Goal: Information Seeking & Learning: Find specific fact

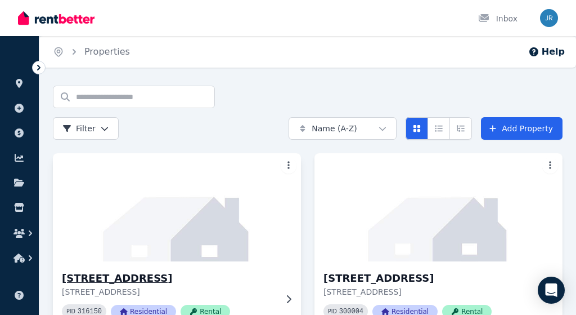
scroll to position [29, 0]
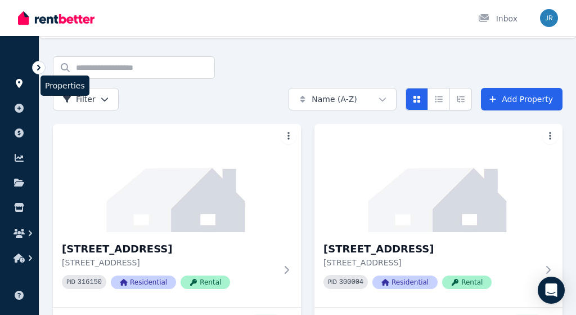
click at [20, 84] on icon at bounding box center [19, 83] width 7 height 9
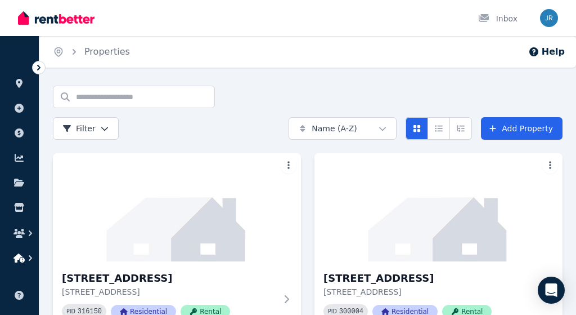
click at [23, 258] on icon "button" at bounding box center [19, 257] width 11 height 9
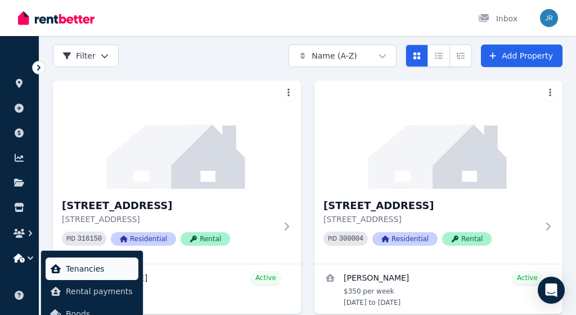
scroll to position [73, 0]
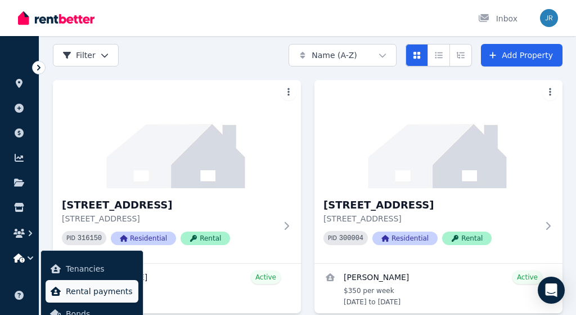
click at [69, 293] on span "Rental payments" at bounding box center [100, 291] width 68 height 14
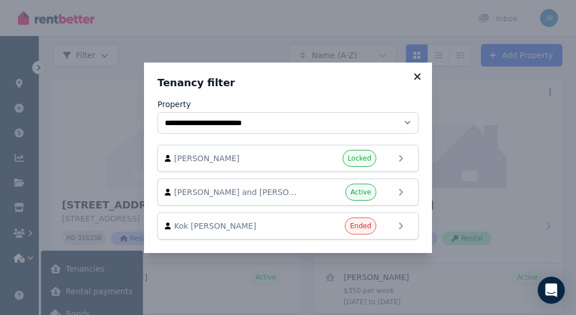
click at [416, 76] on icon at bounding box center [417, 76] width 6 height 6
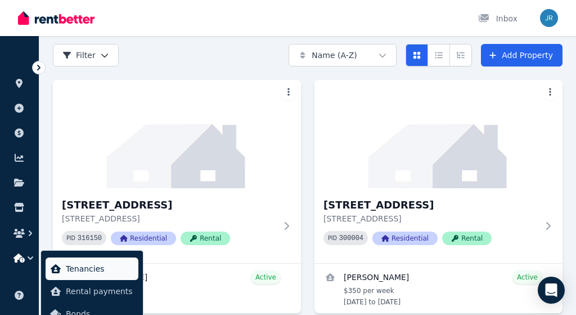
click at [103, 269] on span "Tenancies" at bounding box center [100, 269] width 68 height 14
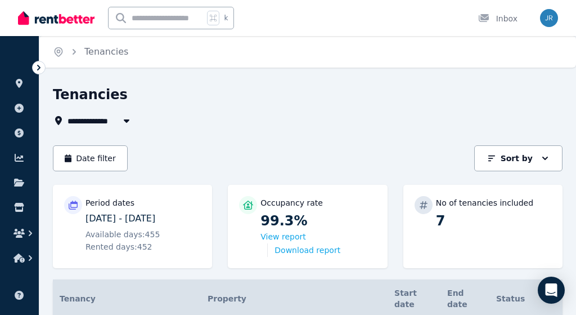
click at [545, 20] on img "button" at bounding box center [549, 18] width 18 height 18
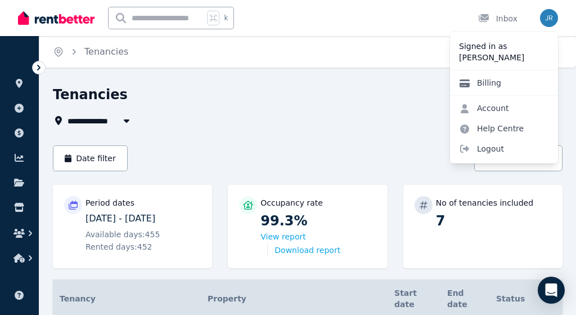
click at [485, 86] on link "Billing" at bounding box center [480, 83] width 60 height 20
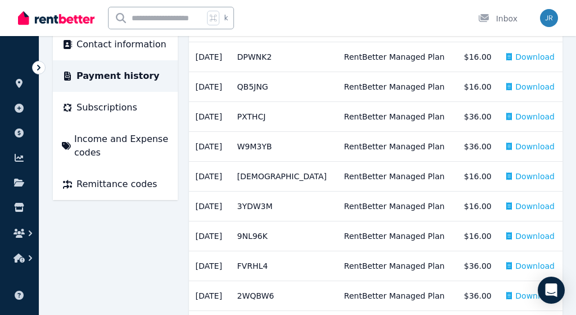
scroll to position [199, 0]
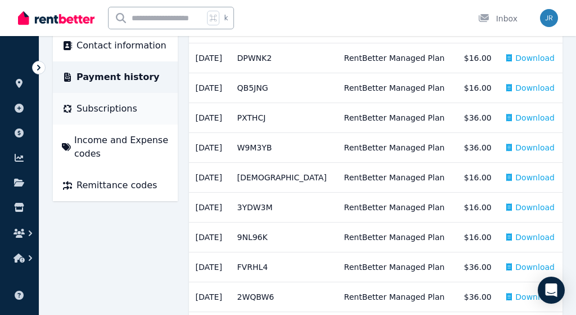
click at [120, 110] on span "Subscriptions" at bounding box center [107, 109] width 61 height 14
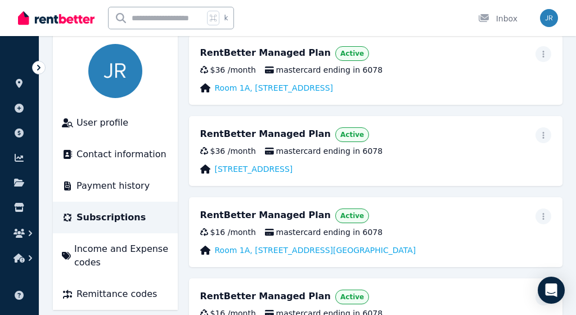
scroll to position [82, 0]
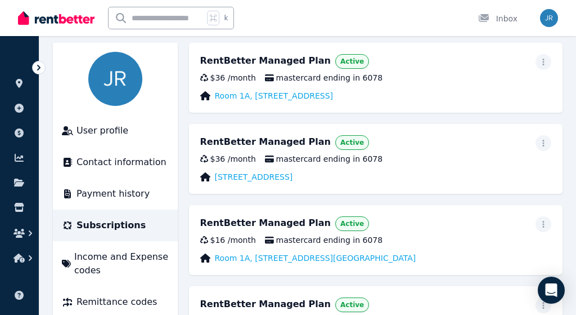
click at [285, 131] on div "RentBetter Managed Plan Active $36 / month mastercard ending in 6078 64 Bedford…" at bounding box center [376, 159] width 374 height 70
click at [325, 81] on span "mastercard ending in 6078" at bounding box center [324, 77] width 118 height 11
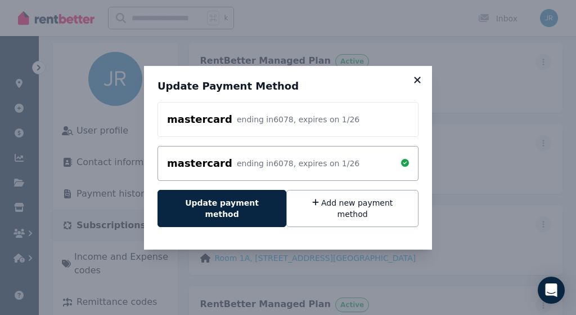
click at [420, 85] on icon at bounding box center [417, 80] width 11 height 10
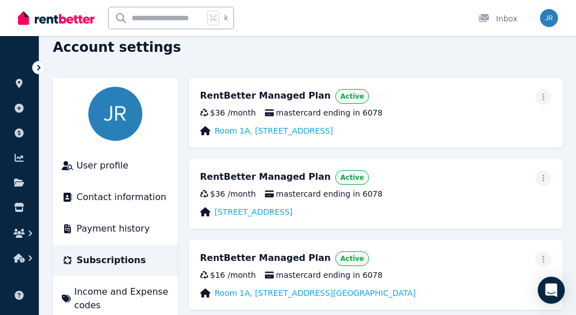
scroll to position [55, 0]
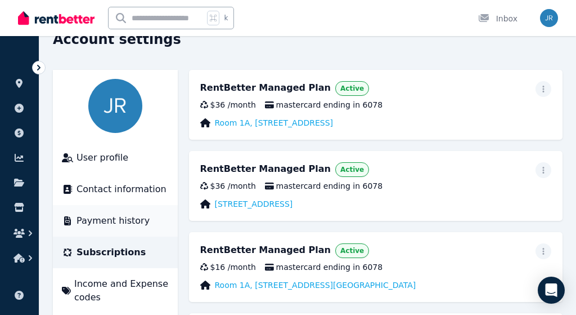
click at [101, 223] on span "Payment history" at bounding box center [113, 221] width 73 height 14
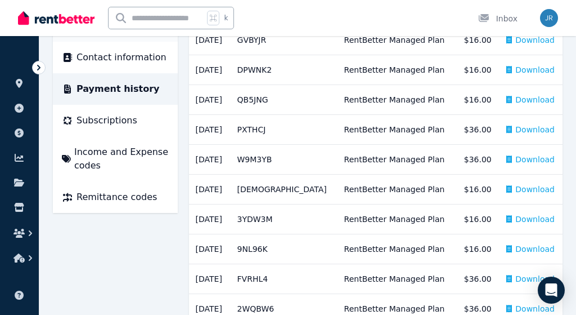
scroll to position [193, 0]
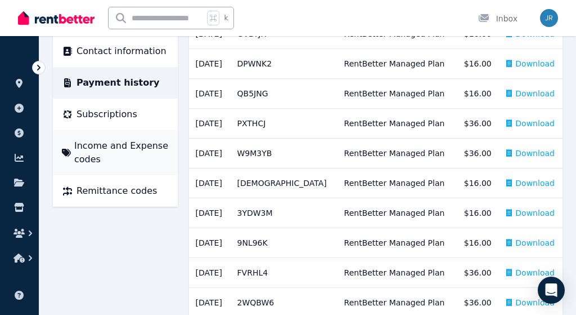
click at [123, 150] on span "Income and Expense codes" at bounding box center [121, 152] width 95 height 27
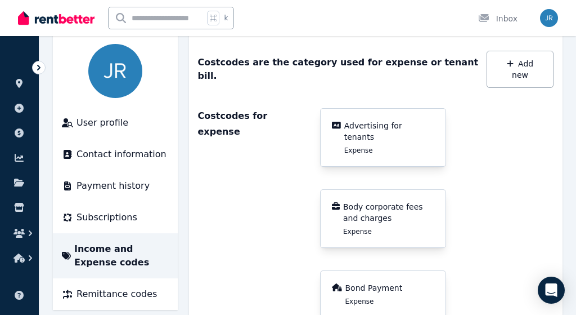
scroll to position [92, 0]
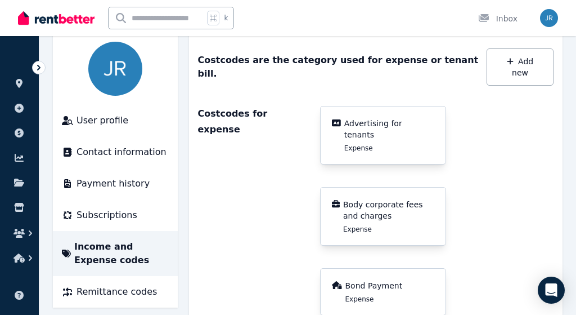
click at [379, 118] on div "Advertising for tenants Expense" at bounding box center [389, 135] width 90 height 35
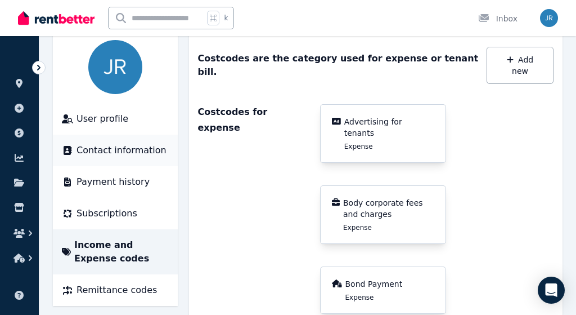
scroll to position [105, 0]
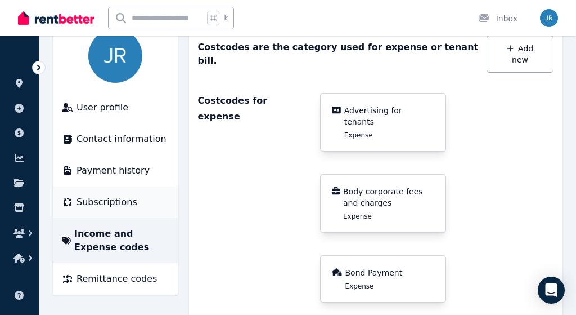
click at [106, 196] on span "Subscriptions" at bounding box center [107, 202] width 61 height 14
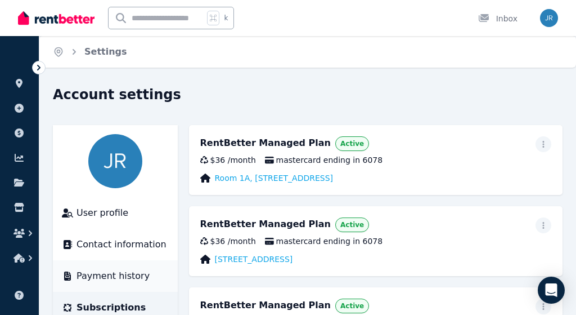
click at [114, 279] on span "Payment history" at bounding box center [113, 276] width 73 height 14
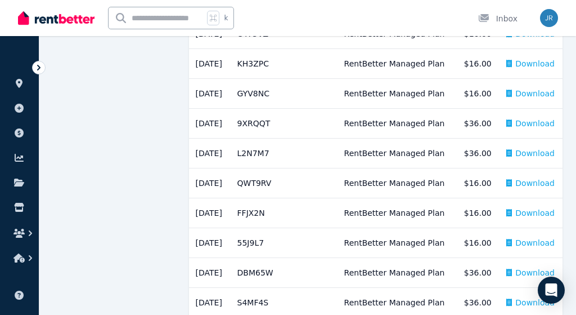
scroll to position [639, 0]
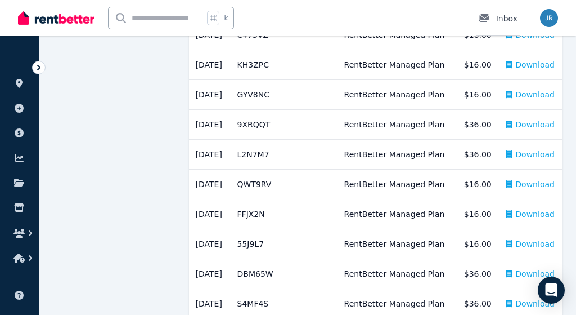
click at [509, 21] on div "Inbox" at bounding box center [497, 18] width 39 height 11
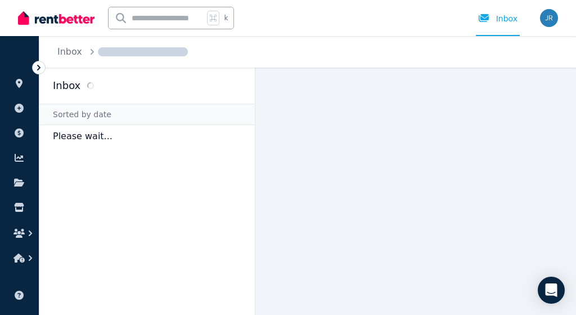
click at [548, 19] on img "button" at bounding box center [549, 18] width 18 height 18
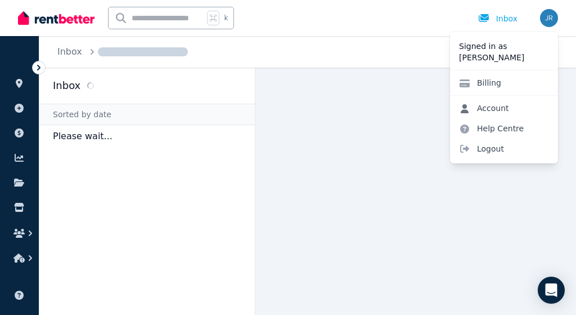
click at [484, 106] on link "Account" at bounding box center [484, 108] width 68 height 20
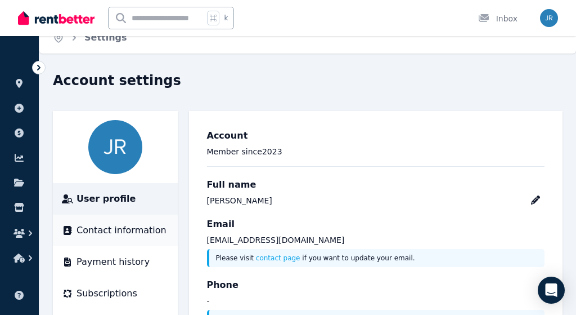
scroll to position [4, 0]
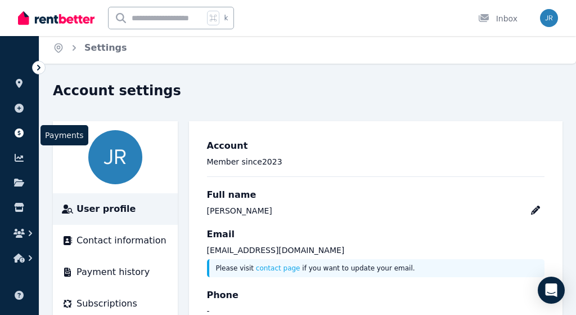
click at [17, 129] on icon at bounding box center [19, 132] width 11 height 9
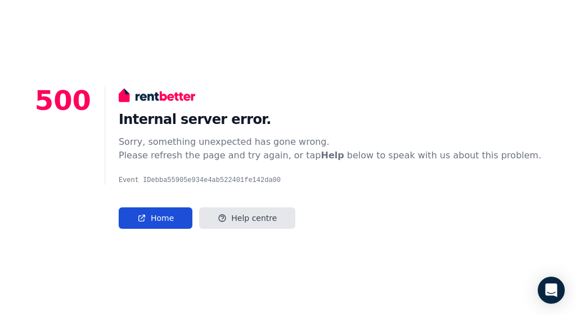
click at [175, 215] on link "Home" at bounding box center [156, 217] width 74 height 21
click at [115, 151] on main "500 Internal server error. Sorry, something unexpected has gone wrong. Please r…" at bounding box center [288, 158] width 507 height 142
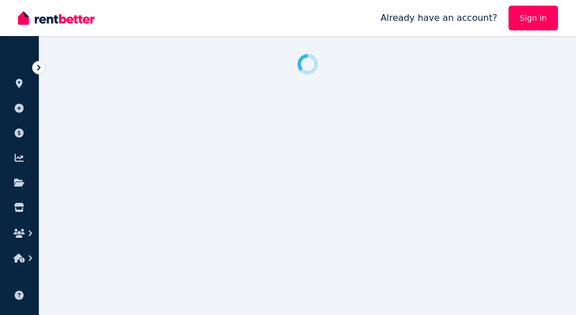
click at [520, 20] on link "Sign In" at bounding box center [534, 18] width 50 height 25
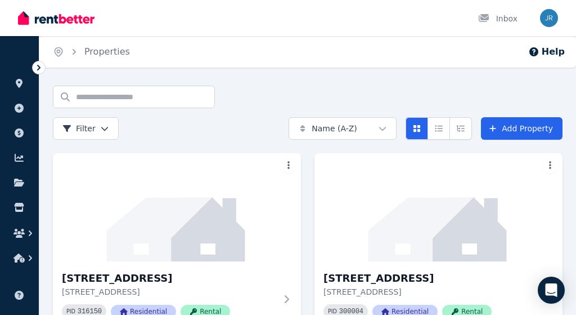
click at [540, 24] on div "Open user menu" at bounding box center [549, 18] width 18 height 18
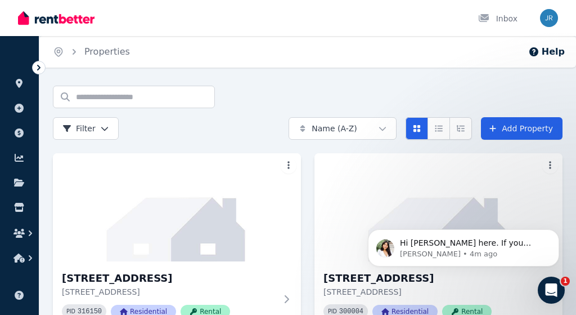
click at [547, 21] on img "button" at bounding box center [549, 18] width 18 height 18
click at [464, 250] on p "Rochelle • 4m ago" at bounding box center [472, 254] width 145 height 10
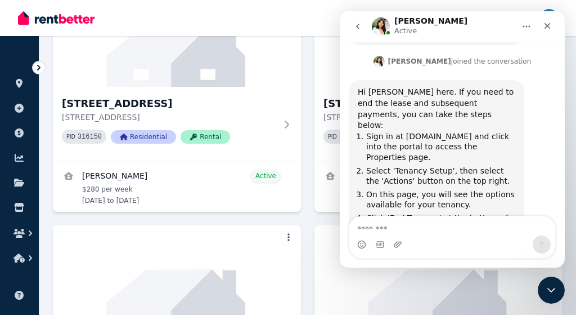
scroll to position [781, 0]
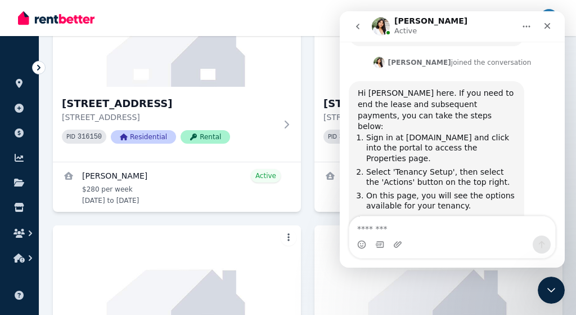
click at [421, 226] on textarea "Message…" at bounding box center [452, 225] width 206 height 19
type textarea "*"
click at [422, 226] on textarea "Message…" at bounding box center [452, 225] width 206 height 19
click at [548, 30] on div "Close" at bounding box center [547, 26] width 20 height 20
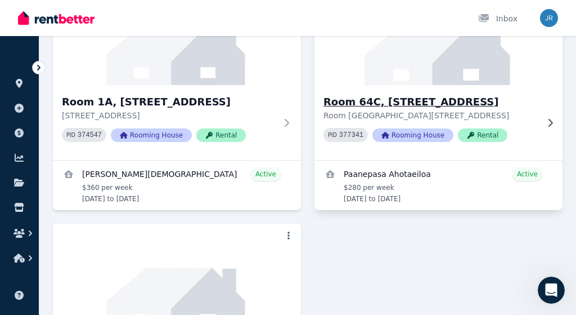
scroll to position [424, 0]
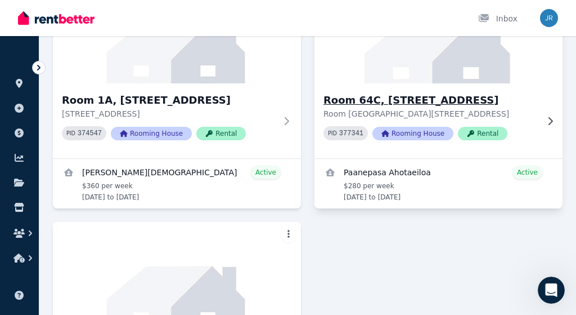
click at [401, 103] on h3 "Room 64C, [STREET_ADDRESS]" at bounding box center [431, 100] width 214 height 16
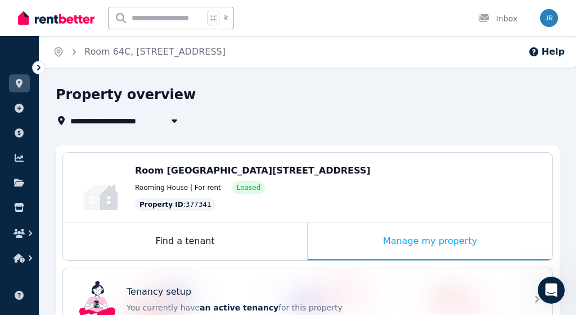
click at [172, 122] on icon "button" at bounding box center [174, 120] width 11 height 9
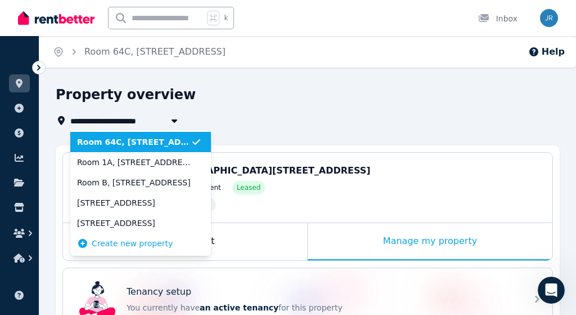
click at [127, 119] on span "Room 64C, [STREET_ADDRESS]" at bounding box center [142, 121] width 144 height 14
type input "**********"
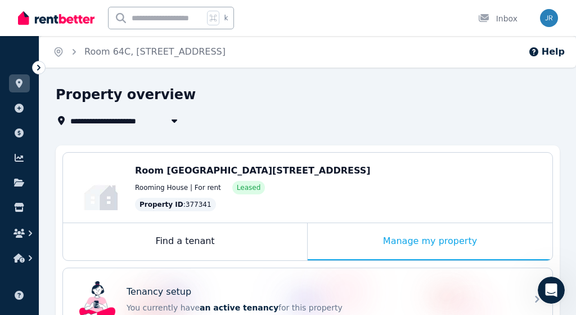
click at [263, 112] on div "**********" at bounding box center [304, 107] width 497 height 42
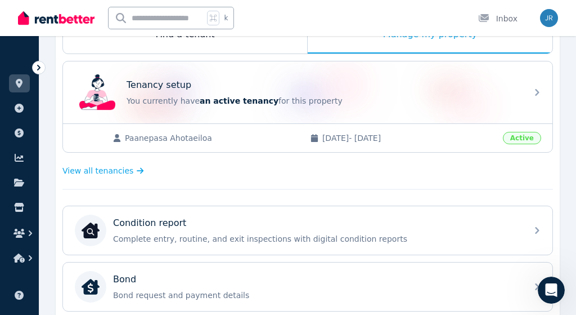
scroll to position [205, 0]
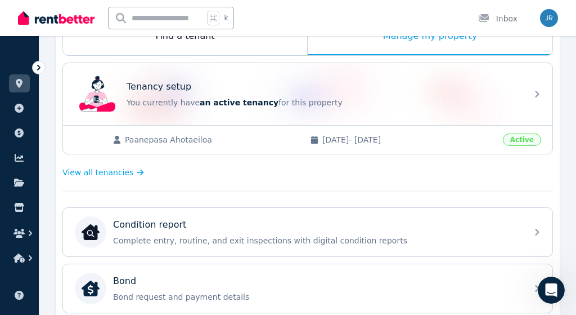
click at [178, 141] on span "Paanepasa Ahotaeiloa" at bounding box center [212, 139] width 174 height 11
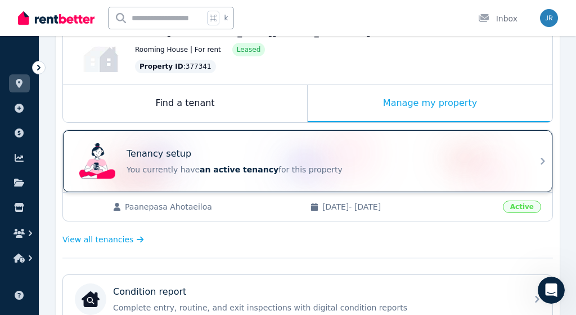
scroll to position [157, 0]
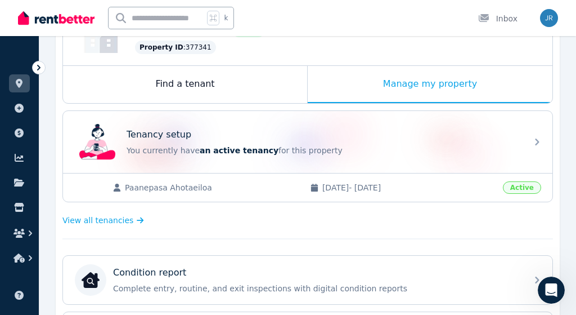
click at [147, 187] on span "Paanepasa Ahotaeiloa" at bounding box center [212, 187] width 174 height 11
click at [127, 219] on span "View all tenancies" at bounding box center [97, 219] width 71 height 11
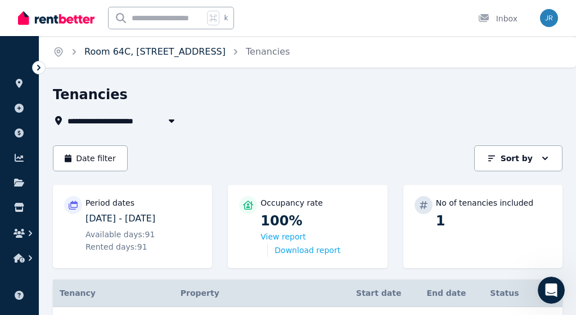
click at [130, 55] on link "Room 64C, [STREET_ADDRESS]" at bounding box center [154, 51] width 141 height 11
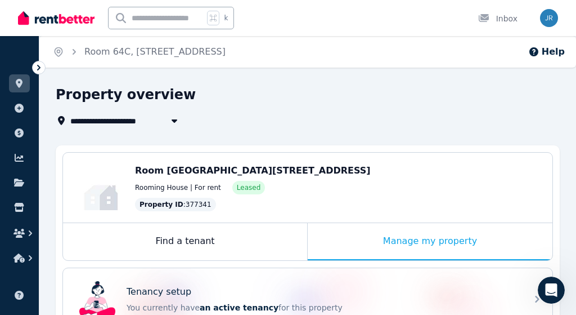
scroll to position [27, 0]
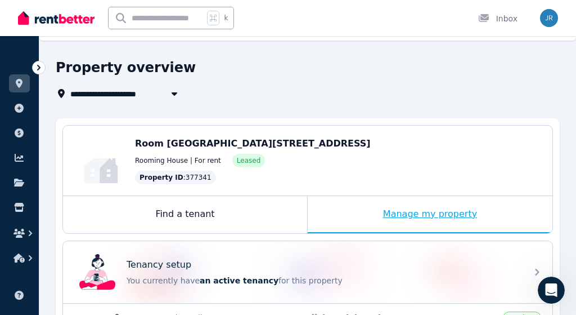
click at [426, 214] on div "Manage my property" at bounding box center [430, 214] width 245 height 37
click at [320, 147] on span "Room [GEOGRAPHIC_DATA][STREET_ADDRESS]" at bounding box center [253, 143] width 236 height 11
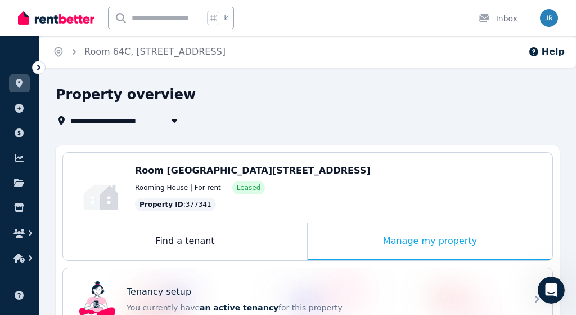
scroll to position [0, 0]
click at [14, 76] on link at bounding box center [19, 83] width 21 height 18
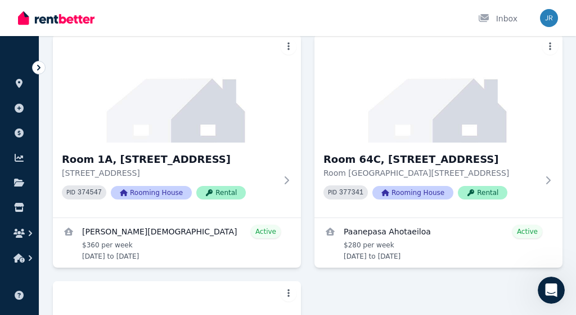
scroll to position [373, 0]
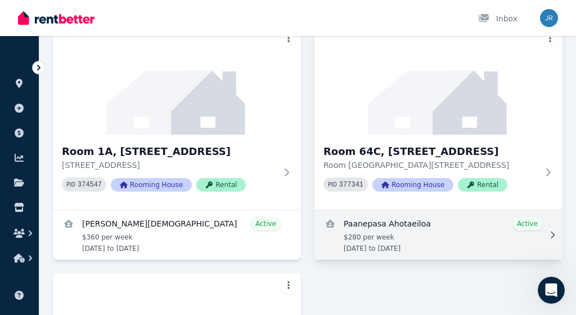
click at [376, 224] on link "View details for Paanepasa Ahotaeiloa" at bounding box center [439, 235] width 248 height 50
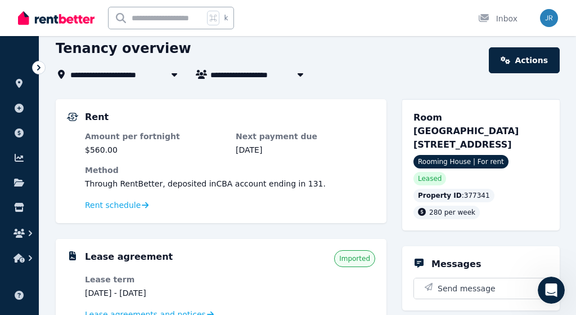
scroll to position [45, 0]
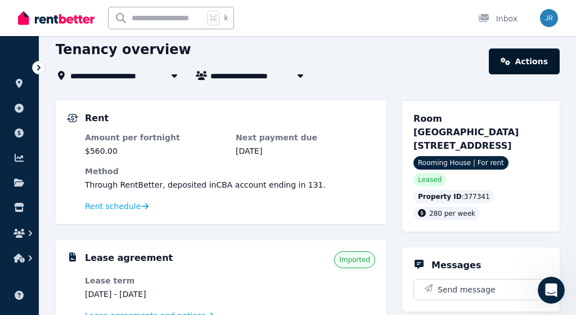
click at [525, 60] on link "Actions" at bounding box center [524, 61] width 71 height 26
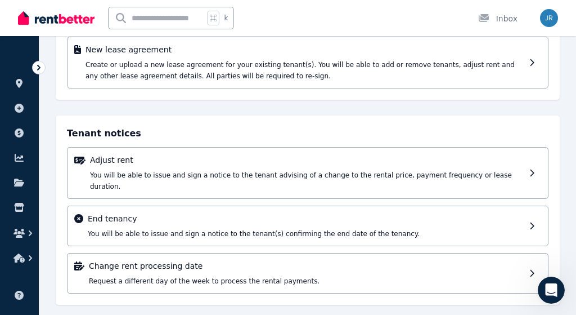
scroll to position [169, 0]
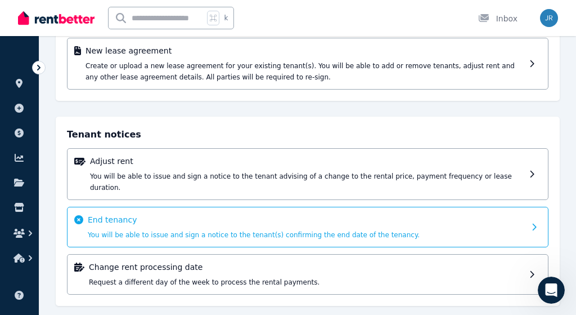
click at [150, 215] on div "End tenancy You will be able to issue and sign a notice to the tenant(s) confir…" at bounding box center [306, 227] width 437 height 26
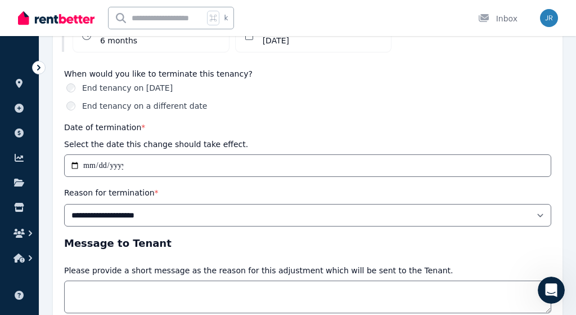
scroll to position [193, 0]
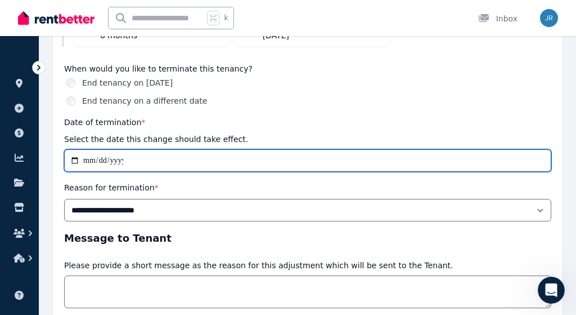
click at [219, 152] on input "**********" at bounding box center [307, 160] width 487 height 23
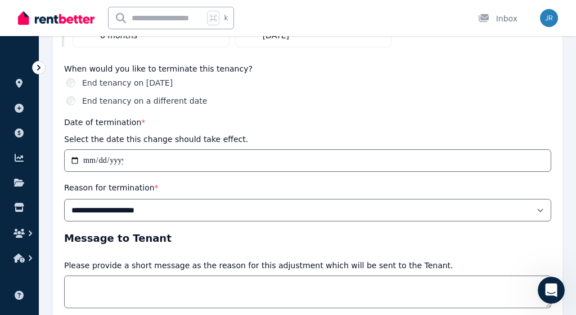
click at [275, 110] on div "**********" at bounding box center [307, 82] width 487 height 278
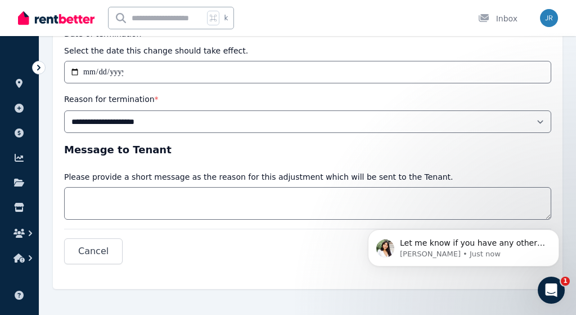
scroll to position [281, 0]
click at [459, 259] on div "Let me know if you have any other questions, I'd be happy to help further. If n…" at bounding box center [463, 247] width 191 height 37
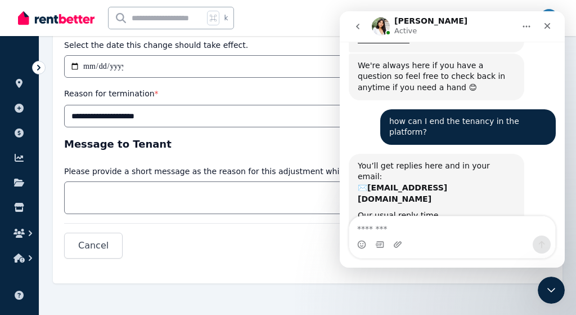
scroll to position [847, 0]
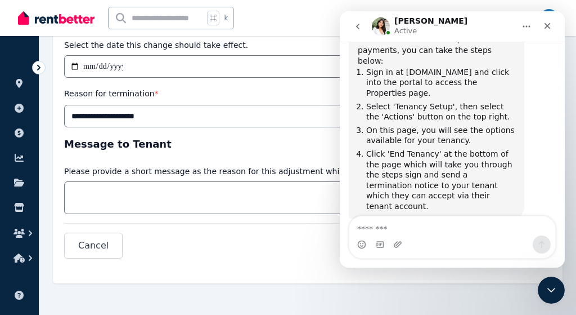
click at [447, 235] on textarea "Message…" at bounding box center [452, 225] width 206 height 19
click at [442, 231] on textarea "Message…" at bounding box center [452, 225] width 206 height 19
type textarea "*"
type textarea "**********"
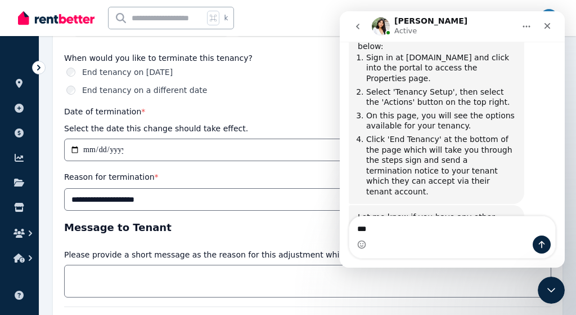
scroll to position [200, 0]
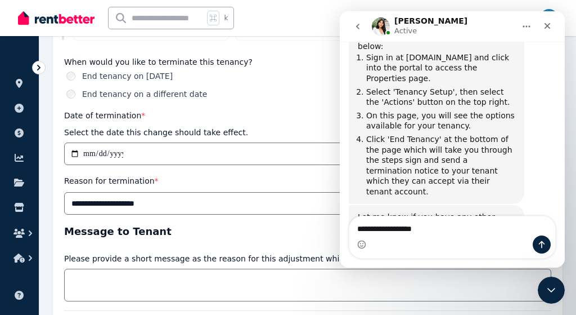
type textarea "**********"
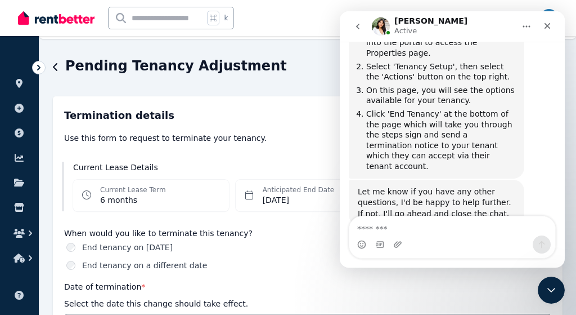
scroll to position [25, 0]
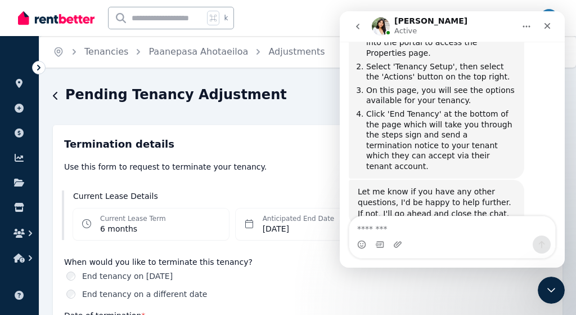
click at [56, 95] on icon "button" at bounding box center [55, 96] width 5 height 8
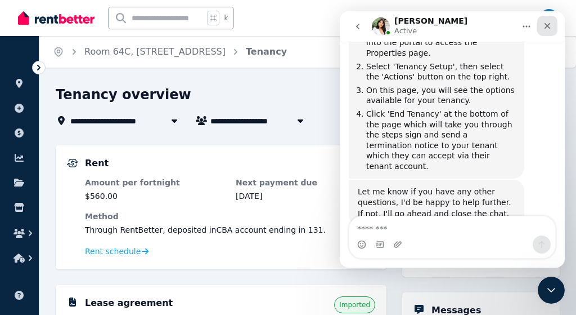
click at [549, 25] on icon "Close" at bounding box center [548, 26] width 6 height 6
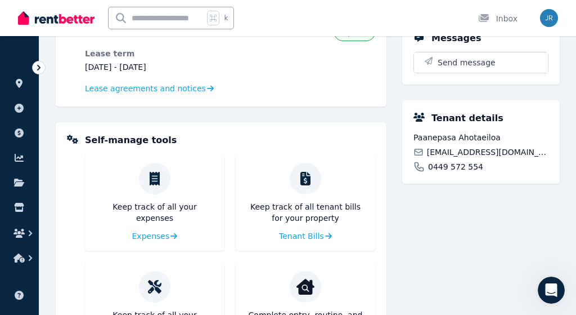
scroll to position [165, 0]
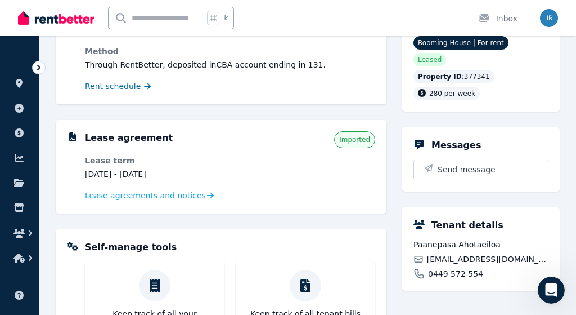
click at [133, 89] on span "Rent schedule" at bounding box center [113, 85] width 56 height 11
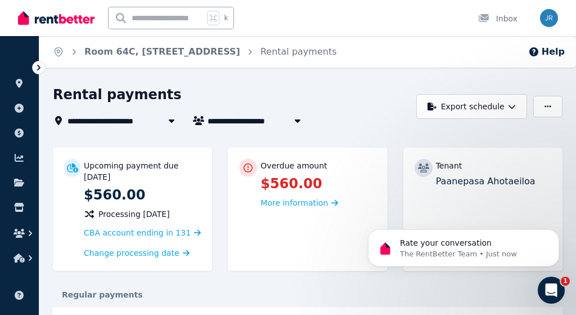
click at [238, 119] on span "Paanepasa Ahotaeiloa" at bounding box center [261, 121] width 107 height 14
type input "**********"
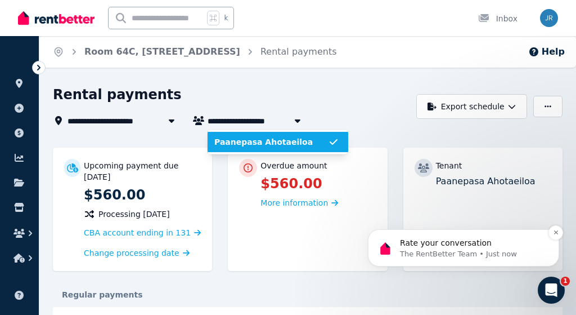
click at [451, 251] on p "The RentBetter Team • Just now" at bounding box center [472, 254] width 145 height 10
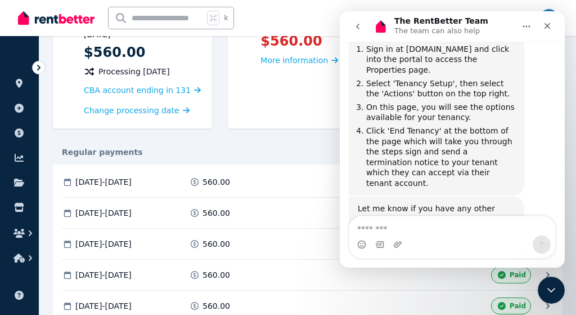
scroll to position [1013, 0]
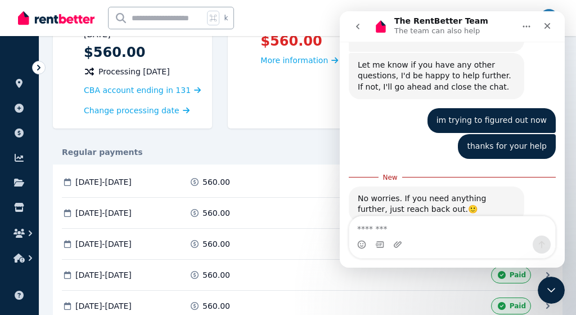
click at [448, 241] on div "Intercom messenger" at bounding box center [452, 244] width 206 height 18
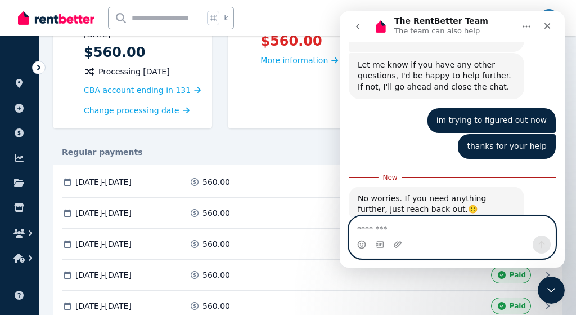
click at [409, 233] on textarea "Message…" at bounding box center [452, 225] width 206 height 19
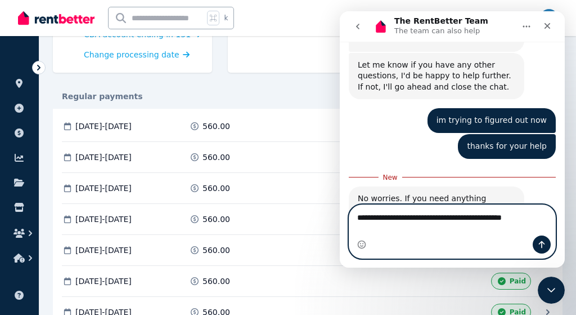
scroll to position [1025, 0]
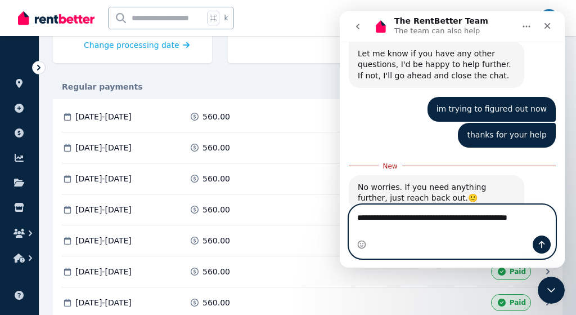
type textarea "**********"
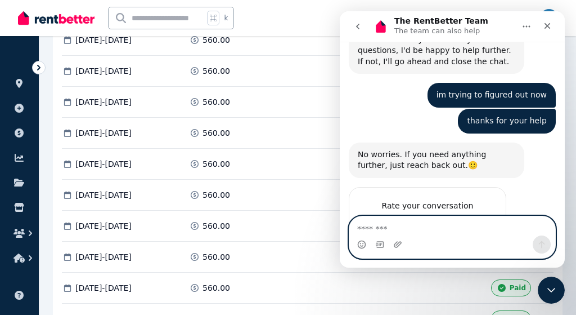
scroll to position [281, 0]
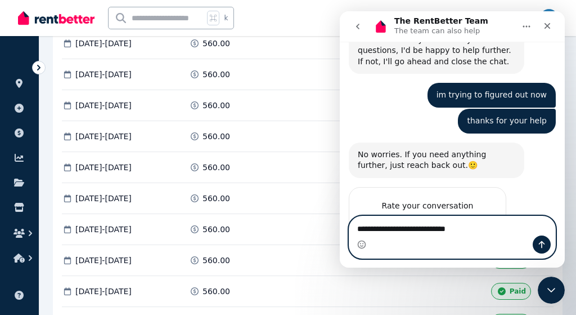
type textarea "**********"
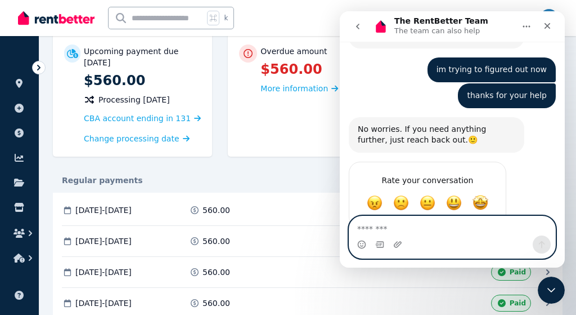
scroll to position [106, 0]
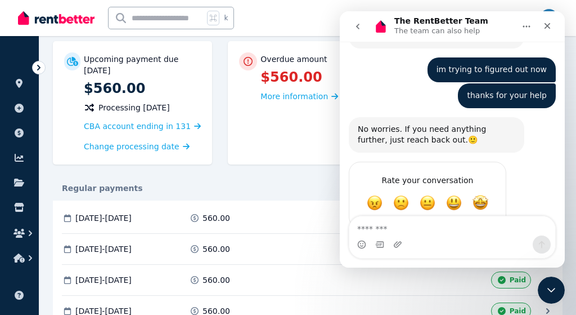
click at [424, 248] on div "Intercom messenger" at bounding box center [452, 244] width 206 height 18
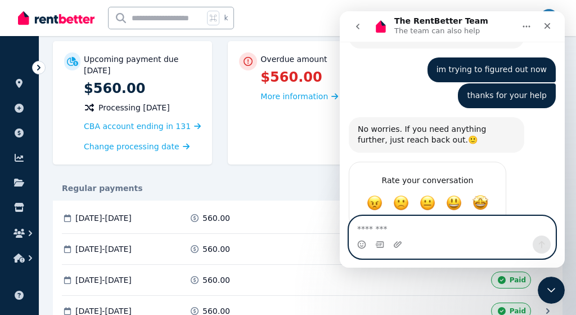
click at [400, 234] on textarea "Message…" at bounding box center [452, 225] width 206 height 19
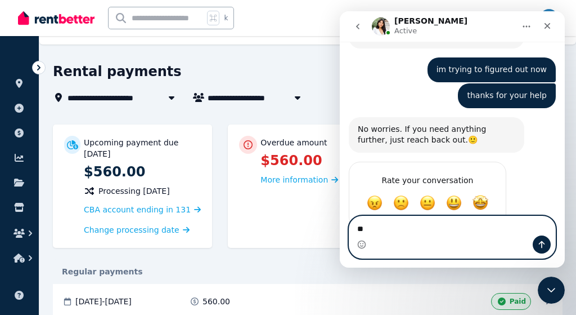
scroll to position [19, 0]
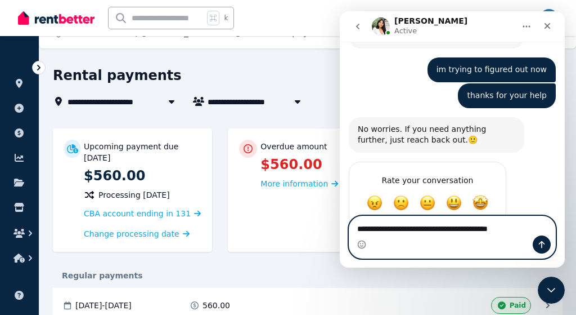
type textarea "**********"
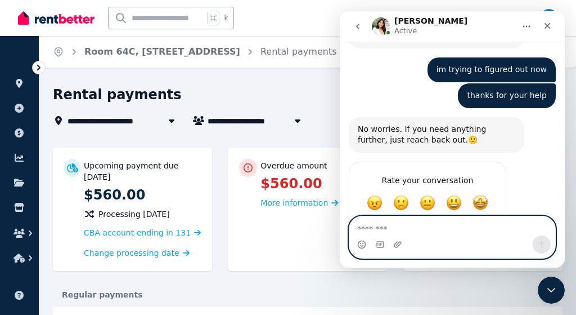
scroll to position [1100, 0]
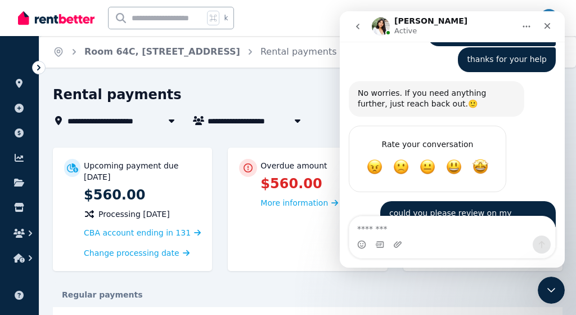
click at [272, 83] on div "**********" at bounding box center [288, 157] width 576 height 315
click at [548, 28] on icon "Close" at bounding box center [547, 25] width 9 height 9
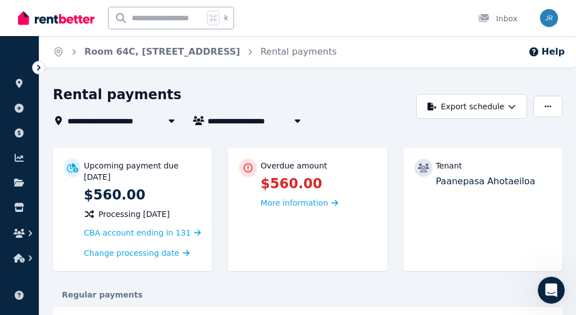
scroll to position [0, 0]
click at [245, 126] on span "Paanepasa Ahotaeiloa" at bounding box center [261, 121] width 107 height 14
type input "**********"
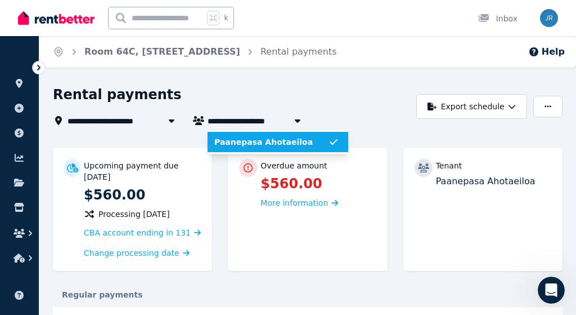
click at [228, 97] on div "Rental payments" at bounding box center [231, 96] width 357 height 21
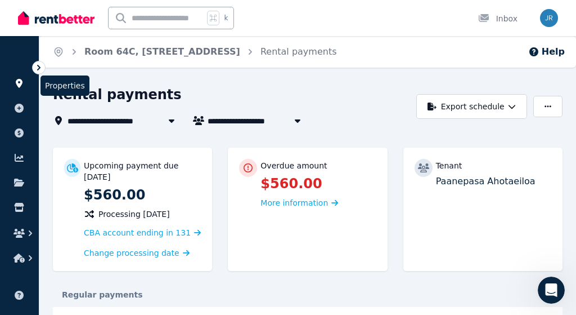
click at [23, 80] on icon at bounding box center [19, 83] width 11 height 9
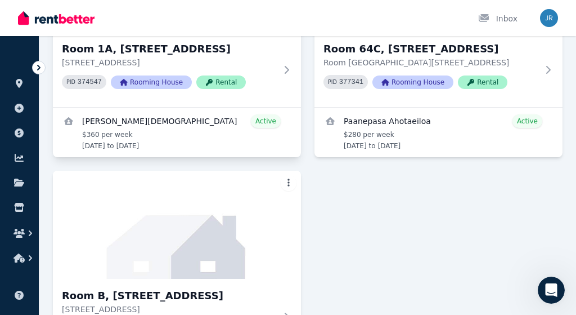
scroll to position [473, 0]
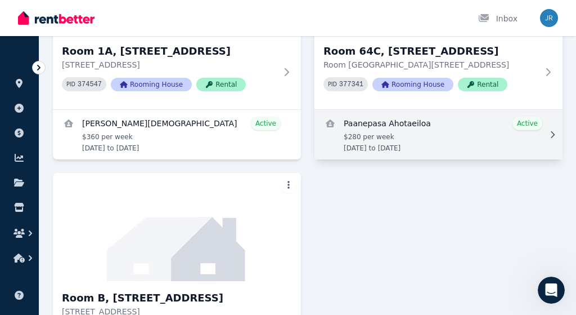
click at [406, 132] on link "View details for Paanepasa Ahotaeiloa" at bounding box center [439, 135] width 248 height 50
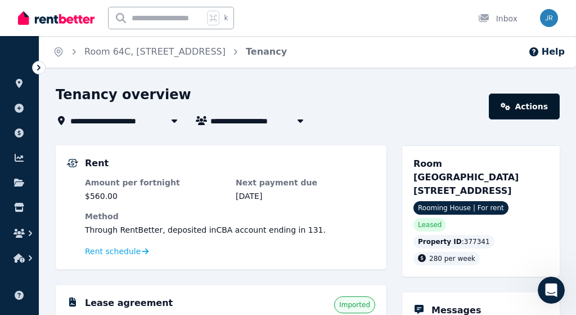
click at [538, 105] on link "Actions" at bounding box center [524, 106] width 71 height 26
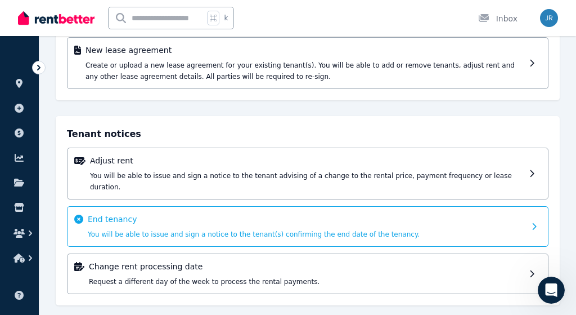
scroll to position [169, 0]
click at [205, 231] on span "You will be able to issue and sign a notice to the tenant(s) confirming the end…" at bounding box center [254, 235] width 332 height 8
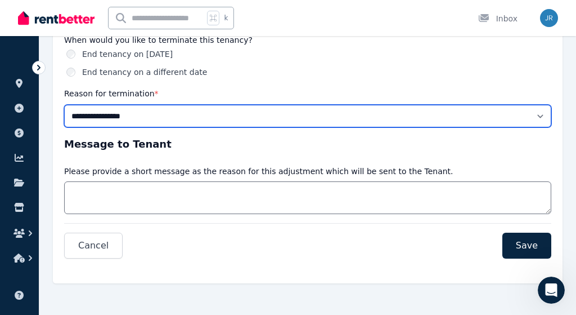
scroll to position [222, 0]
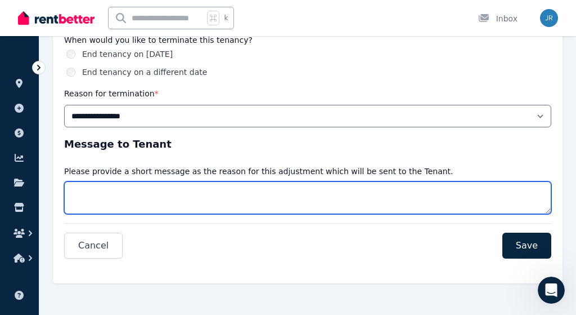
click at [152, 197] on textarea "Message" at bounding box center [307, 197] width 487 height 33
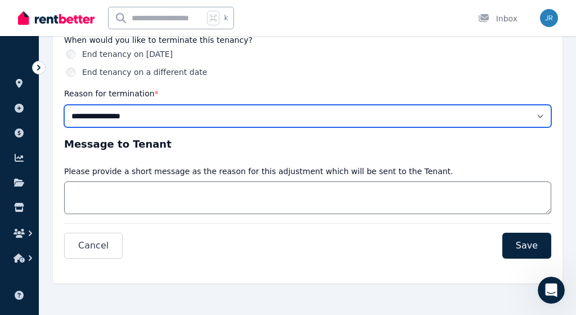
select select "**********"
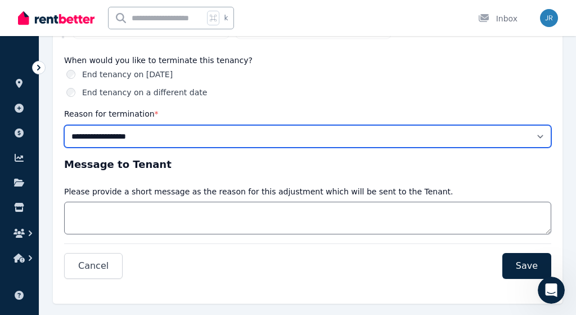
scroll to position [200, 0]
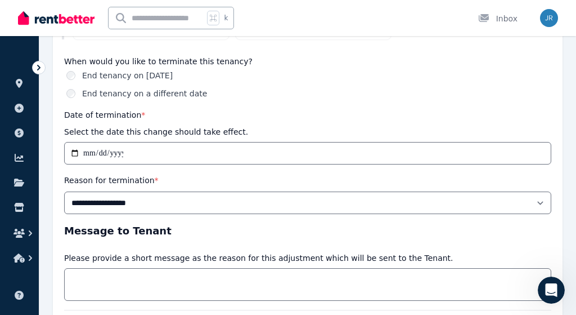
click at [156, 169] on div "**********" at bounding box center [307, 75] width 487 height 278
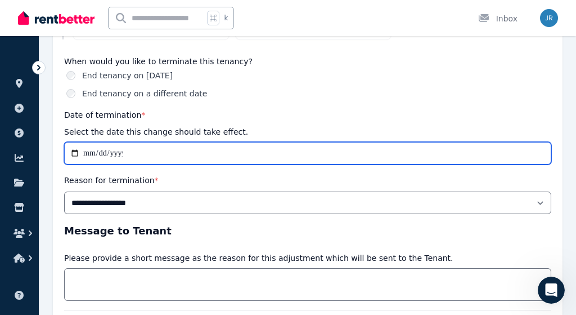
click at [158, 156] on input "**********" at bounding box center [307, 153] width 487 height 23
type input "**********"
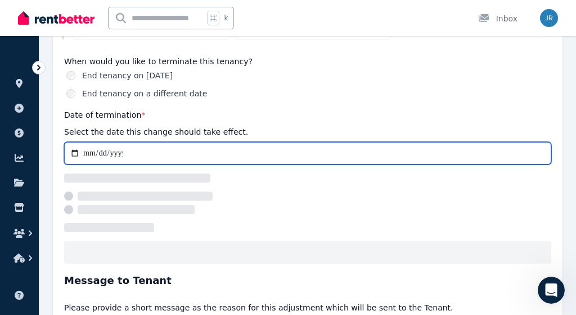
select select "**********"
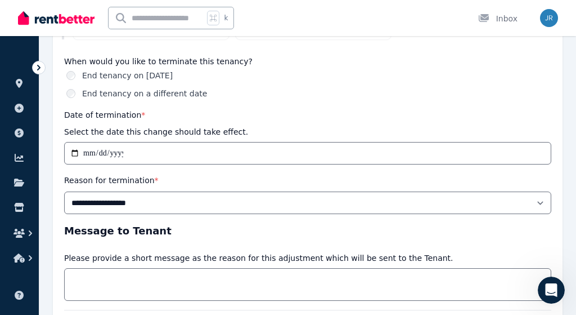
click at [260, 107] on div "**********" at bounding box center [307, 75] width 487 height 278
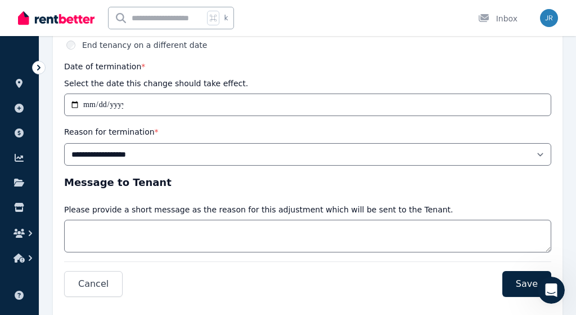
scroll to position [251, 0]
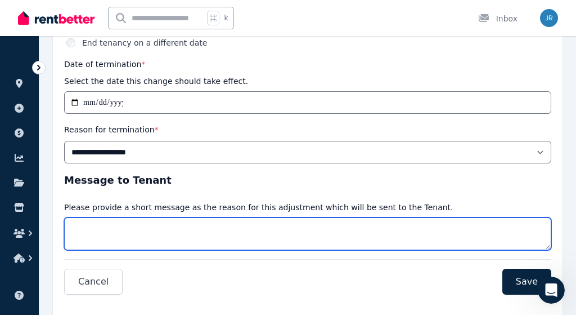
click at [226, 228] on textarea "Message" at bounding box center [307, 233] width 487 height 33
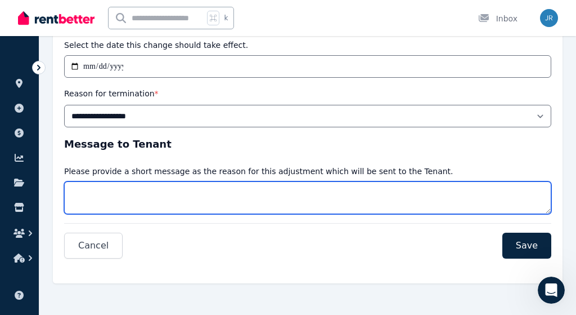
scroll to position [287, 0]
click at [155, 193] on textarea "**********" at bounding box center [307, 197] width 487 height 33
click at [224, 191] on textarea "**********" at bounding box center [307, 197] width 487 height 33
type textarea "**********"
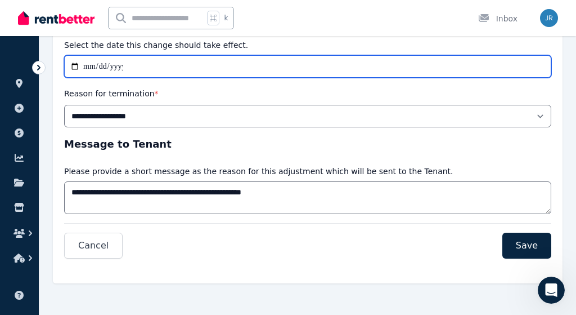
click at [158, 68] on input "**********" at bounding box center [307, 66] width 487 height 23
type input "**********"
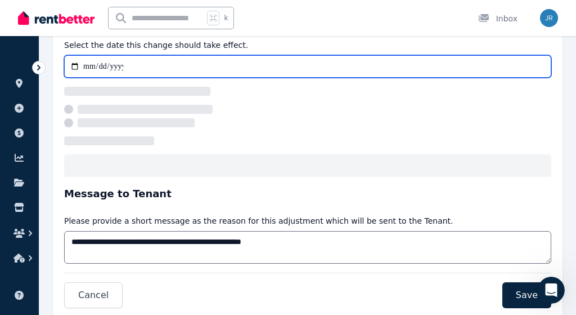
select select "**********"
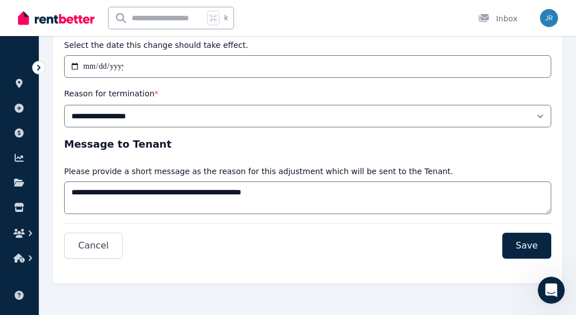
click at [186, 155] on div "**********" at bounding box center [307, 175] width 487 height 78
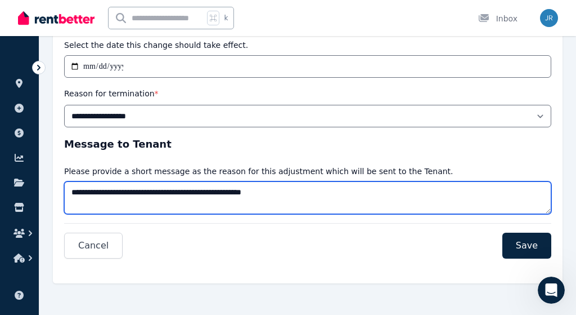
click at [176, 203] on textarea "**********" at bounding box center [307, 197] width 487 height 33
click at [322, 206] on textarea "**********" at bounding box center [307, 197] width 487 height 33
click at [359, 201] on textarea "**********" at bounding box center [307, 197] width 487 height 33
click at [470, 193] on textarea "**********" at bounding box center [307, 197] width 487 height 33
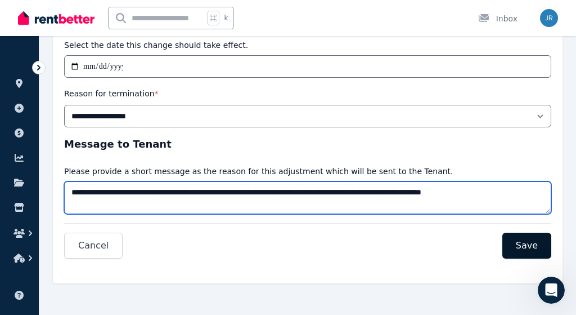
type textarea "**********"
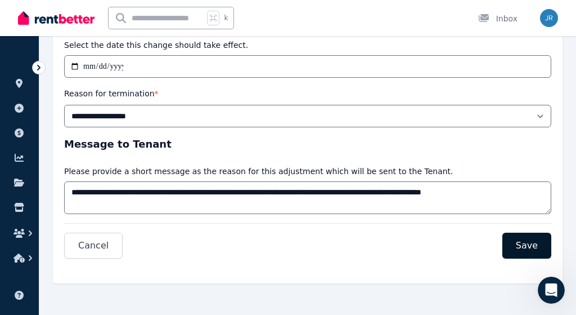
click at [531, 250] on span "Save" at bounding box center [527, 246] width 22 height 14
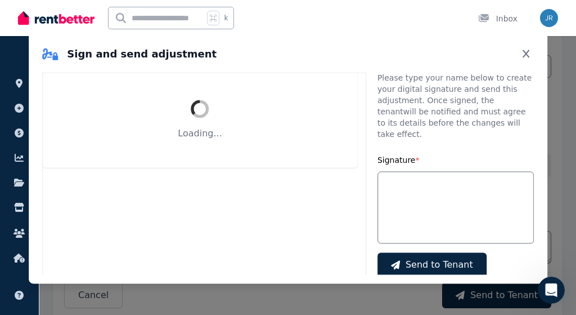
select select "**********"
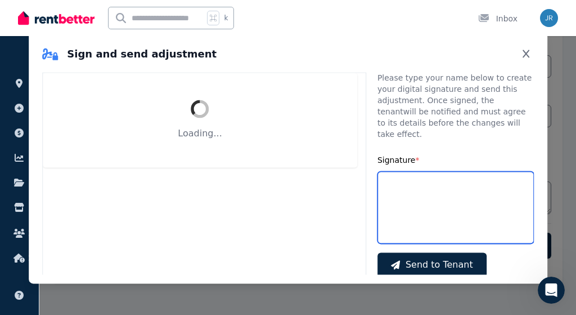
click at [425, 184] on input "Signature *" at bounding box center [456, 207] width 156 height 72
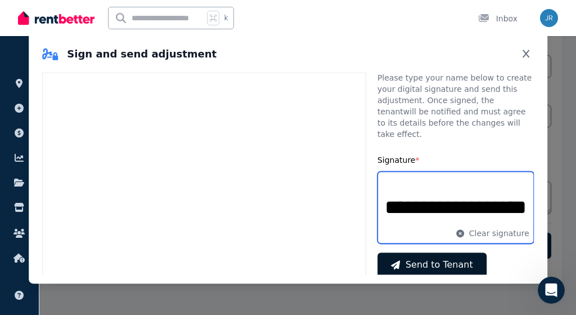
type input "**********"
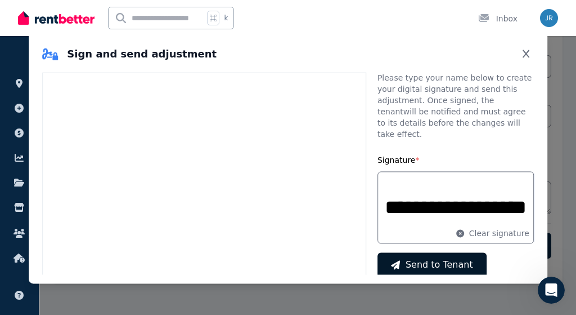
click at [429, 258] on span "Send to Tenant" at bounding box center [440, 265] width 68 height 14
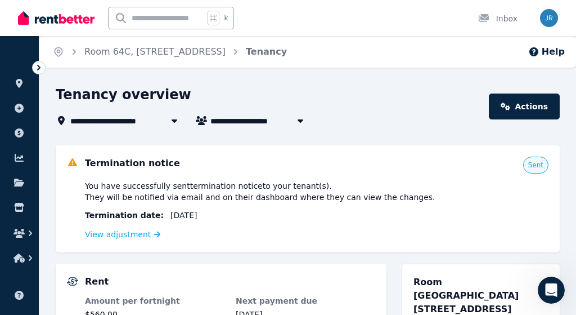
click at [343, 89] on div "Tenancy overview" at bounding box center [269, 96] width 426 height 21
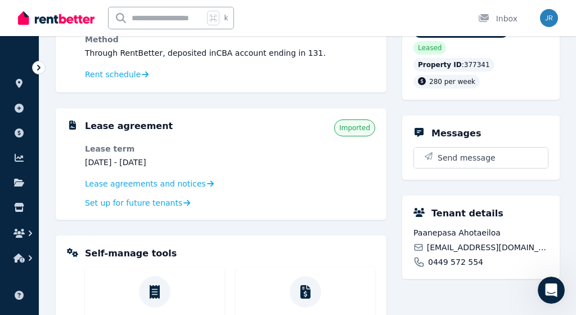
scroll to position [286, 0]
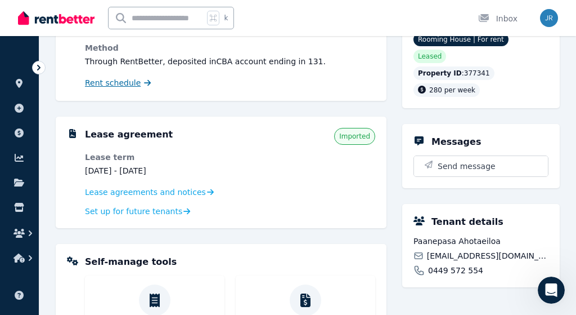
click at [126, 83] on span "Rent schedule" at bounding box center [113, 82] width 56 height 11
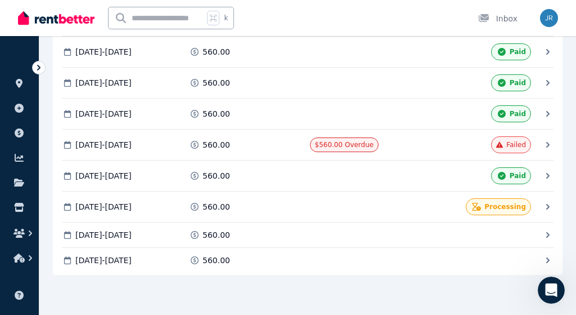
scroll to position [643, 0]
click at [548, 174] on icon at bounding box center [547, 176] width 3 height 6
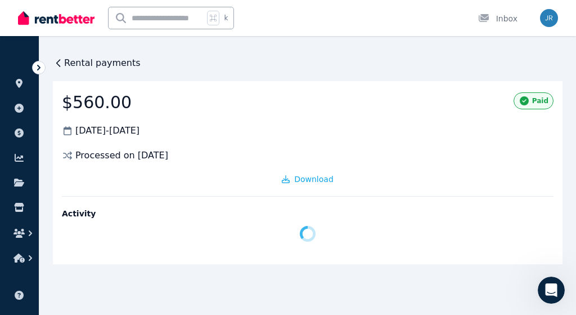
scroll to position [0, 0]
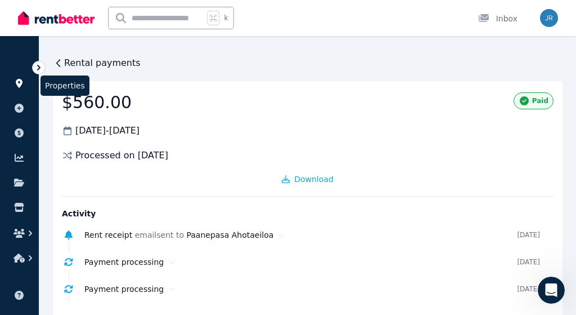
click at [21, 80] on icon at bounding box center [19, 83] width 7 height 9
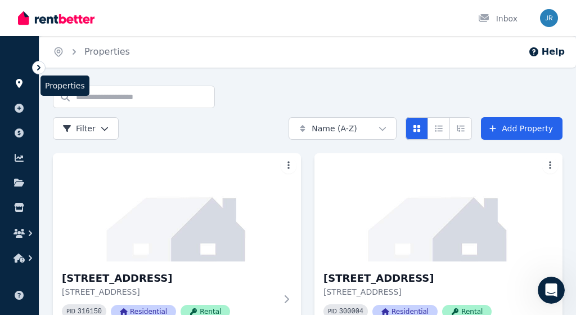
click at [22, 80] on icon at bounding box center [19, 83] width 7 height 9
click at [21, 82] on icon at bounding box center [19, 83] width 7 height 9
click at [19, 82] on icon at bounding box center [19, 83] width 11 height 9
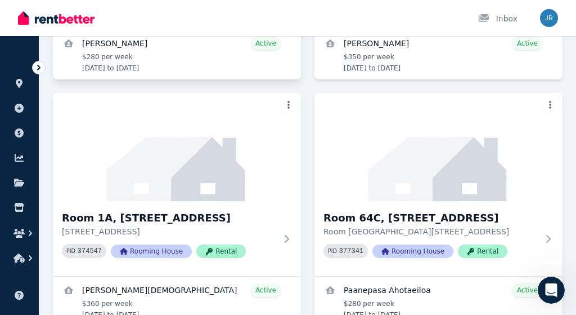
scroll to position [367, 0]
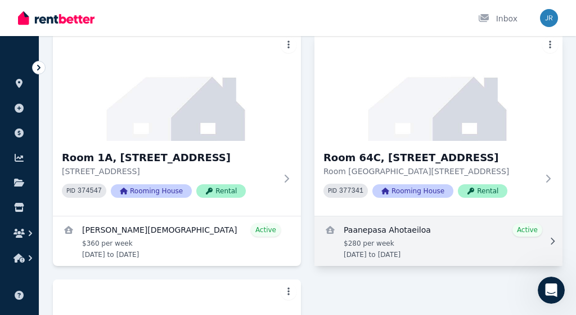
click at [388, 235] on link "View details for Paanepasa Ahotaeiloa" at bounding box center [439, 241] width 248 height 50
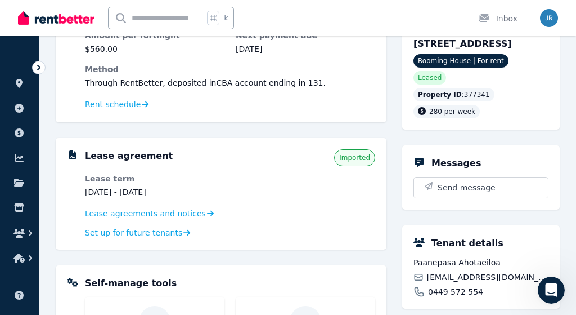
scroll to position [263, 0]
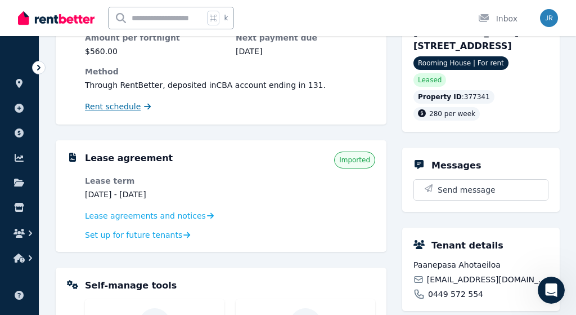
click at [124, 106] on span "Rent schedule" at bounding box center [113, 106] width 56 height 11
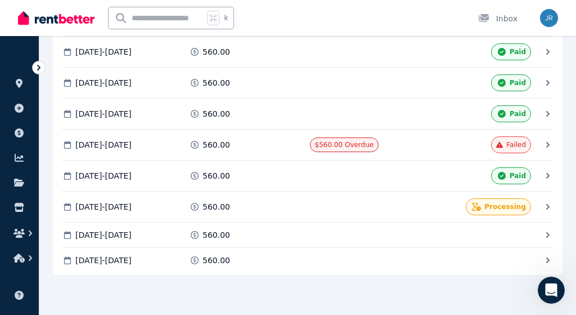
scroll to position [643, 0]
click at [546, 142] on icon at bounding box center [547, 145] width 11 height 11
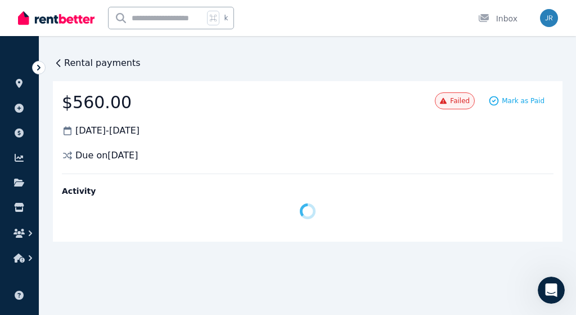
scroll to position [0, 0]
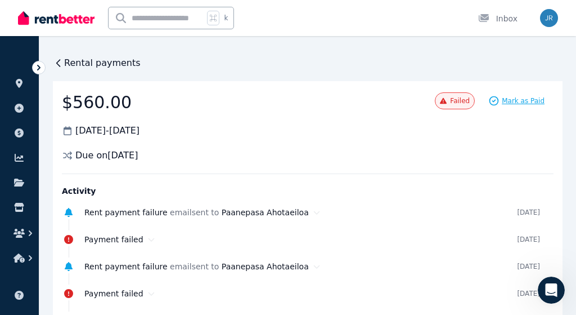
click at [527, 100] on span "Mark as Paid" at bounding box center [523, 100] width 43 height 9
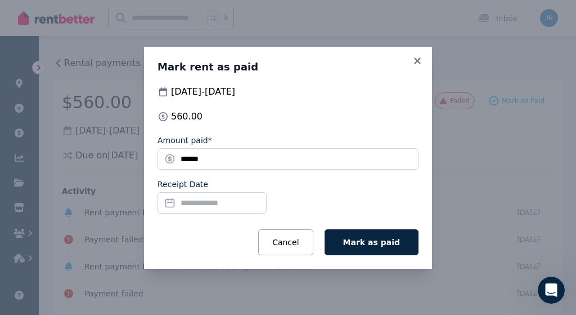
click at [263, 205] on input "Receipt Date" at bounding box center [212, 202] width 109 height 21
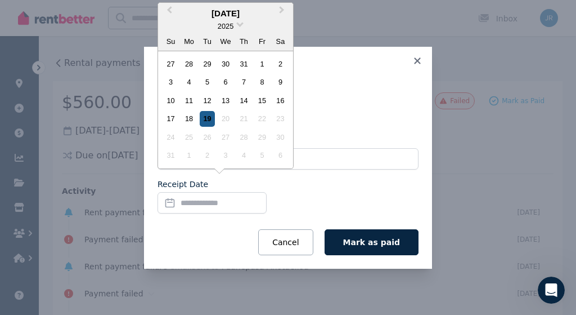
click at [208, 122] on div "19" at bounding box center [207, 118] width 15 height 15
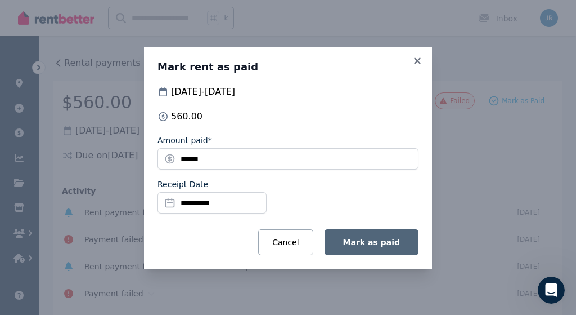
click at [374, 247] on button "Mark as paid" at bounding box center [372, 242] width 94 height 26
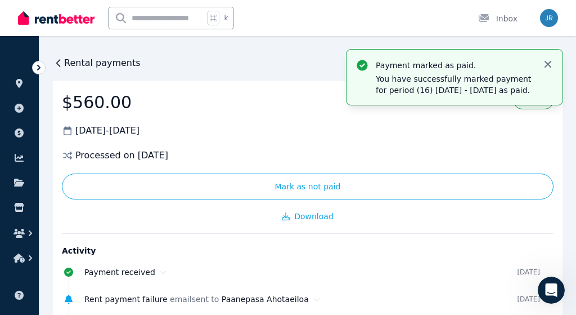
click at [552, 61] on icon "button" at bounding box center [547, 64] width 11 height 11
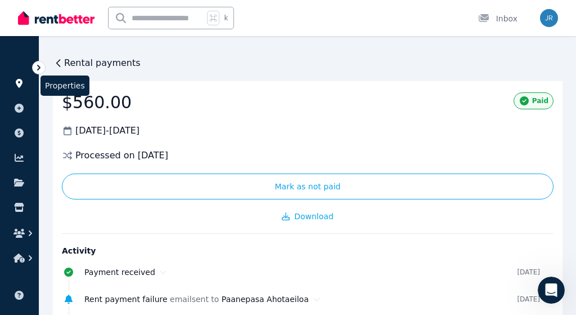
click at [19, 81] on icon at bounding box center [19, 83] width 7 height 9
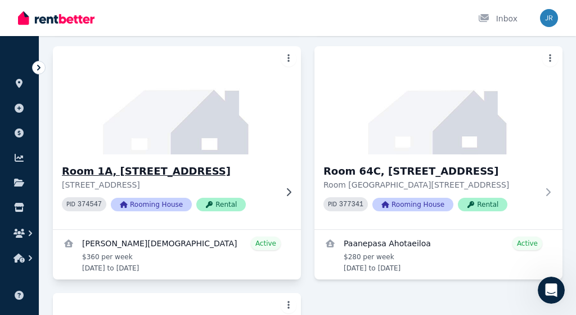
scroll to position [417, 0]
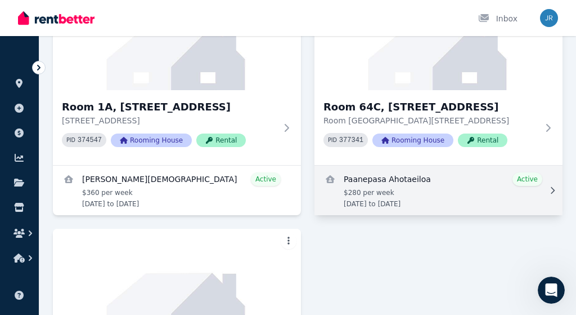
click at [376, 187] on link "View details for Paanepasa Ahotaeiloa" at bounding box center [439, 190] width 248 height 50
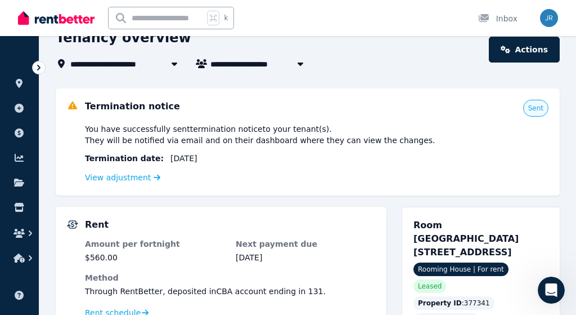
scroll to position [57, 0]
click at [102, 176] on link "View adjustment" at bounding box center [122, 177] width 75 height 9
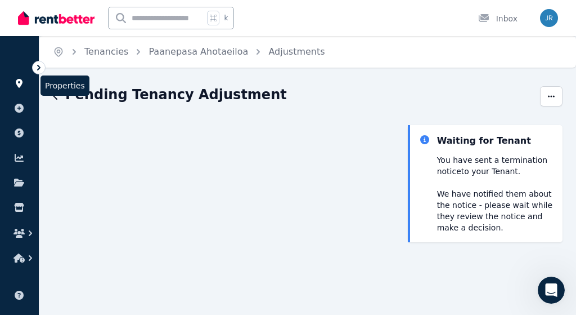
click at [16, 81] on icon at bounding box center [19, 83] width 7 height 9
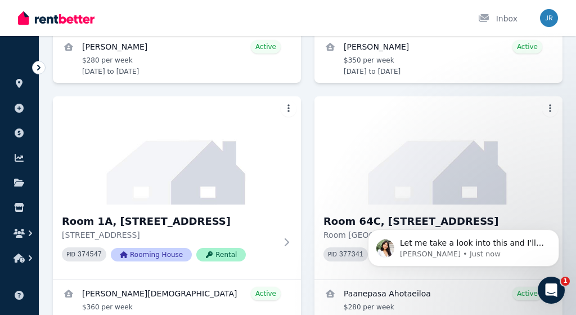
scroll to position [304, 0]
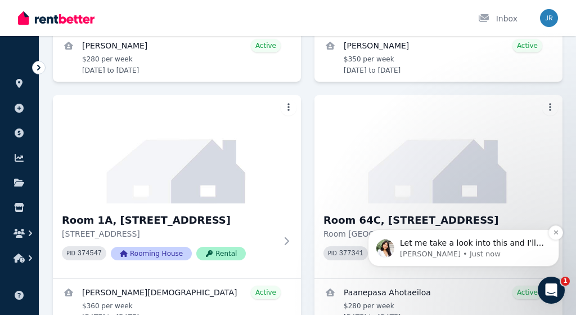
click at [457, 246] on p "Let me take a look into this and I'll come back to you." at bounding box center [472, 242] width 145 height 11
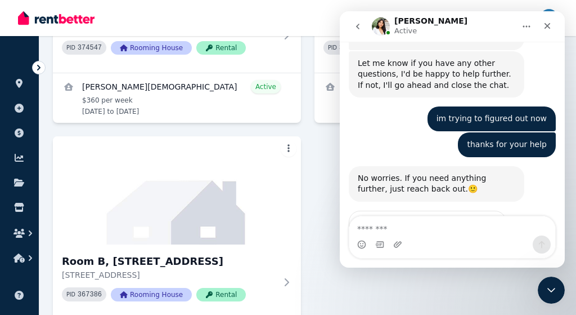
scroll to position [1174, 0]
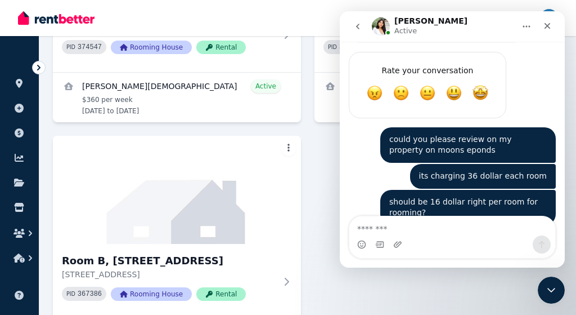
click at [463, 246] on div "Intercom messenger" at bounding box center [452, 244] width 206 height 18
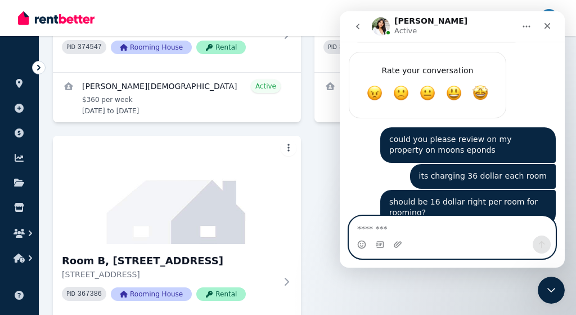
click at [403, 221] on textarea "Message…" at bounding box center [452, 225] width 206 height 19
type textarea "**********"
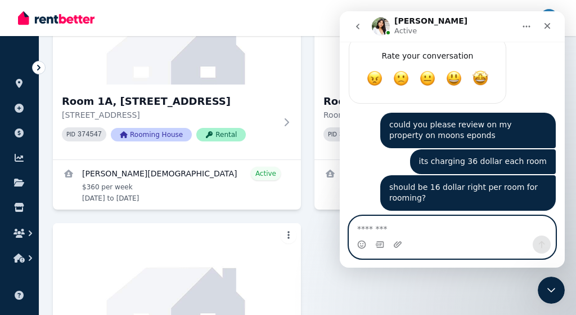
scroll to position [336, 0]
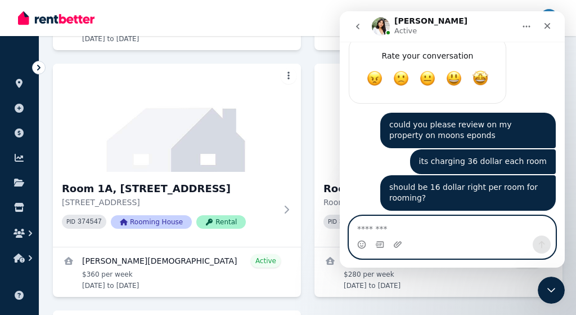
click at [402, 230] on textarea "Message…" at bounding box center [452, 225] width 206 height 19
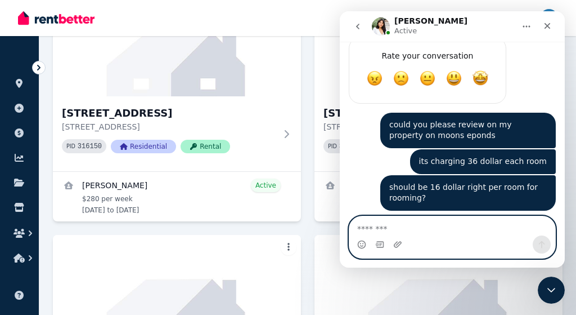
scroll to position [161, 0]
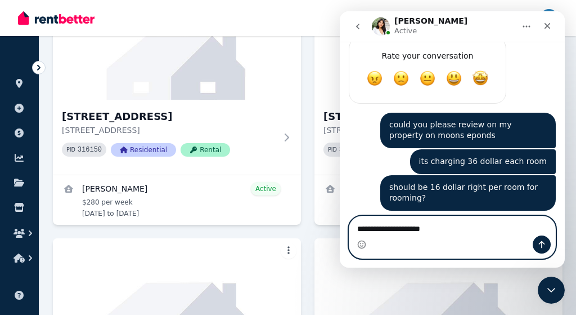
type textarea "**********"
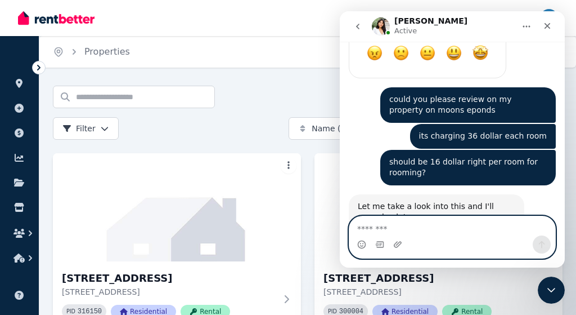
scroll to position [0, 0]
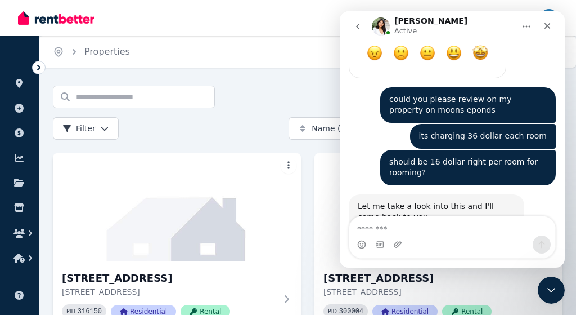
click at [414, 21] on h1 "[PERSON_NAME]" at bounding box center [430, 21] width 73 height 8
click at [377, 23] on img "Intercom messenger" at bounding box center [381, 26] width 18 height 18
click at [543, 28] on icon "Close" at bounding box center [547, 25] width 9 height 9
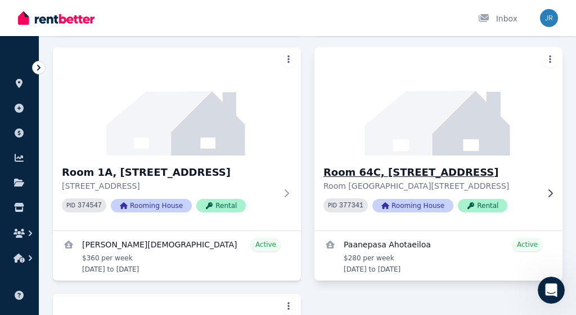
scroll to position [338, 0]
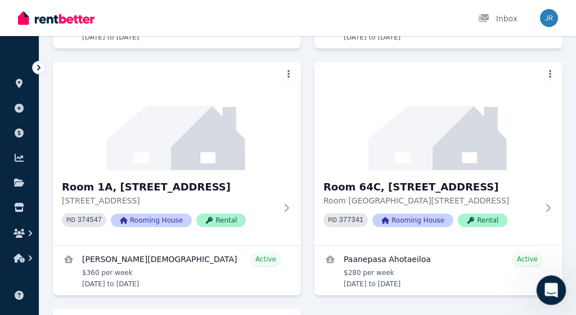
click at [556, 296] on div "Open Intercom Messenger" at bounding box center [549, 287] width 37 height 37
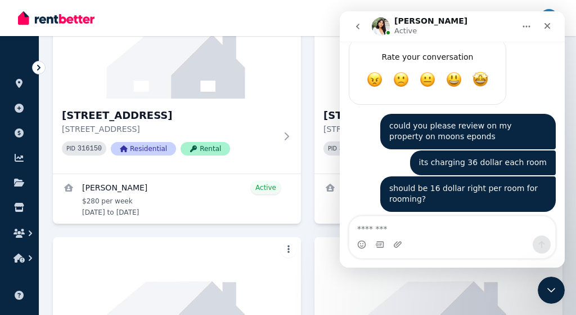
scroll to position [1214, 0]
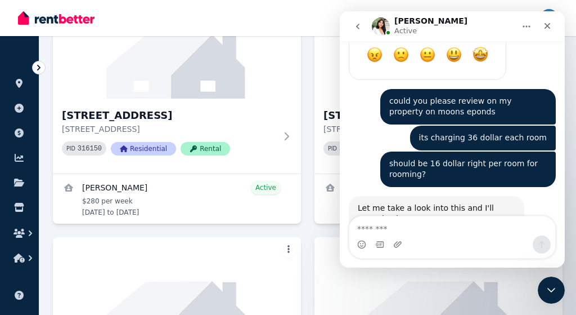
click at [444, 238] on div "Intercom messenger" at bounding box center [452, 244] width 206 height 18
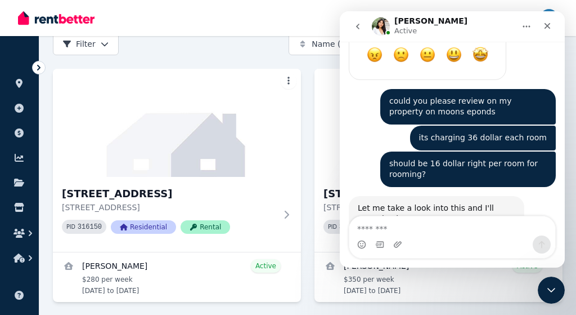
scroll to position [75, 0]
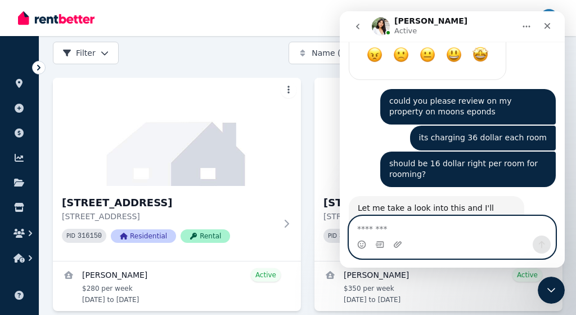
click at [400, 222] on textarea "Message…" at bounding box center [452, 225] width 206 height 19
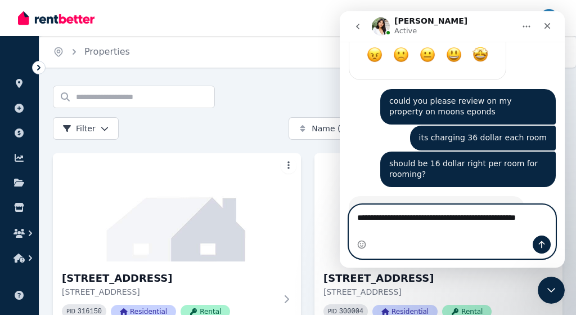
scroll to position [1225, 0]
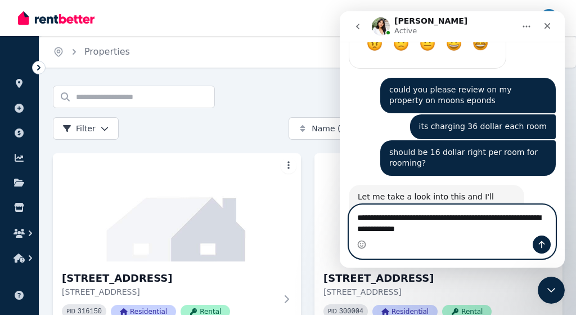
type textarea "**********"
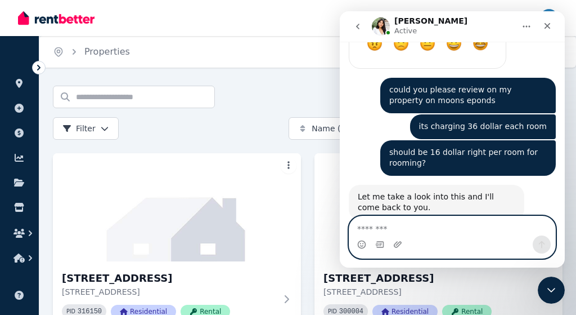
scroll to position [1250, 0]
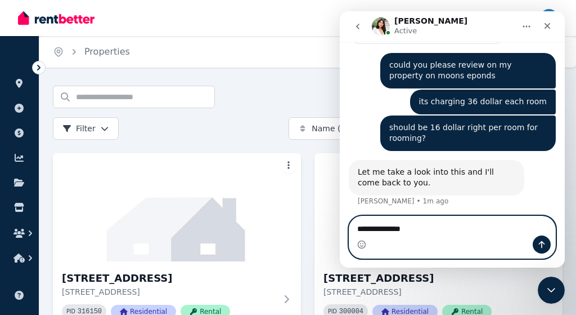
type textarea "**********"
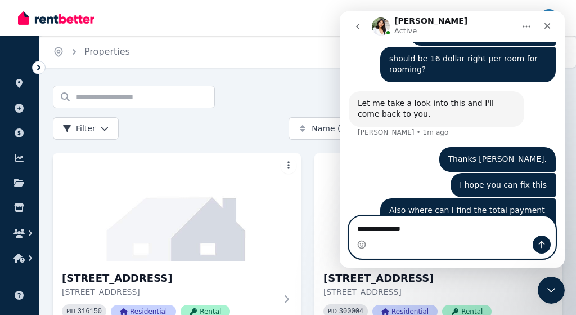
type textarea "**********"
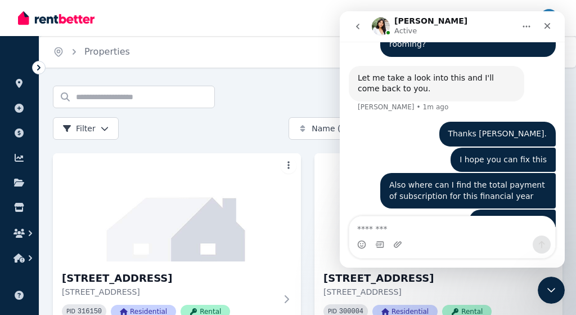
click at [470, 273] on div "Typing" at bounding box center [452, 294] width 207 height 43
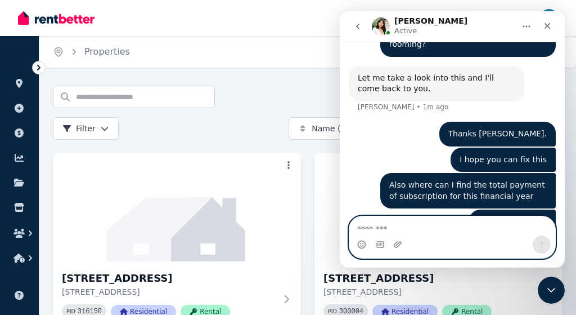
click at [429, 227] on textarea "Message…" at bounding box center [452, 225] width 206 height 19
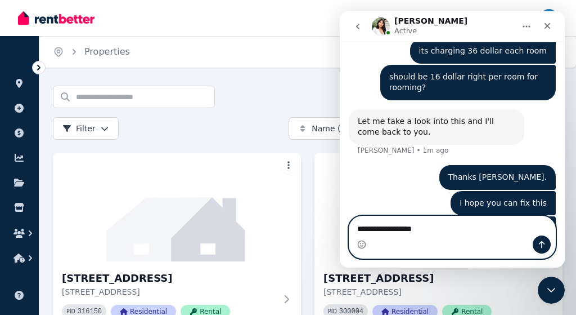
type textarea "**********"
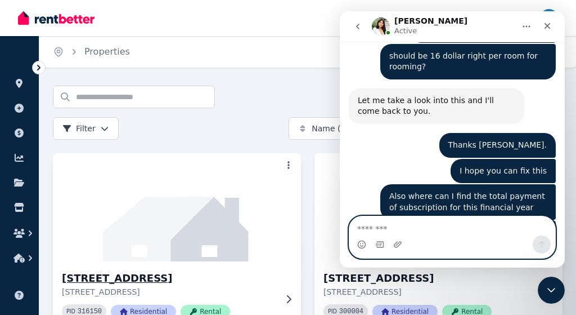
scroll to position [1380, 0]
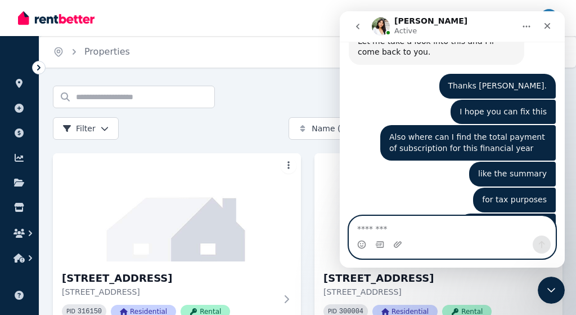
click at [413, 227] on textarea "Message…" at bounding box center [452, 225] width 206 height 19
type textarea "**********"
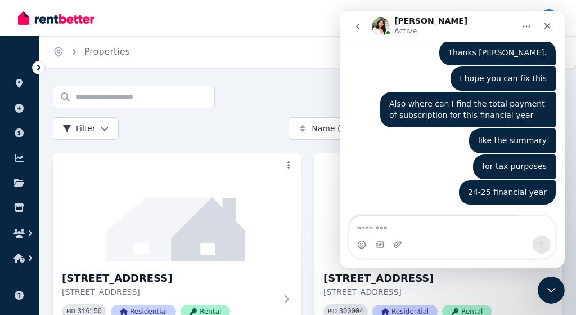
click at [267, 17] on div "Inbox" at bounding box center [269, 18] width 502 height 36
click at [549, 29] on icon "Close" at bounding box center [547, 25] width 9 height 9
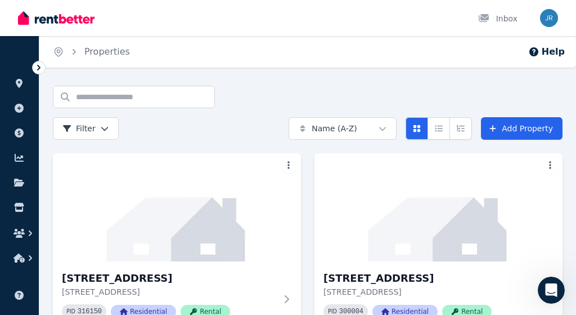
scroll to position [0, 0]
click at [252, 84] on div "Home Properties Help Search properties Filter Name (A-Z) Add Property [STREET_A…" at bounding box center [288, 157] width 576 height 315
click at [59, 50] on icon "Breadcrumb" at bounding box center [58, 51] width 3 height 3
click at [17, 83] on icon at bounding box center [19, 83] width 7 height 9
click at [24, 81] on icon at bounding box center [19, 83] width 11 height 9
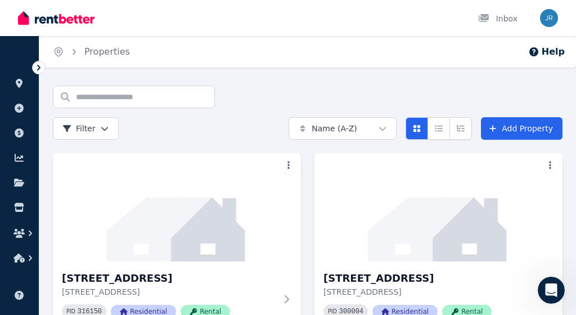
click at [542, 23] on img "button" at bounding box center [549, 18] width 18 height 18
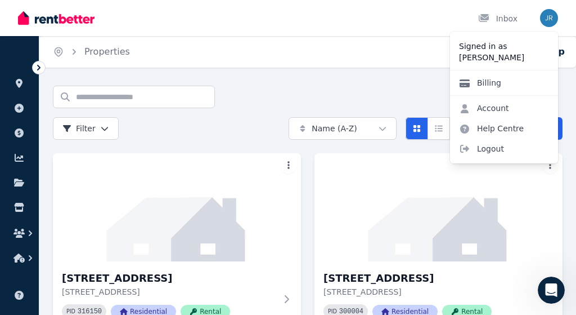
click at [489, 84] on link "Billing" at bounding box center [480, 83] width 60 height 20
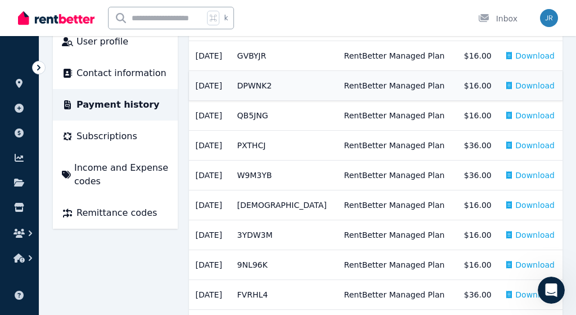
scroll to position [178, 0]
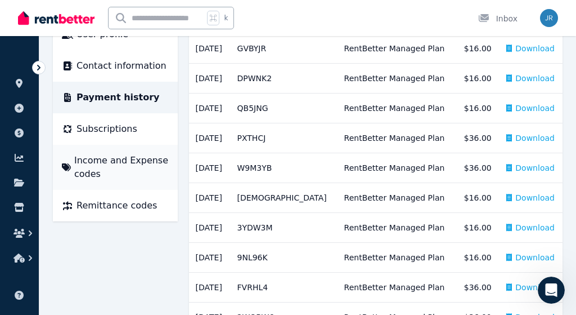
click at [136, 161] on span "Income and Expense codes" at bounding box center [121, 167] width 95 height 27
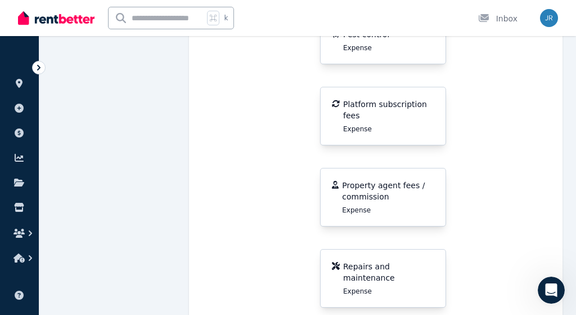
scroll to position [1358, 0]
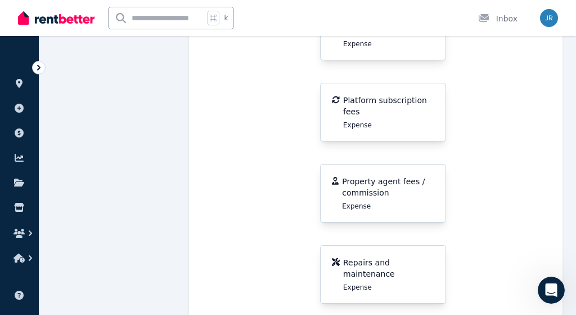
click at [383, 95] on span "Platform subscription fees" at bounding box center [388, 106] width 91 height 23
click at [348, 120] on span "Expense" at bounding box center [357, 124] width 29 height 9
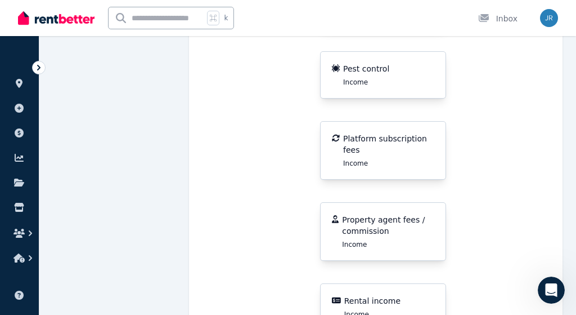
click at [348, 133] on span "Platform subscription fees" at bounding box center [388, 144] width 91 height 23
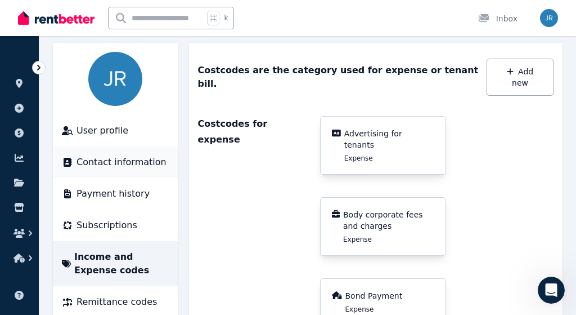
scroll to position [89, 0]
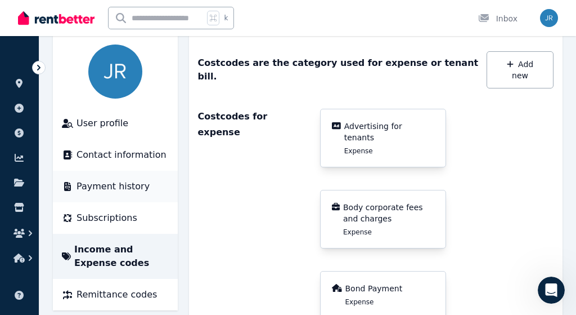
click at [110, 190] on span "Payment history" at bounding box center [113, 186] width 73 height 14
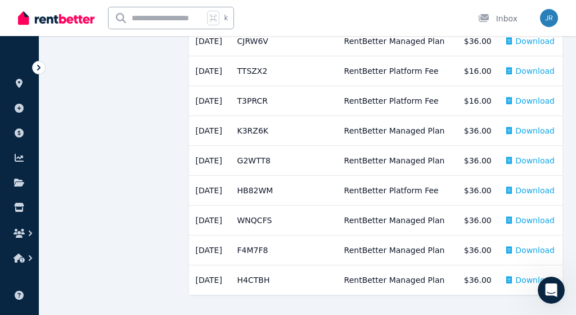
scroll to position [1349, 0]
click at [20, 256] on icon "button" at bounding box center [19, 257] width 11 height 9
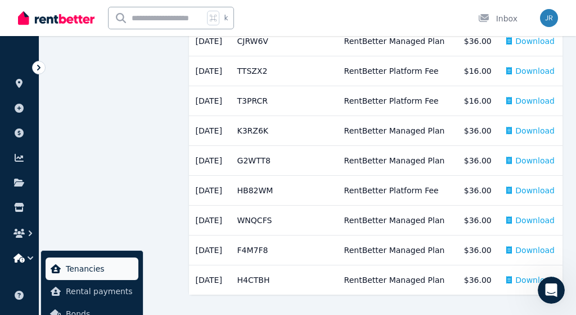
click at [84, 262] on span "Tenancies" at bounding box center [100, 269] width 68 height 14
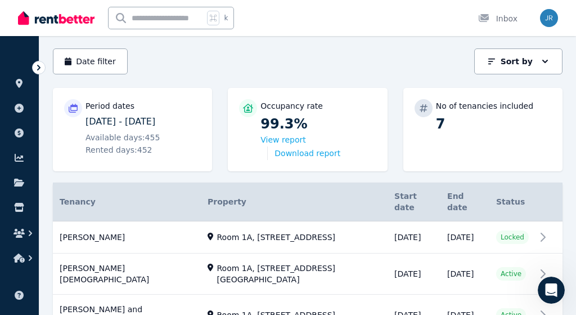
scroll to position [82, 0]
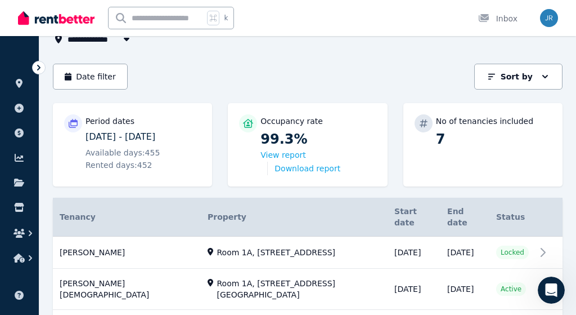
click at [127, 158] on div "Available days: 455 Rented days: 452" at bounding box center [143, 159] width 115 height 24
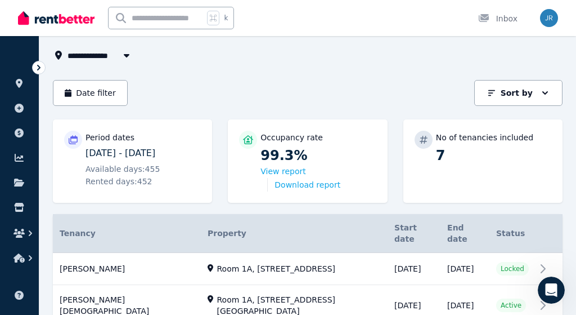
scroll to position [64, 0]
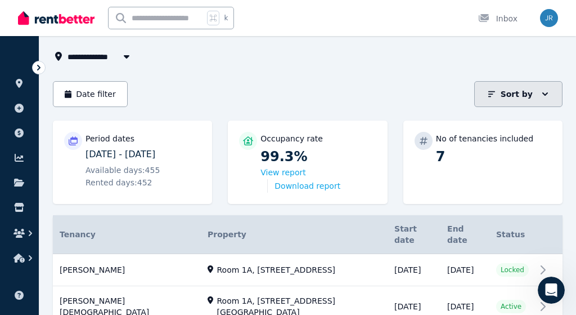
click at [548, 96] on icon "button" at bounding box center [545, 93] width 11 height 11
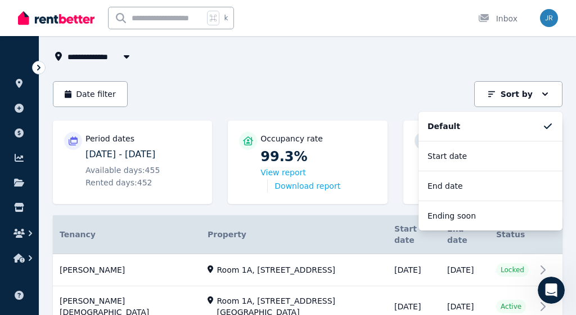
click at [396, 75] on div "**********" at bounding box center [308, 289] width 510 height 536
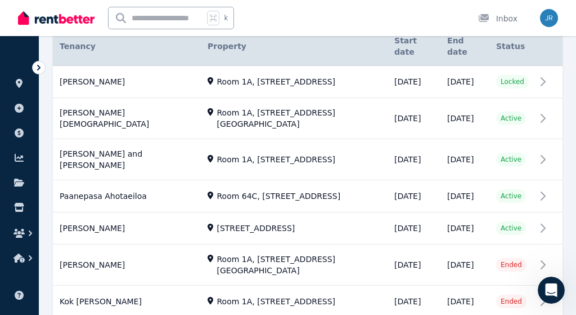
scroll to position [263, 0]
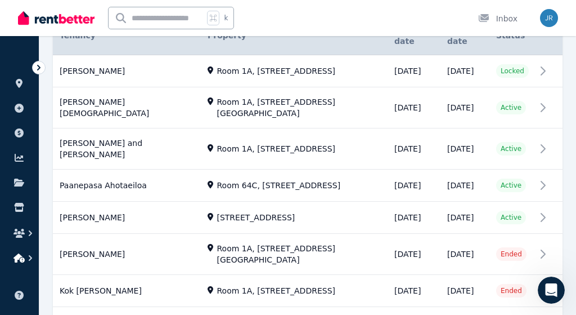
click at [30, 258] on icon "button" at bounding box center [30, 257] width 11 height 11
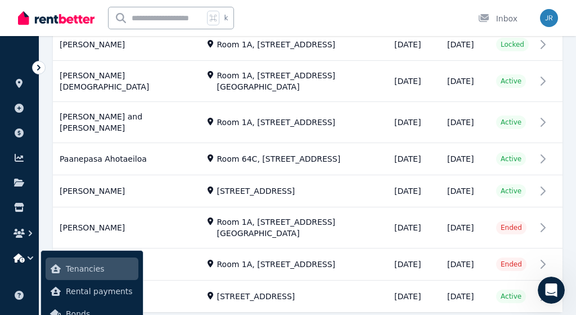
scroll to position [289, 0]
click at [24, 293] on icon at bounding box center [19, 294] width 11 height 9
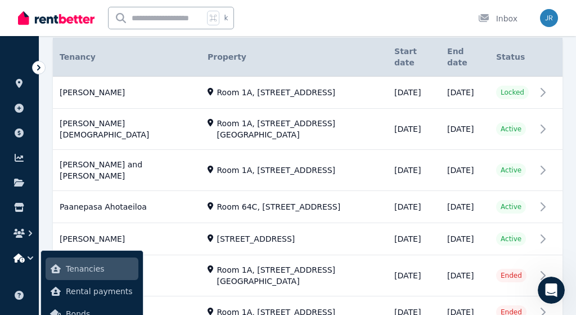
click at [8, 50] on ul "ORGANISE Properties Add property Payments Finance report Documents Marketplace …" at bounding box center [19, 158] width 39 height 223
click at [28, 234] on icon "button" at bounding box center [30, 232] width 11 height 11
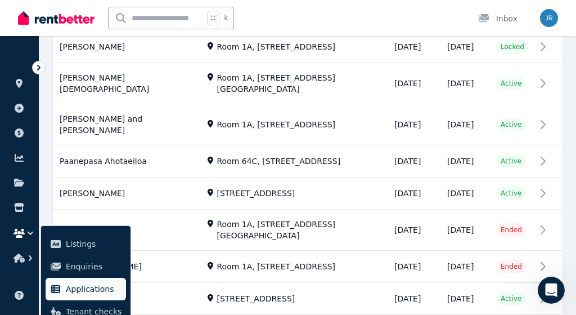
scroll to position [287, 0]
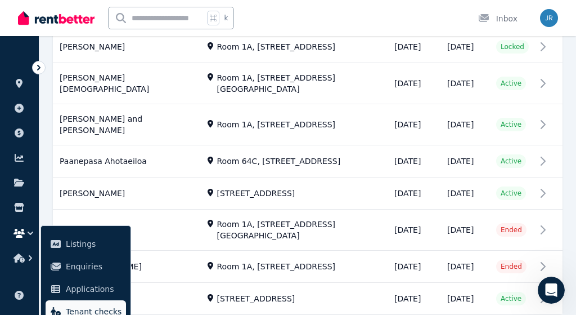
click at [70, 307] on span "Tenant checks" at bounding box center [94, 311] width 56 height 14
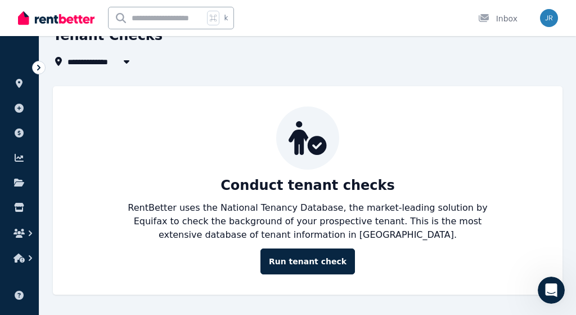
scroll to position [59, 0]
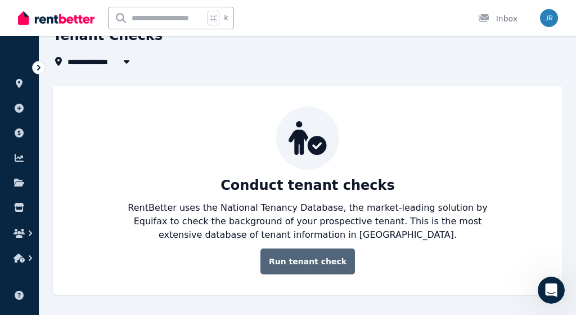
click at [296, 257] on link "Run tenant check" at bounding box center [307, 261] width 95 height 26
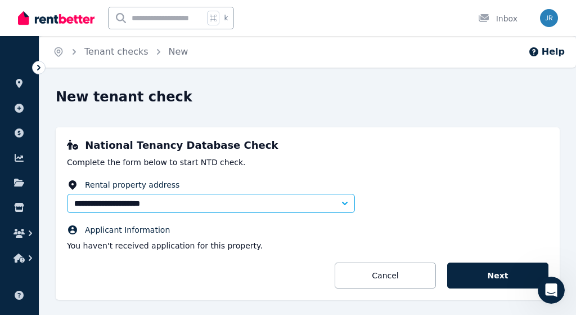
click at [345, 204] on icon "button" at bounding box center [345, 202] width 6 height 3
type input "**********"
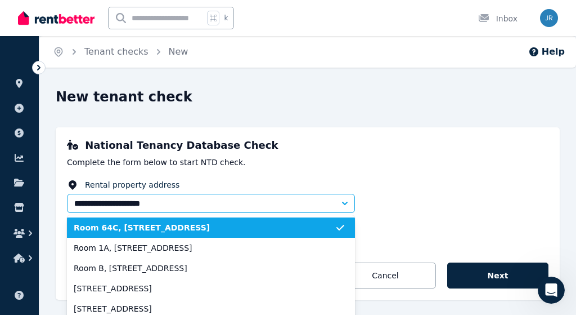
click at [334, 132] on div "**********" at bounding box center [308, 213] width 504 height 172
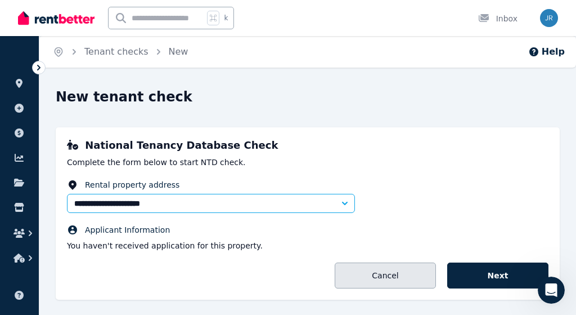
click at [362, 271] on link "Cancel" at bounding box center [385, 275] width 101 height 26
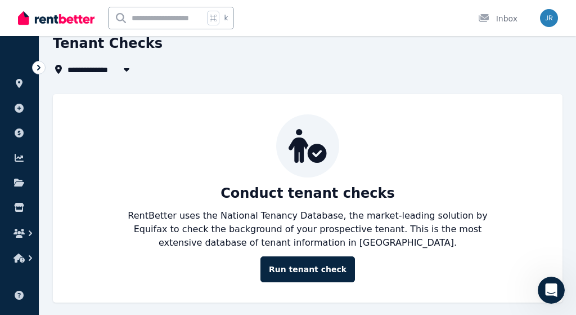
scroll to position [58, 0]
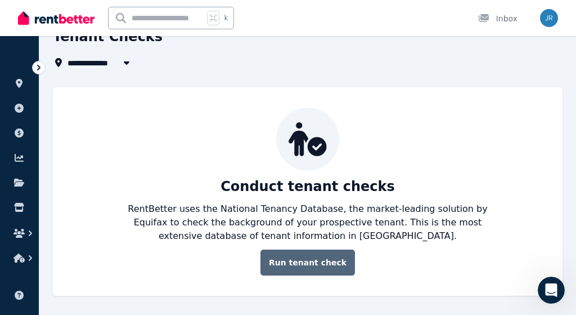
click at [296, 260] on link "Run tenant check" at bounding box center [307, 262] width 95 height 26
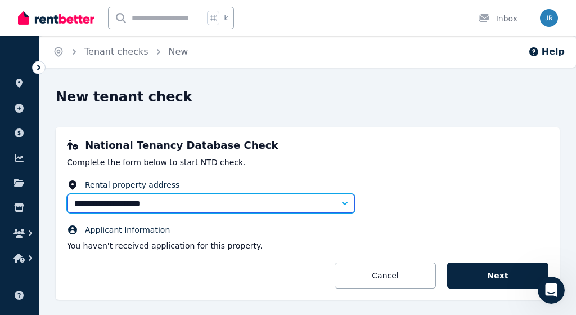
click at [263, 205] on input "**********" at bounding box center [211, 203] width 288 height 19
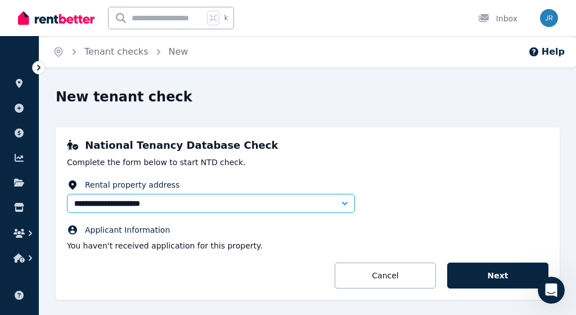
click at [349, 201] on icon "button" at bounding box center [344, 202] width 11 height 11
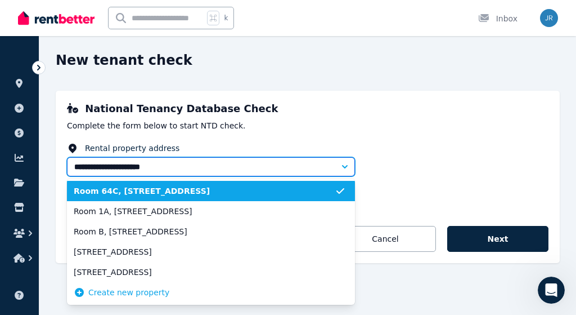
scroll to position [37, 0]
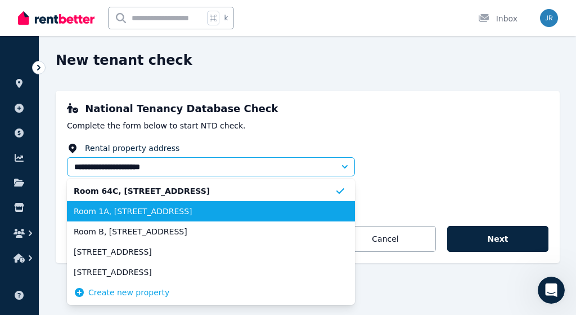
click at [308, 219] on li "Room 1A, [STREET_ADDRESS]" at bounding box center [211, 211] width 288 height 20
type input "**********"
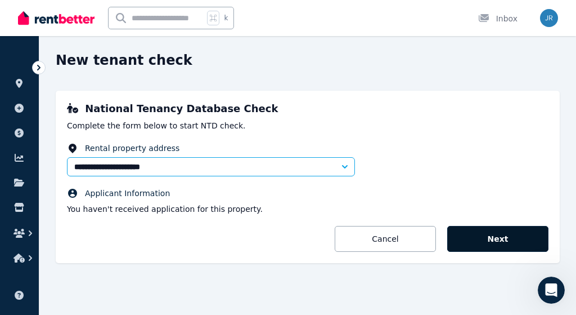
click at [483, 239] on button "Next" at bounding box center [497, 239] width 101 height 26
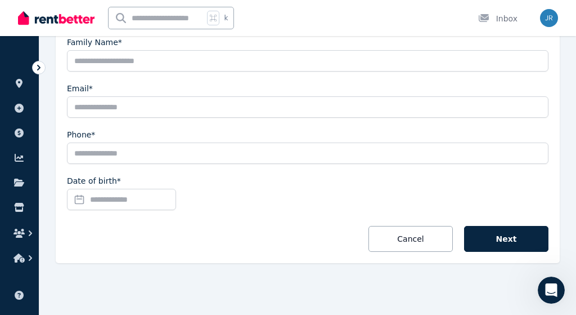
scroll to position [328, 0]
click at [398, 237] on button "Cancel" at bounding box center [411, 239] width 84 height 26
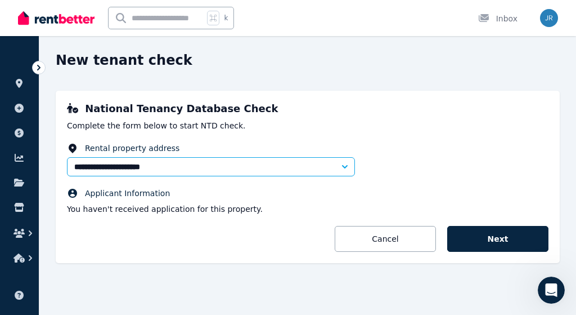
click at [177, 215] on form "**********" at bounding box center [308, 196] width 482 height 109
click at [30, 259] on icon "button" at bounding box center [30, 258] width 3 height 6
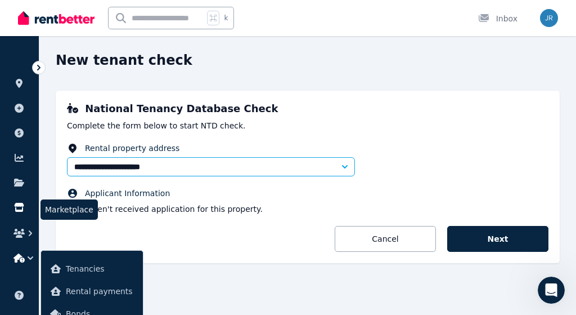
click at [23, 208] on icon at bounding box center [19, 207] width 10 height 9
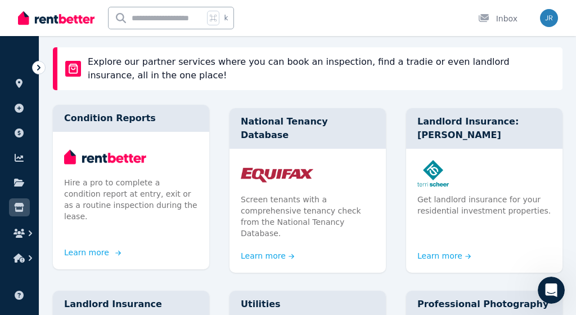
scroll to position [70, 0]
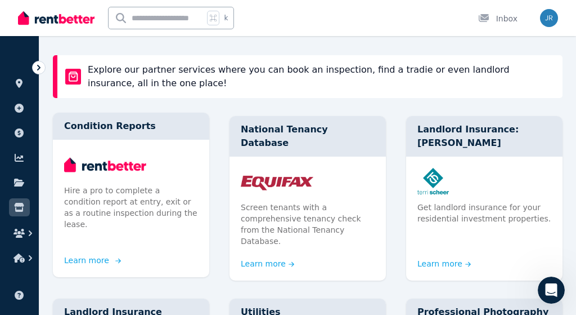
click at [161, 204] on p "Hire a pro to complete a condition report at entry, exit or as a routine inspec…" at bounding box center [131, 207] width 134 height 45
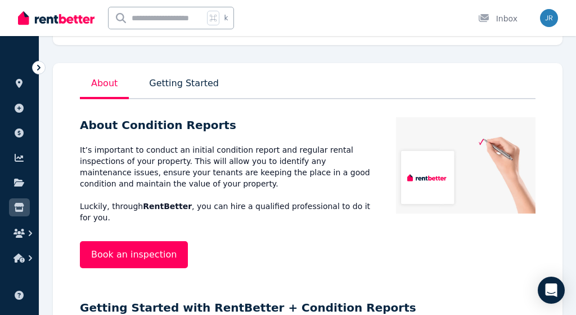
scroll to position [232, 0]
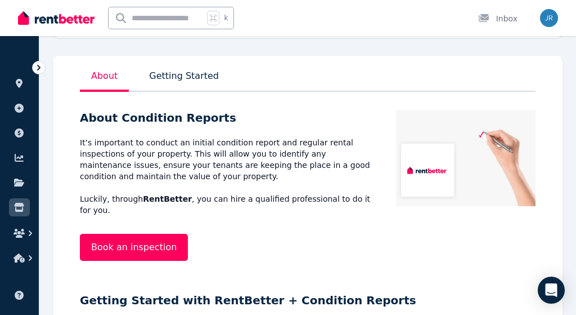
click at [191, 151] on p "It’s important to conduct an initial condition report and regular rental inspec…" at bounding box center [229, 176] width 298 height 79
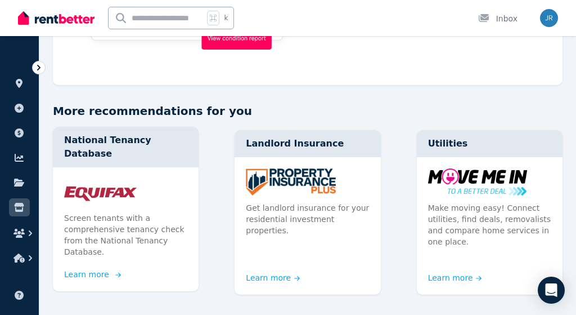
scroll to position [1067, 0]
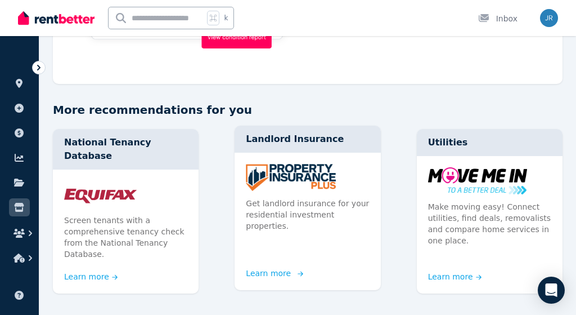
click at [277, 197] on p "Get landlord insurance for your residential investment properties." at bounding box center [307, 214] width 123 height 34
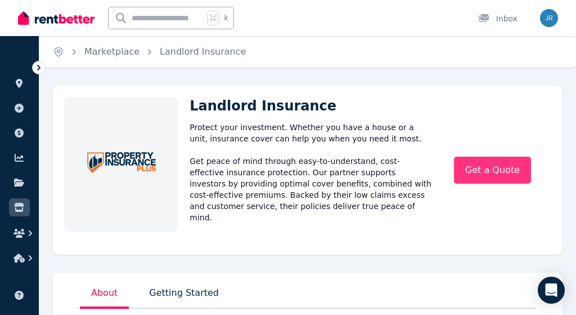
click at [471, 165] on link "Get a Quote" at bounding box center [492, 169] width 77 height 27
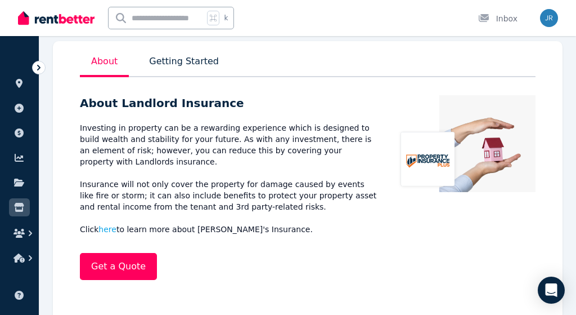
scroll to position [237, 0]
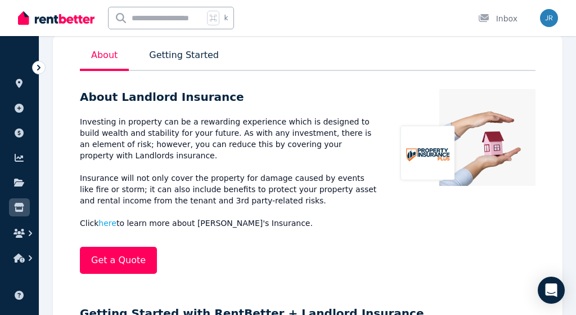
click at [181, 155] on p "Investing in property can be a rewarding experience which is designed to build …" at bounding box center [229, 172] width 298 height 113
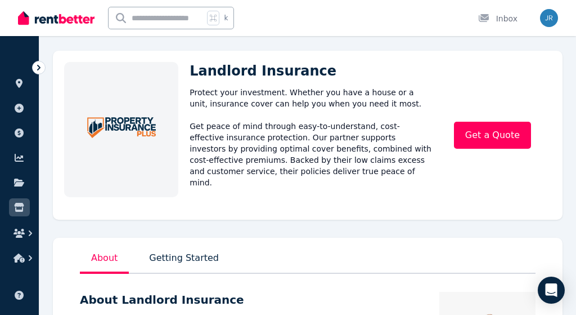
scroll to position [41, 0]
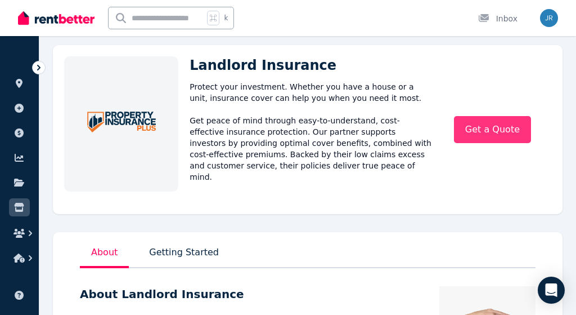
click at [473, 124] on link "Get a Quote" at bounding box center [492, 129] width 77 height 27
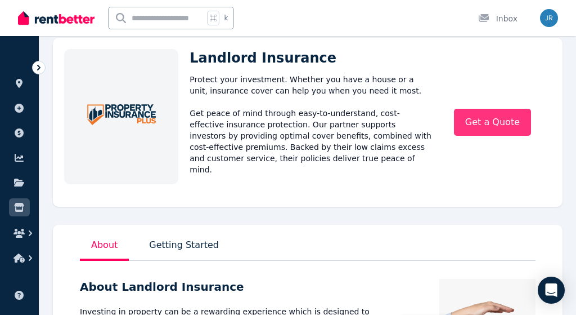
click at [468, 117] on link "Get a Quote" at bounding box center [492, 122] width 77 height 27
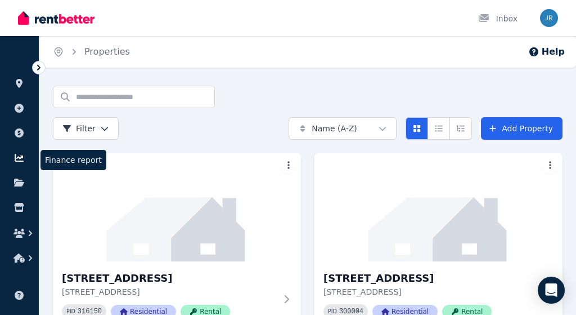
click at [17, 155] on icon at bounding box center [19, 157] width 11 height 9
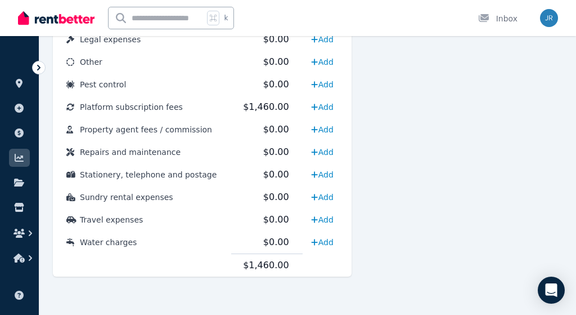
scroll to position [671, 0]
click at [154, 107] on span "Platform subscription fees" at bounding box center [131, 106] width 103 height 9
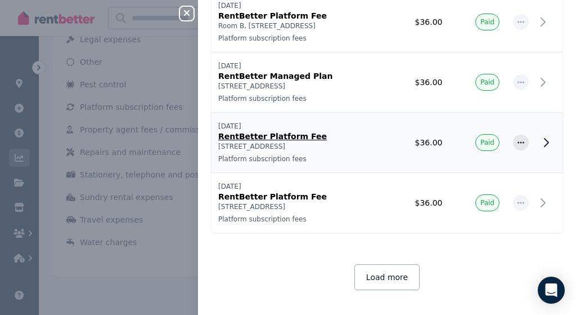
scroll to position [2835, 0]
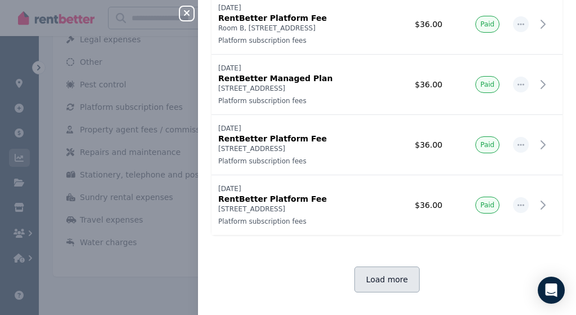
click at [374, 286] on button "Load more" at bounding box center [386, 279] width 65 height 26
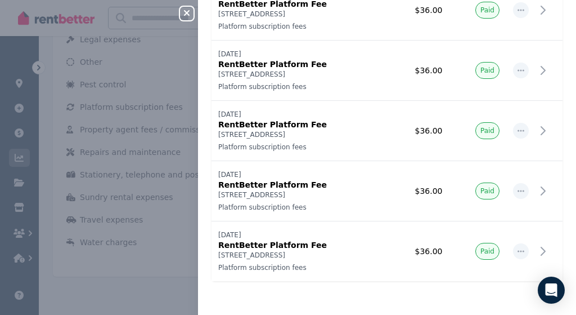
scroll to position [3090, 0]
click at [127, 275] on div "Close panel Platform subscription fees Record expense Date Name Address Categor…" at bounding box center [288, 157] width 576 height 315
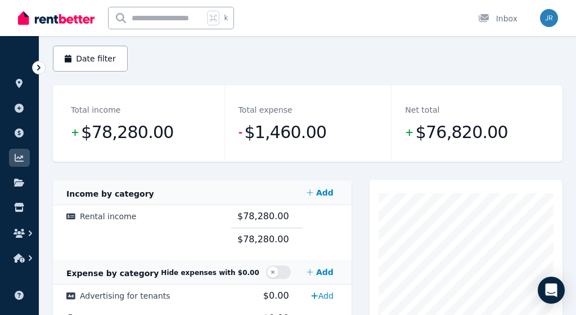
scroll to position [87, 0]
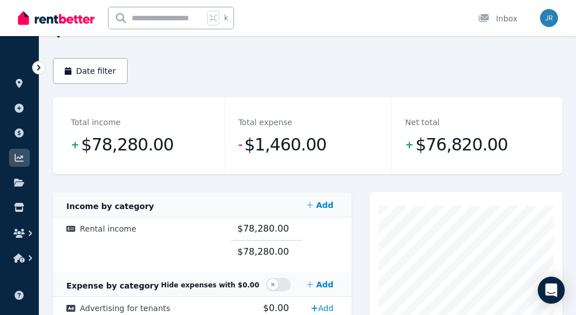
click at [264, 151] on span "$1,460.00" at bounding box center [285, 144] width 82 height 23
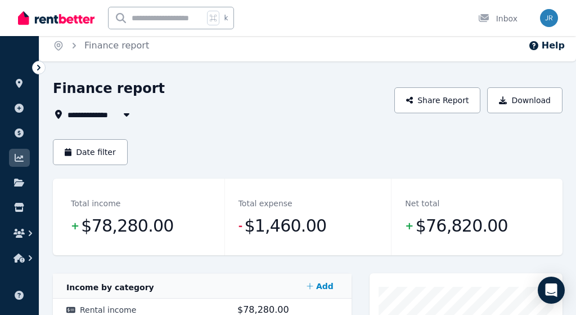
scroll to position [11, 0]
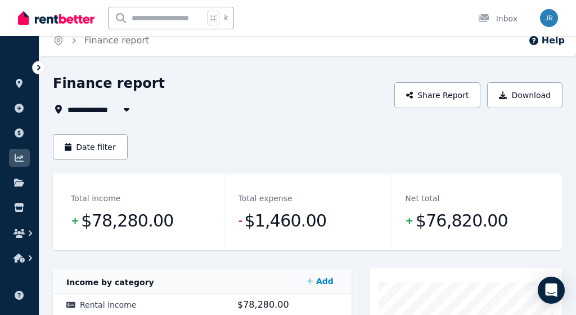
click at [125, 107] on icon "button" at bounding box center [126, 109] width 11 height 9
type input "**********"
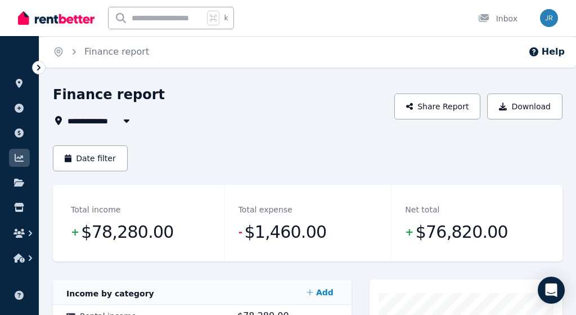
click at [224, 100] on div "**********" at bounding box center [220, 107] width 335 height 42
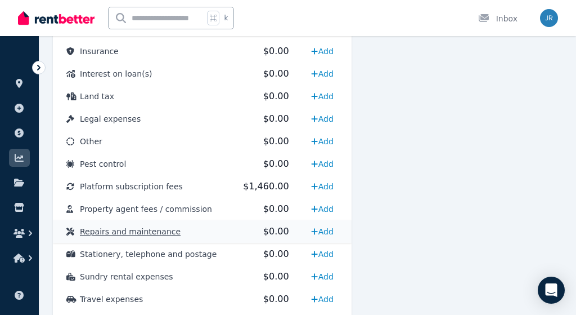
scroll to position [597, 0]
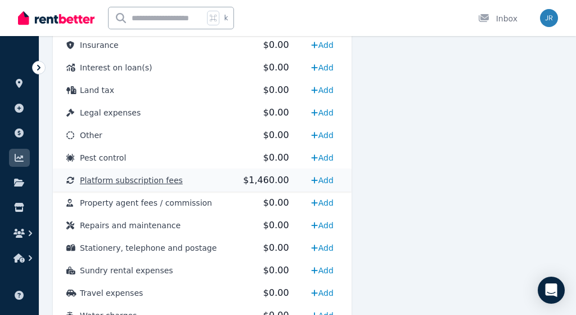
click at [268, 181] on span "$1,460.00" at bounding box center [266, 179] width 46 height 11
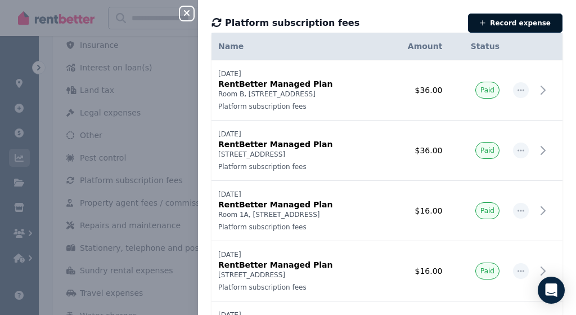
click at [486, 23] on icon "button" at bounding box center [483, 23] width 6 height 6
select select "**********"
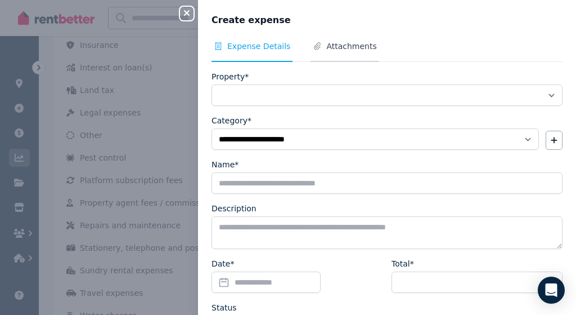
click at [356, 44] on span "Attachments" at bounding box center [351, 46] width 50 height 11
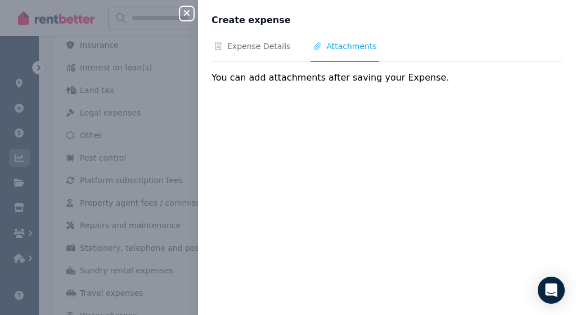
click at [184, 18] on button "Close panel" at bounding box center [187, 14] width 14 height 14
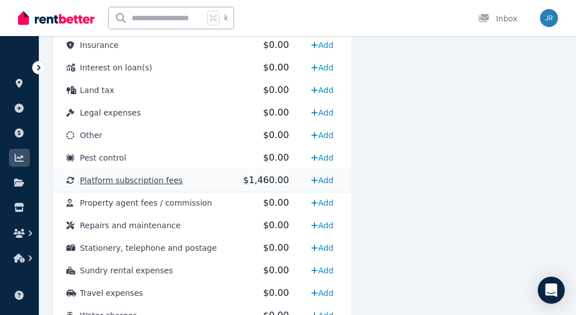
click at [69, 180] on icon at bounding box center [70, 180] width 8 height 8
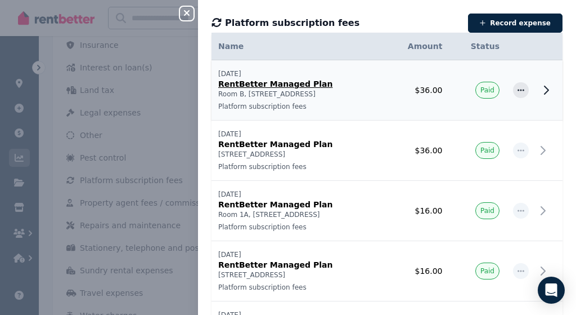
scroll to position [0, 0]
click at [188, 10] on icon "button" at bounding box center [187, 12] width 14 height 9
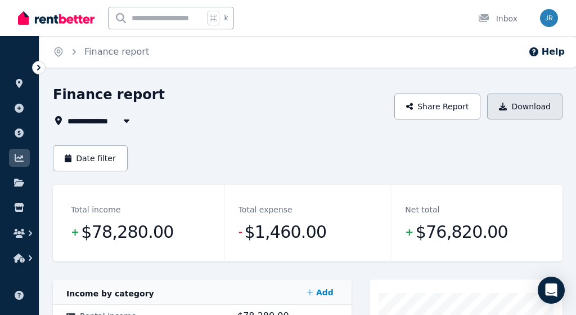
click at [517, 107] on button "Download" at bounding box center [524, 106] width 75 height 26
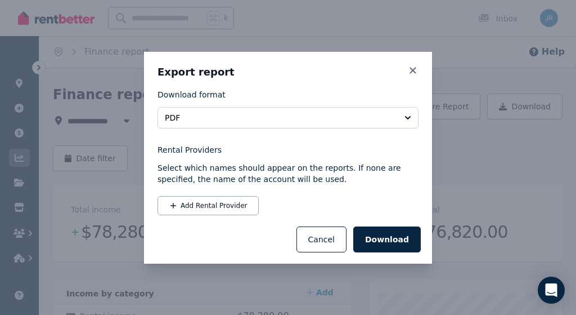
click at [406, 122] on button "PDF" at bounding box center [288, 117] width 261 height 21
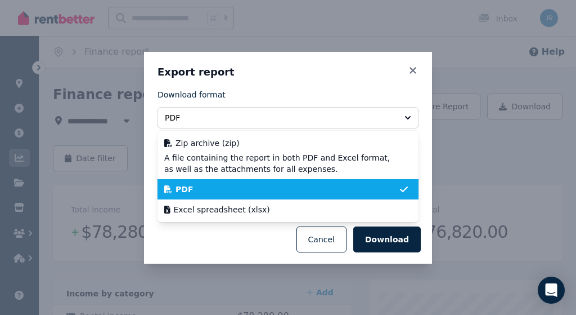
click at [365, 192] on div "PDF" at bounding box center [281, 188] width 234 height 11
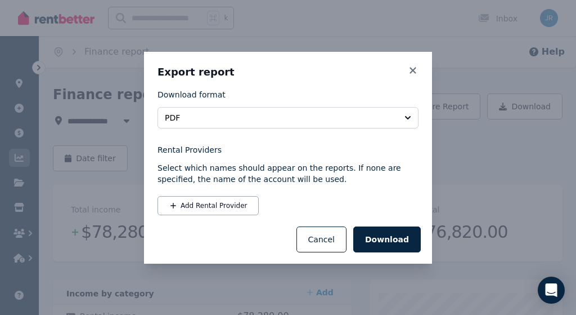
click at [479, 161] on div "Export report Download format PDF Rental Providers Select which names should ap…" at bounding box center [288, 157] width 576 height 315
click at [325, 235] on button "Cancel" at bounding box center [321, 239] width 50 height 26
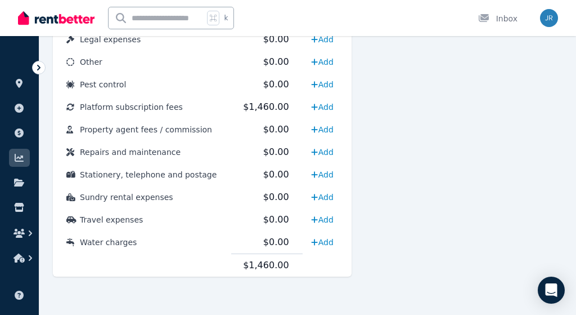
scroll to position [671, 0]
click at [264, 110] on span "$1,460.00" at bounding box center [266, 106] width 46 height 11
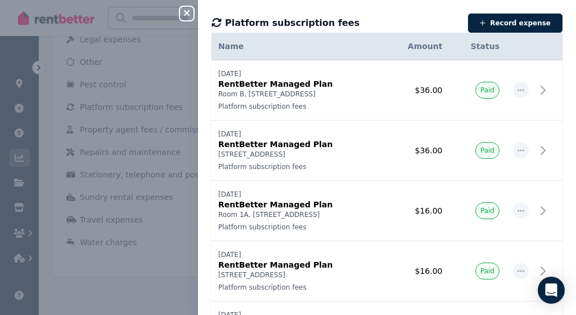
click at [316, 26] on span "Platform subscription fees" at bounding box center [292, 23] width 134 height 14
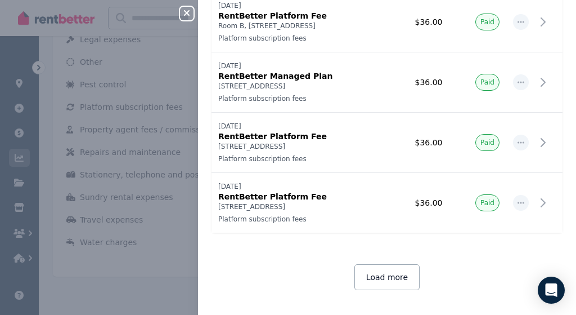
scroll to position [2837, 0]
click at [383, 281] on button "Load more" at bounding box center [386, 277] width 65 height 26
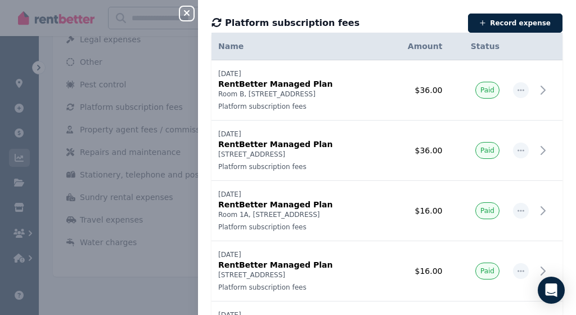
scroll to position [0, 0]
click at [379, 37] on th "Name" at bounding box center [298, 47] width 173 height 28
click at [180, 14] on icon "button" at bounding box center [187, 12] width 14 height 9
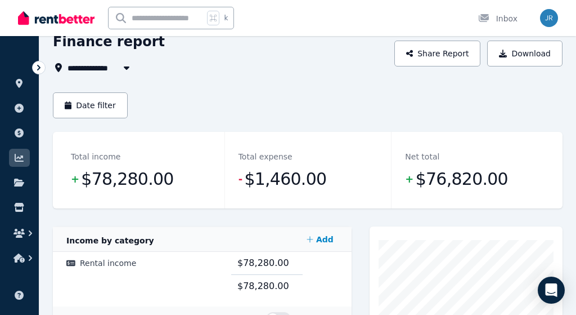
scroll to position [60, 0]
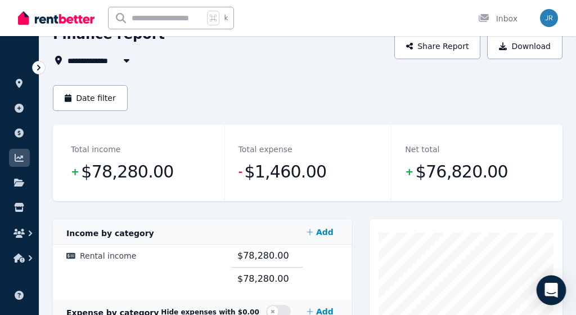
click at [554, 288] on icon "Open Intercom Messenger" at bounding box center [551, 289] width 13 height 15
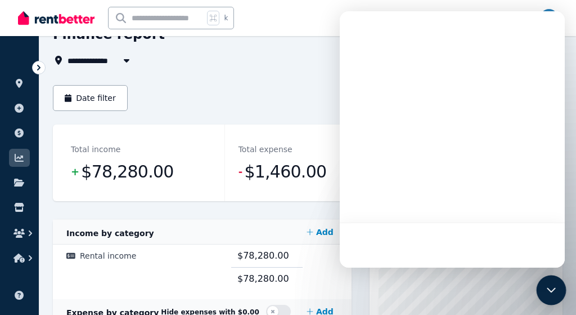
scroll to position [0, 0]
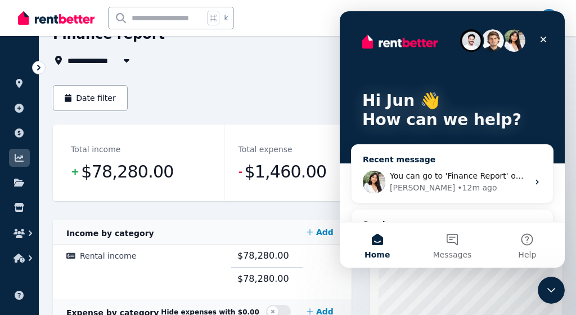
click at [451, 174] on span "You can go to 'Finance Report' on the left menu" at bounding box center [483, 175] width 187 height 9
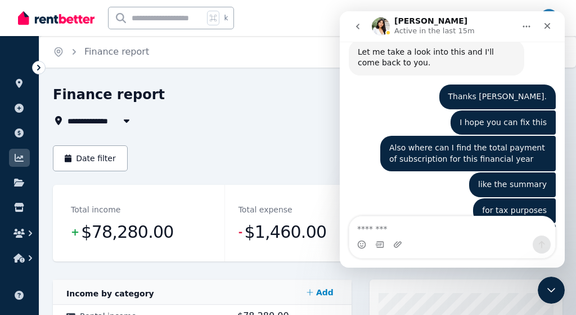
scroll to position [1608, 0]
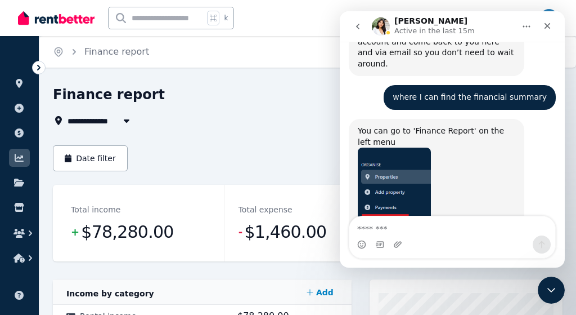
click at [423, 237] on div "Intercom messenger" at bounding box center [452, 244] width 206 height 18
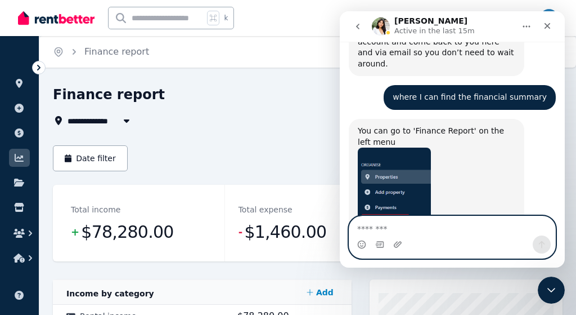
click at [376, 226] on textarea "Message…" at bounding box center [452, 225] width 206 height 19
type textarea "**********"
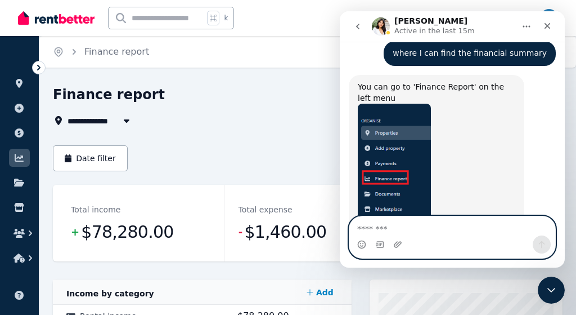
click at [401, 230] on textarea "Message…" at bounding box center [452, 225] width 206 height 19
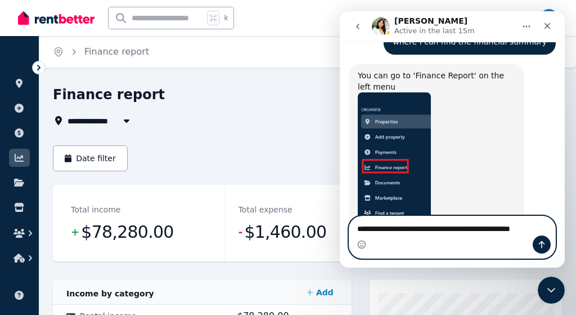
type textarea "**********"
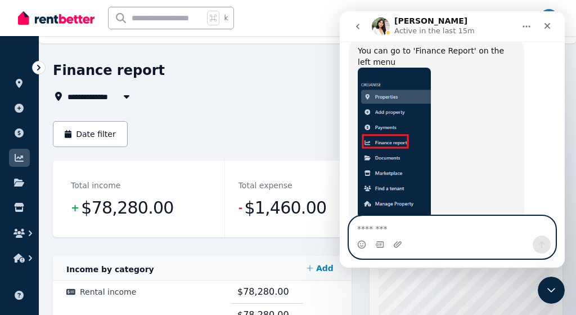
scroll to position [28, 0]
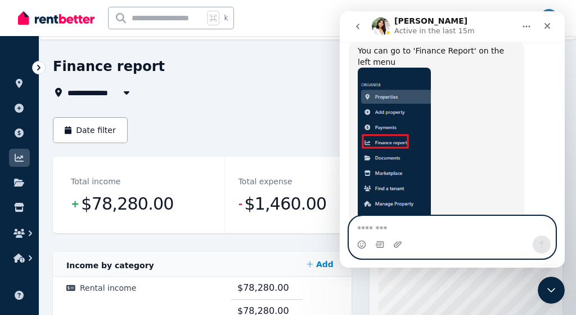
click at [366, 230] on textarea "Message…" at bounding box center [452, 225] width 206 height 19
type textarea "*"
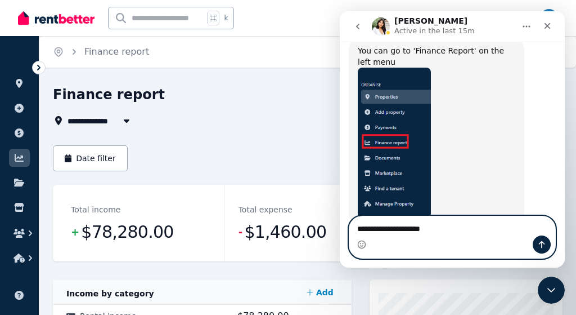
type textarea "**********"
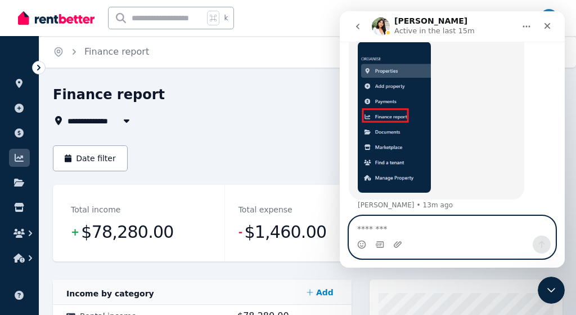
scroll to position [1713, 0]
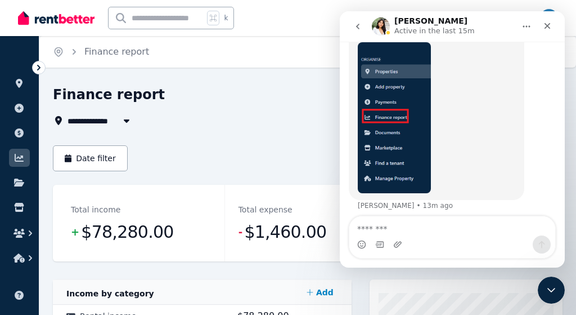
click at [357, 26] on icon "go back" at bounding box center [357, 27] width 3 height 6
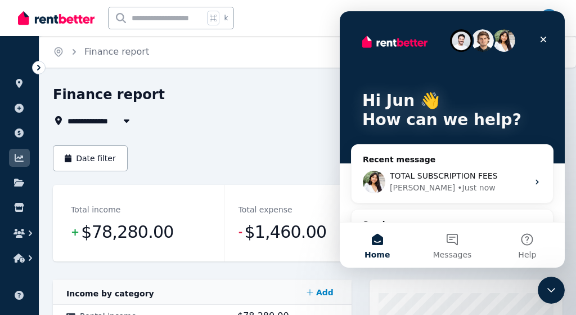
scroll to position [0, 0]
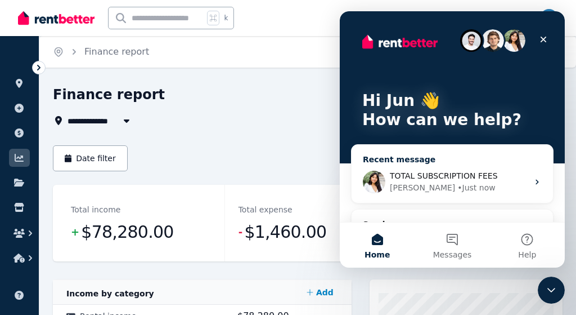
click at [418, 179] on span "TOTAL SUBSCRIPTION FEES" at bounding box center [444, 175] width 108 height 9
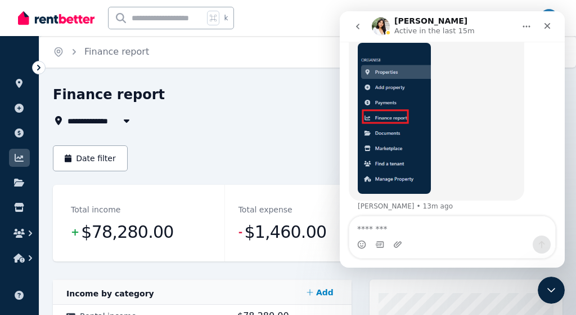
scroll to position [1713, 0]
click at [546, 28] on icon "Close" at bounding box center [548, 26] width 6 height 6
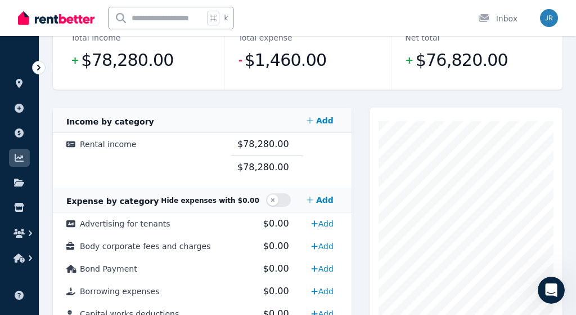
scroll to position [178, 0]
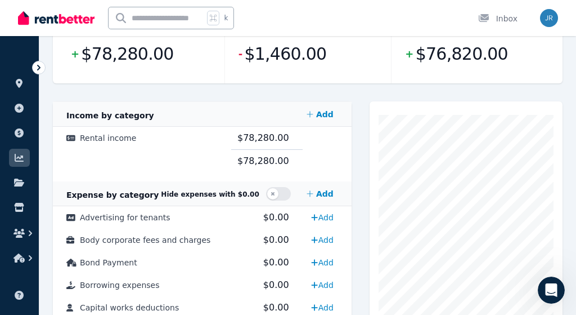
click at [246, 119] on div at bounding box center [341, 114] width 576 height 25
click at [245, 154] on td "$78,280.00" at bounding box center [266, 161] width 71 height 23
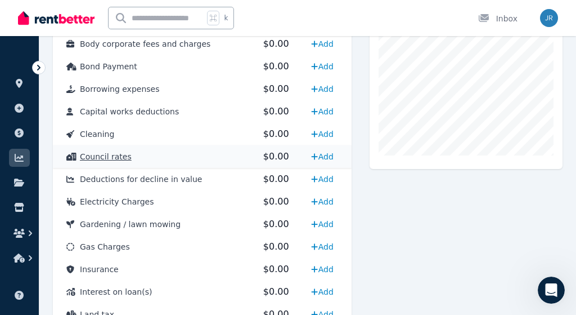
scroll to position [0, 0]
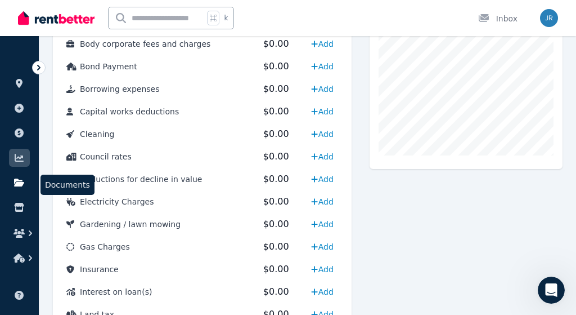
click at [22, 184] on icon at bounding box center [19, 182] width 10 height 8
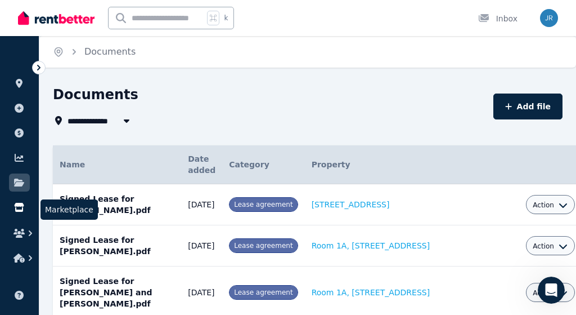
click at [19, 206] on icon at bounding box center [19, 207] width 10 height 9
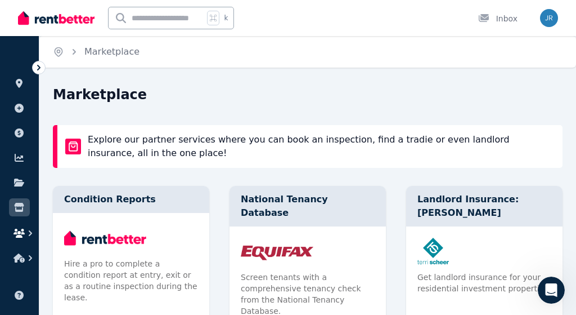
click at [18, 232] on icon "button" at bounding box center [19, 232] width 11 height 9
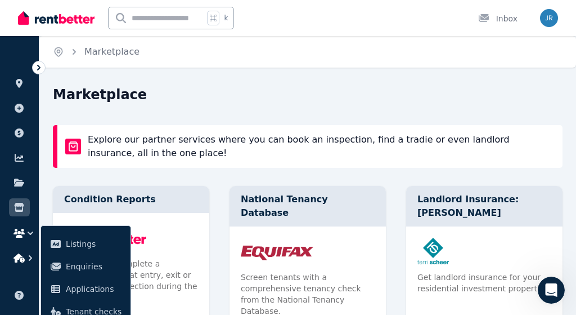
click at [20, 254] on icon "button" at bounding box center [19, 257] width 11 height 9
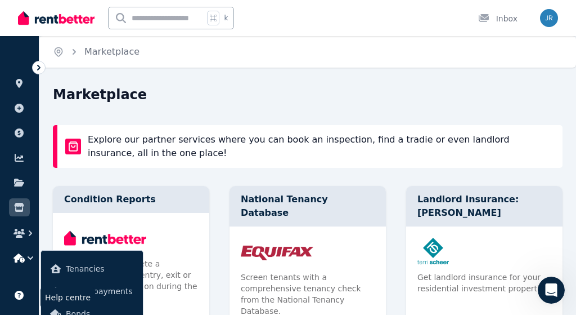
click at [23, 289] on link at bounding box center [19, 295] width 21 height 18
click at [19, 81] on icon at bounding box center [19, 83] width 7 height 9
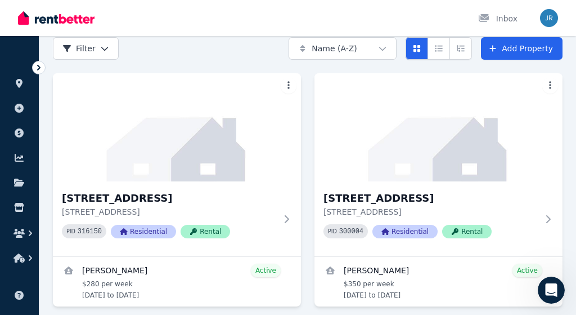
scroll to position [8, 0]
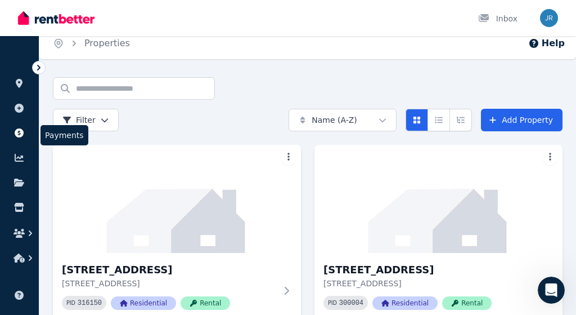
click at [18, 131] on icon at bounding box center [19, 132] width 9 height 9
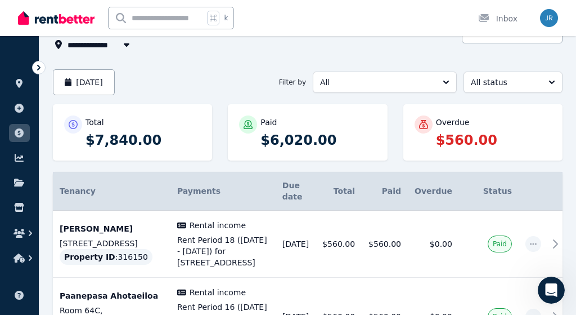
scroll to position [51, 0]
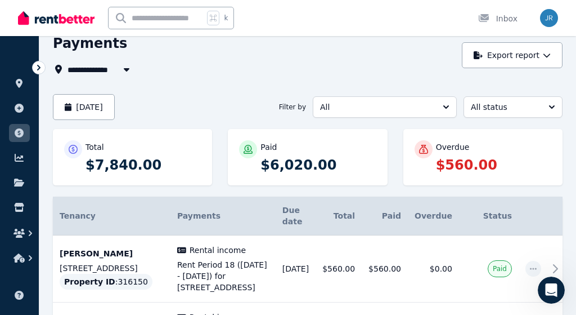
click at [444, 105] on button "All" at bounding box center [385, 106] width 144 height 21
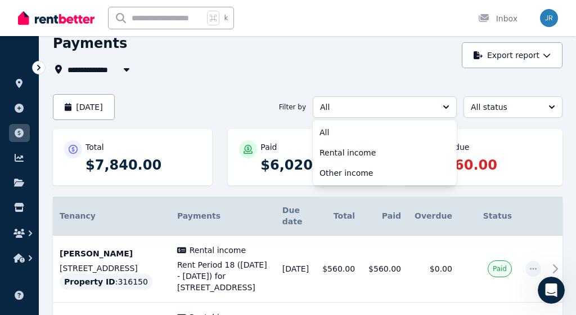
click at [510, 98] on button "All status" at bounding box center [513, 106] width 99 height 21
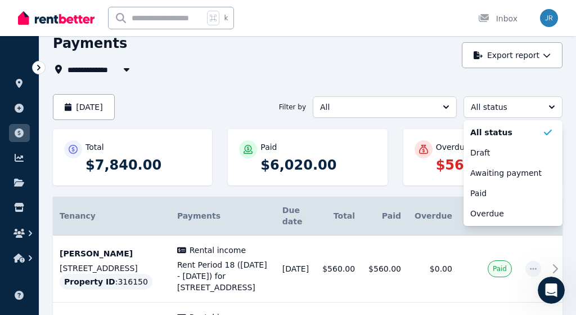
click at [193, 98] on div "[DATE] Filter by All All status All status Draft Awaiting payment Paid Overdue" at bounding box center [308, 107] width 510 height 26
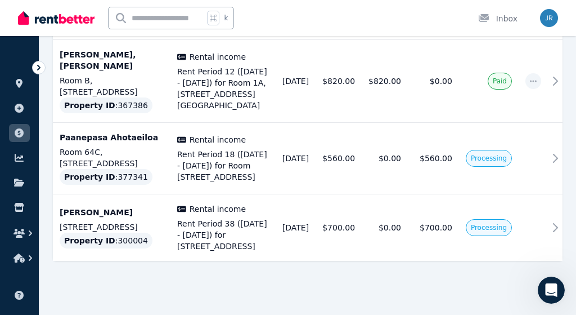
scroll to position [911, 0]
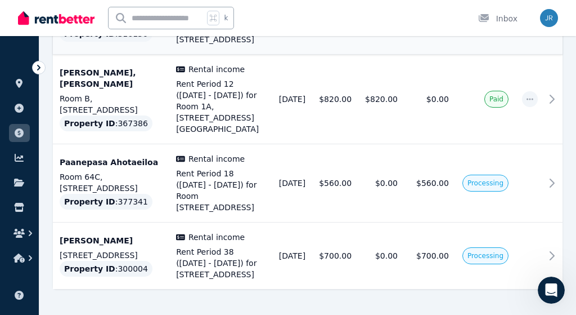
click at [187, 45] on span "Rent Period 20 ([DATE] - [DATE]) for [STREET_ADDRESS]" at bounding box center [220, 28] width 89 height 34
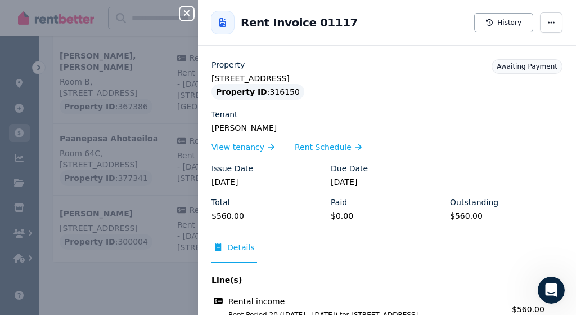
click at [115, 145] on div "Close panel Back to Rent Invoice 01117 History Property [STREET_ADDRESS] Proper…" at bounding box center [288, 157] width 576 height 315
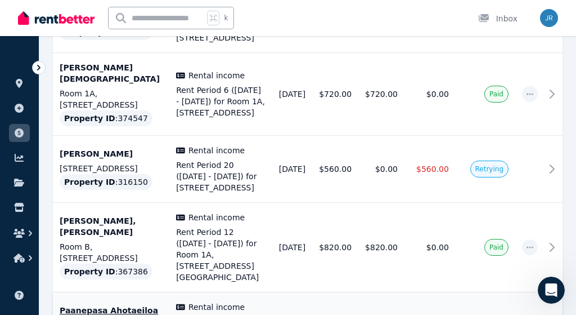
scroll to position [762, 0]
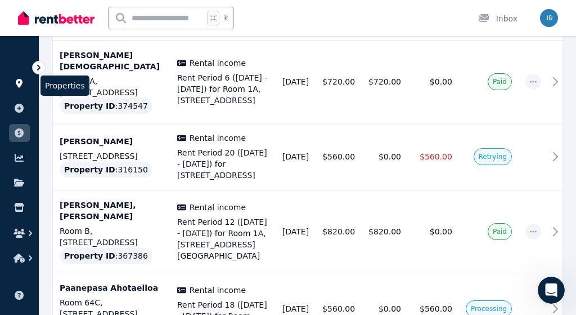
click at [17, 82] on icon at bounding box center [19, 83] width 7 height 9
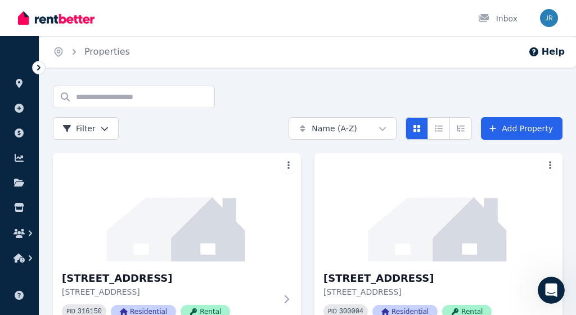
click at [262, 73] on div "Home Properties Help Search properties Filter Name (A-Z) Add Property [STREET_A…" at bounding box center [288, 157] width 576 height 315
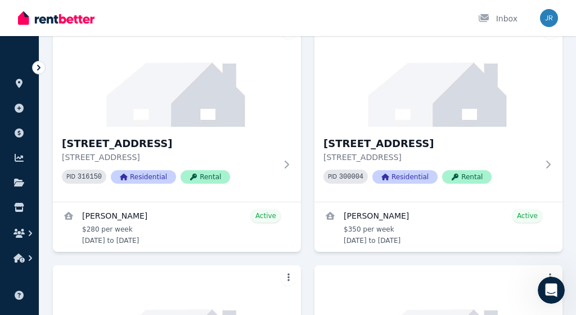
scroll to position [135, 0]
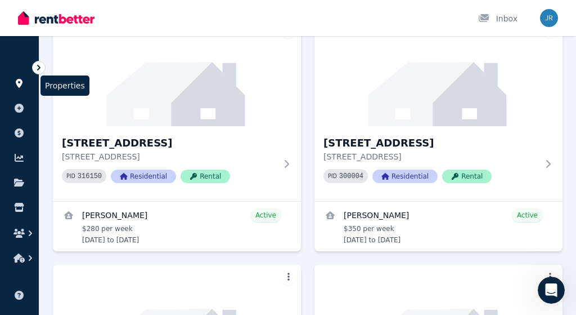
click at [23, 84] on icon at bounding box center [19, 83] width 11 height 9
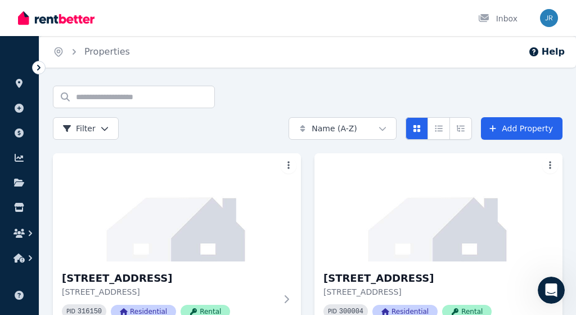
click at [219, 51] on div "Home Properties Help" at bounding box center [307, 52] width 537 height 32
click at [18, 156] on icon at bounding box center [19, 157] width 11 height 9
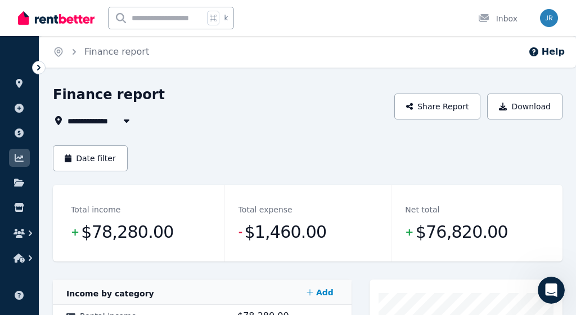
click at [125, 120] on icon "button" at bounding box center [127, 120] width 6 height 3
type input "**********"
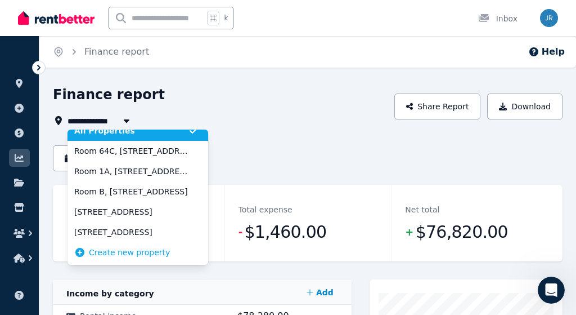
scroll to position [11, 0]
click at [273, 110] on div "**********" at bounding box center [220, 107] width 335 height 42
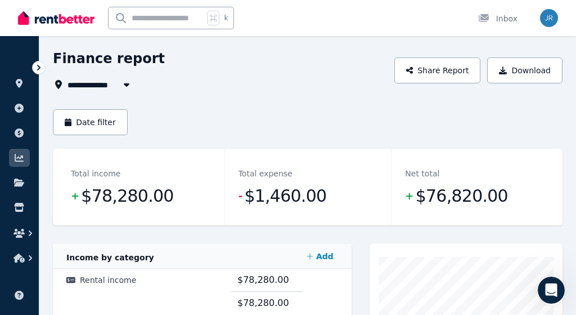
scroll to position [47, 0]
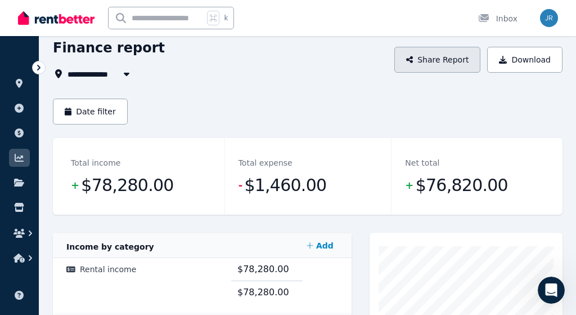
click at [433, 64] on button "Share Report" at bounding box center [437, 60] width 87 height 26
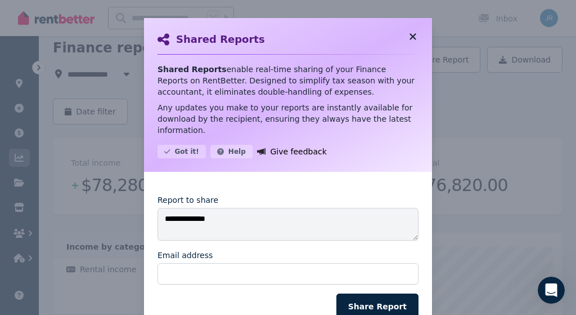
click at [410, 35] on icon at bounding box center [412, 37] width 11 height 10
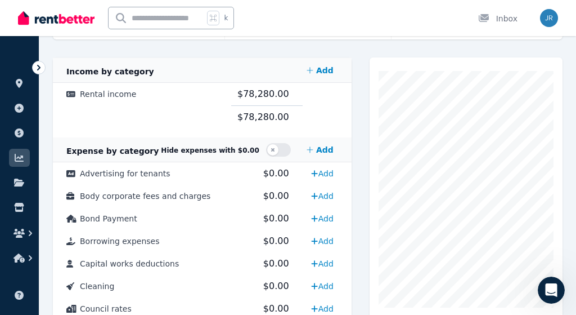
scroll to position [222, 0]
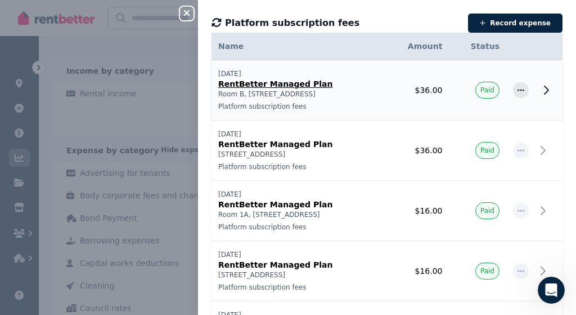
click at [282, 101] on td "[DATE] RentBetter Managed Plan Room B, 301/ 7 Aspen St Platform subscription fe…" at bounding box center [298, 90] width 173 height 60
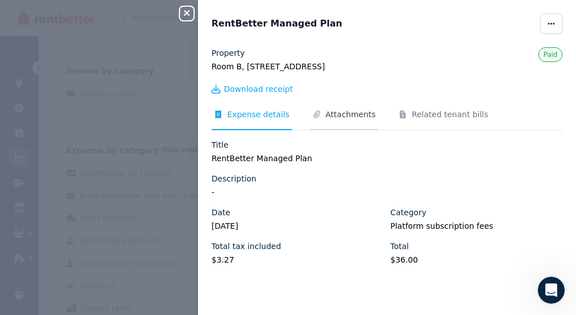
click at [339, 114] on span "Attachments" at bounding box center [351, 114] width 50 height 11
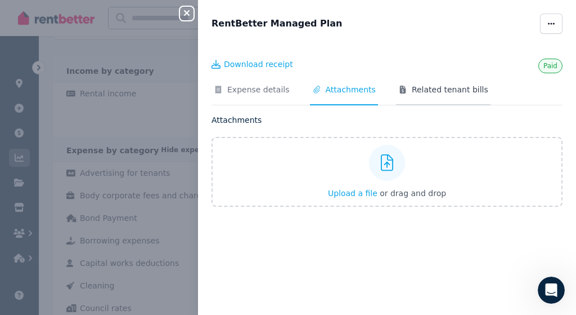
click at [436, 92] on span "Related tenant bills" at bounding box center [450, 89] width 77 height 11
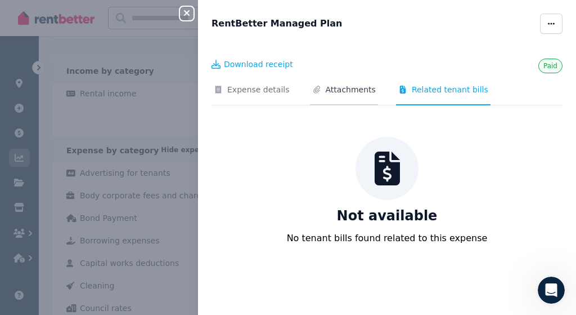
click at [354, 89] on span "Attachments" at bounding box center [351, 89] width 50 height 11
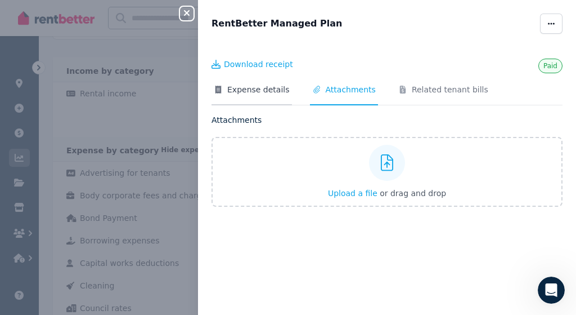
click at [257, 89] on span "Expense details" at bounding box center [258, 89] width 62 height 11
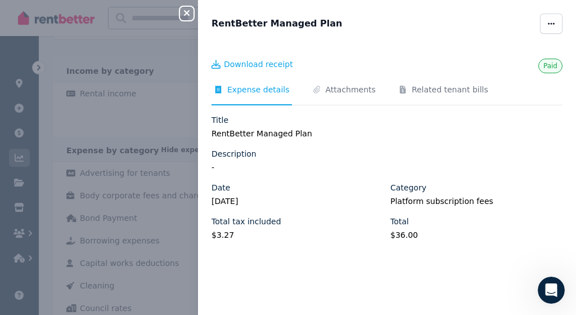
click at [186, 17] on icon "button" at bounding box center [187, 12] width 14 height 9
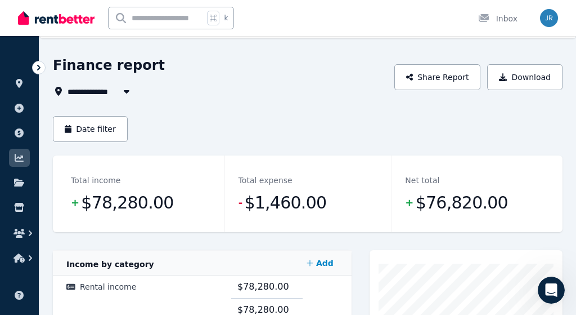
scroll to position [0, 0]
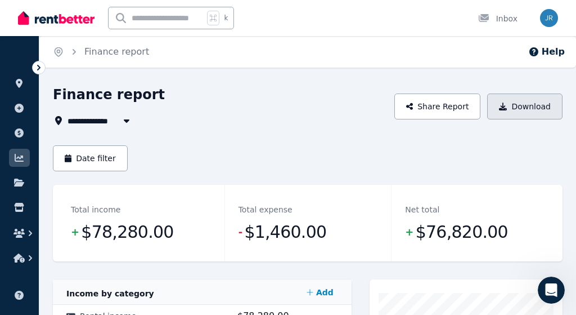
click at [523, 111] on button "Download" at bounding box center [524, 106] width 75 height 26
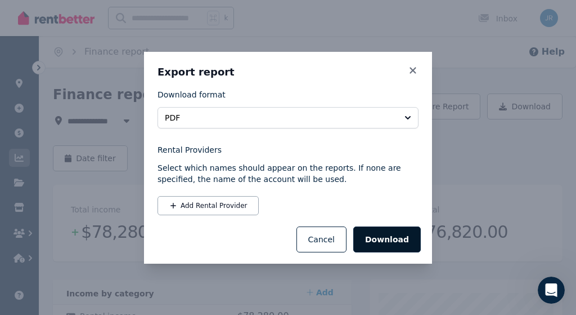
click at [387, 237] on button "Download" at bounding box center [387, 239] width 68 height 26
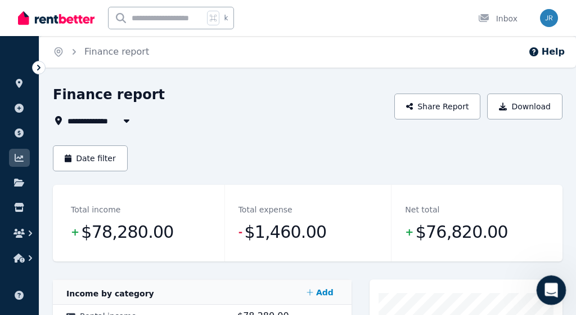
click at [555, 284] on icon "Open Intercom Messenger" at bounding box center [550, 288] width 19 height 19
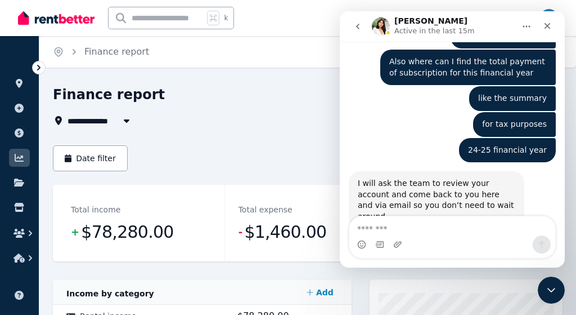
scroll to position [1713, 0]
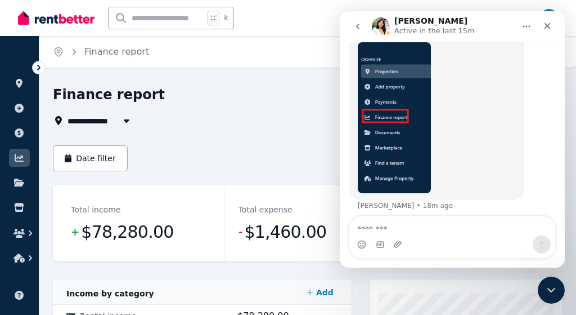
click at [458, 238] on div "Intercom messenger" at bounding box center [452, 244] width 206 height 18
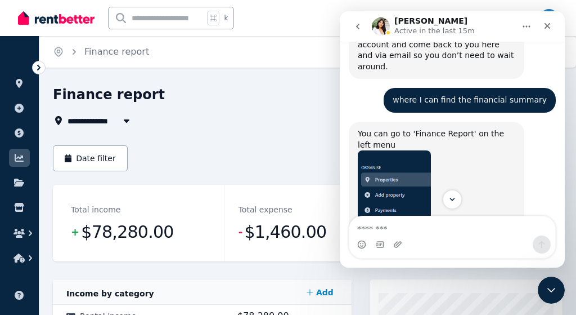
scroll to position [1596, 0]
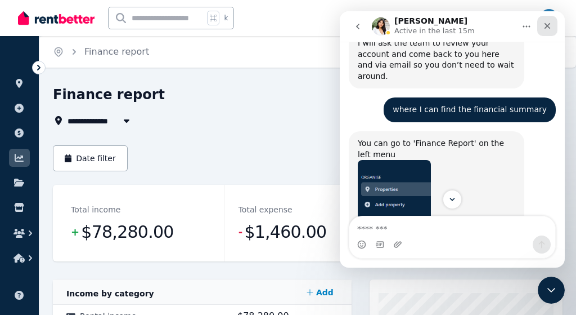
click at [548, 28] on icon "Close" at bounding box center [547, 25] width 9 height 9
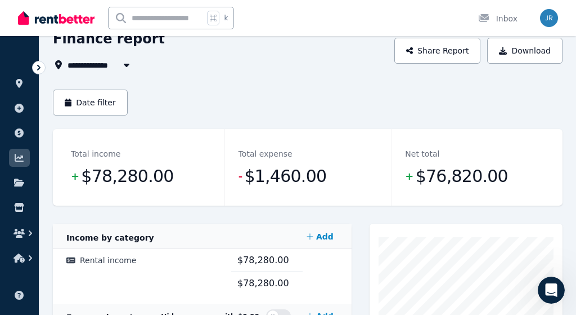
scroll to position [59, 0]
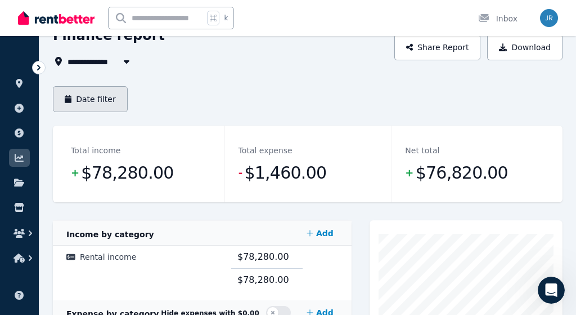
click at [104, 102] on button "Date filter" at bounding box center [90, 99] width 75 height 26
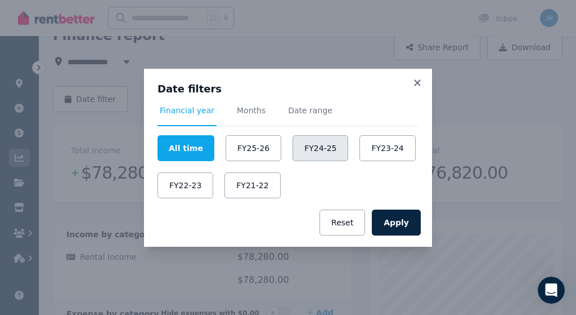
click at [333, 153] on button "FY24-25" at bounding box center [321, 148] width 56 height 26
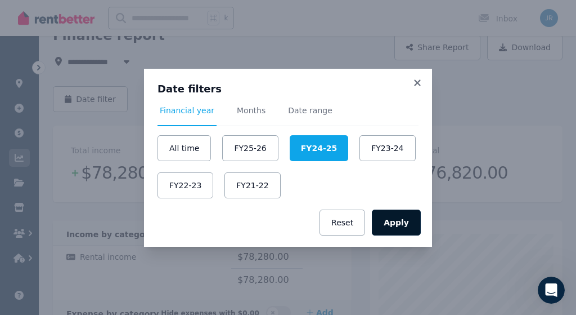
click at [401, 220] on button "Apply" at bounding box center [396, 222] width 49 height 26
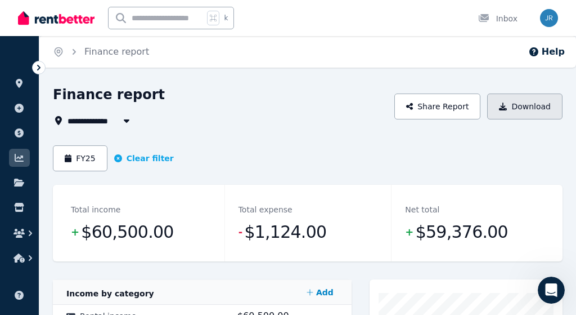
click at [526, 107] on button "Download" at bounding box center [524, 106] width 75 height 26
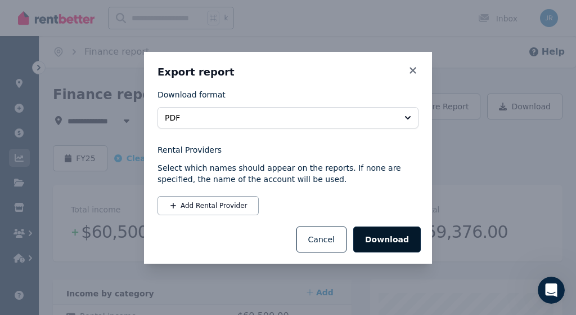
click at [378, 240] on button "Download" at bounding box center [387, 239] width 68 height 26
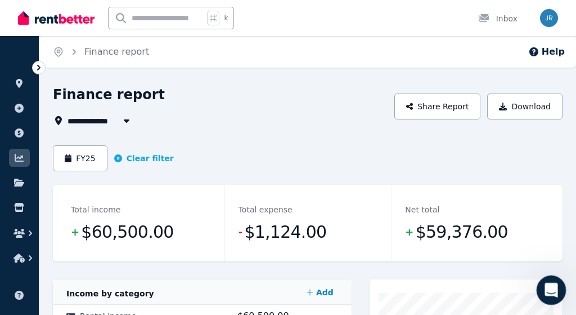
click at [550, 290] on icon "Open Intercom Messenger" at bounding box center [550, 288] width 19 height 19
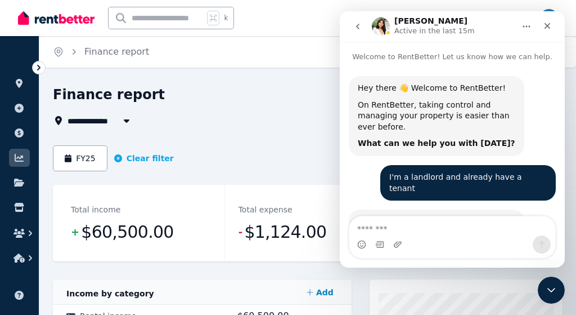
scroll to position [1713, 0]
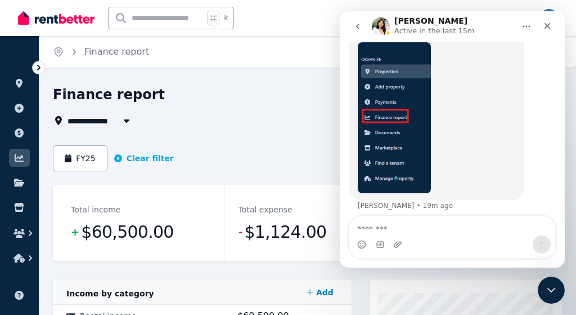
click at [451, 245] on div "Intercom messenger" at bounding box center [452, 244] width 206 height 18
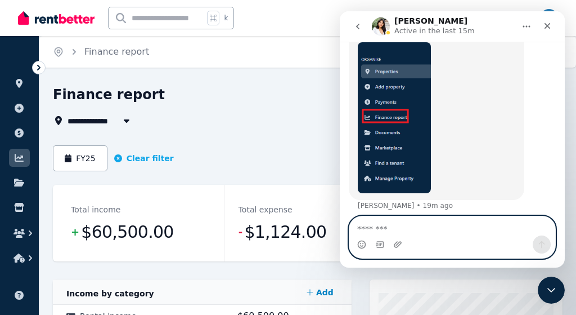
click at [386, 222] on textarea "Message…" at bounding box center [452, 225] width 206 height 19
type textarea "*"
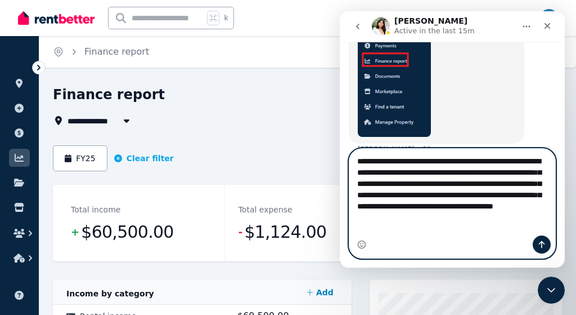
scroll to position [1781, 0]
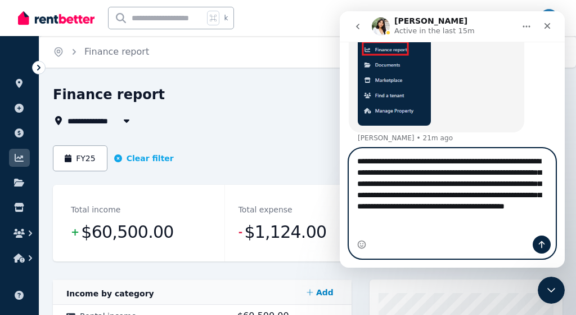
click at [410, 232] on textarea "**********" at bounding box center [452, 192] width 206 height 87
click at [412, 231] on textarea "**********" at bounding box center [452, 192] width 206 height 87
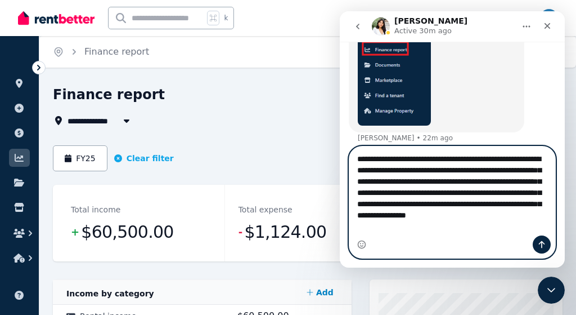
click at [527, 219] on textarea "**********" at bounding box center [452, 189] width 206 height 87
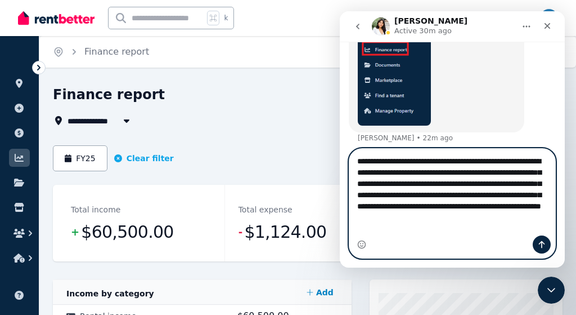
click at [496, 216] on textarea "**********" at bounding box center [452, 192] width 206 height 87
click at [412, 228] on textarea "**********" at bounding box center [452, 192] width 206 height 87
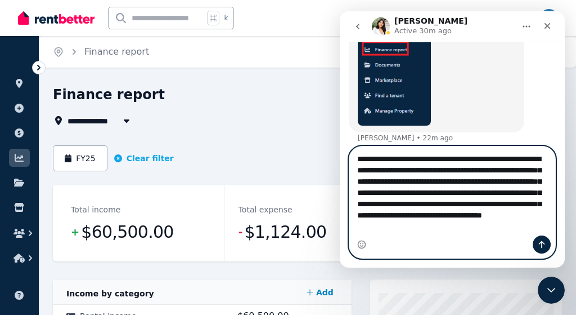
scroll to position [1783, 0]
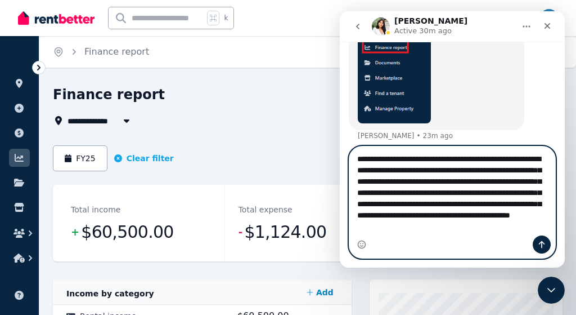
click at [389, 231] on textarea "**********" at bounding box center [452, 190] width 206 height 89
type textarea "**********"
click at [540, 244] on icon "Send a message…" at bounding box center [541, 244] width 9 height 9
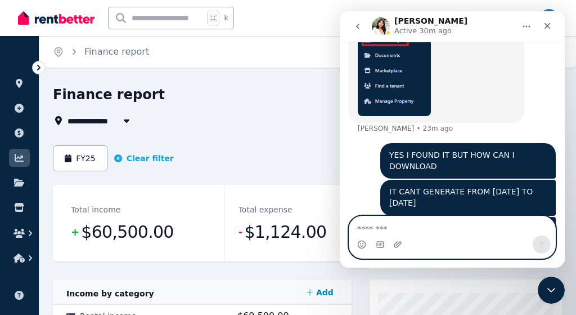
scroll to position [1835, 0]
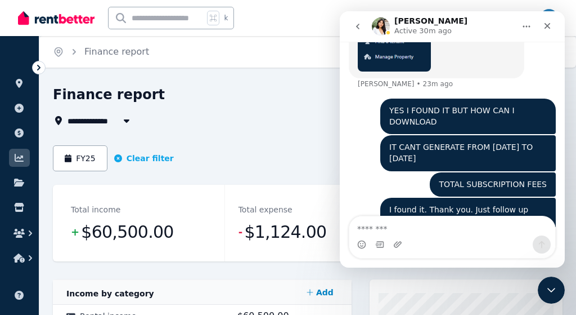
click at [474, 204] on div "I found it. Thank you. Just follow up with me to your team regarding one of my …" at bounding box center [468, 265] width 158 height 122
click at [551, 29] on icon "Close" at bounding box center [547, 25] width 9 height 9
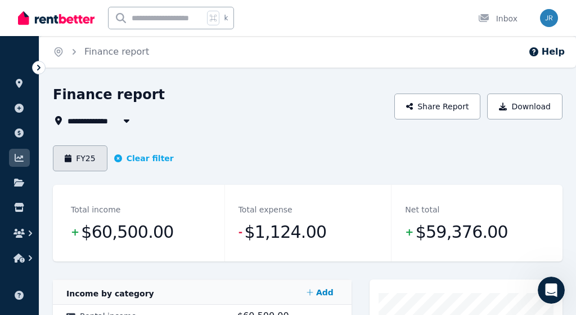
click at [77, 159] on button "FY25" at bounding box center [80, 158] width 55 height 26
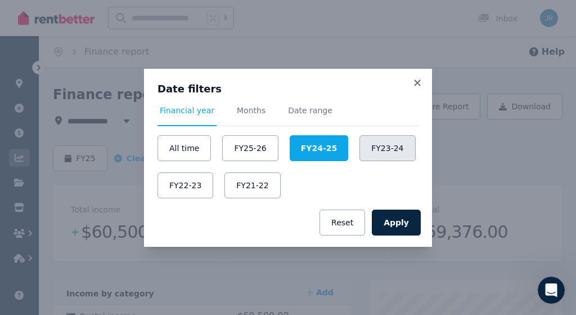
click at [376, 150] on button "FY23-24" at bounding box center [388, 148] width 56 height 26
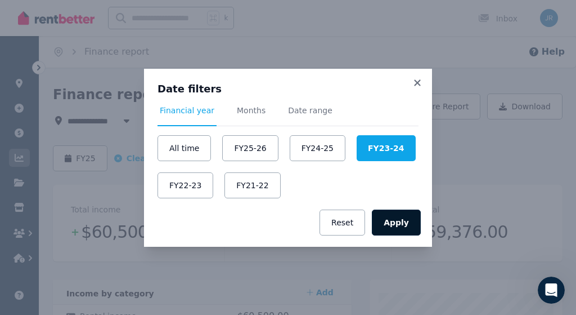
click at [393, 223] on button "Apply" at bounding box center [396, 222] width 49 height 26
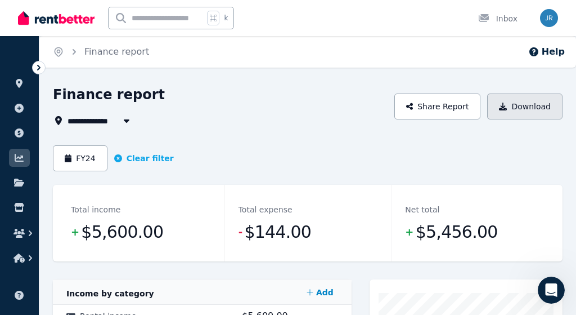
click at [511, 105] on button "Download" at bounding box center [524, 106] width 75 height 26
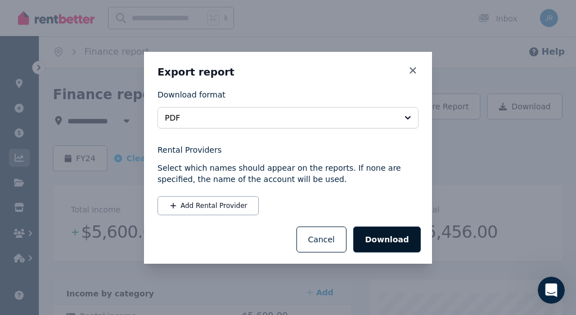
click at [385, 235] on button "Download" at bounding box center [387, 239] width 68 height 26
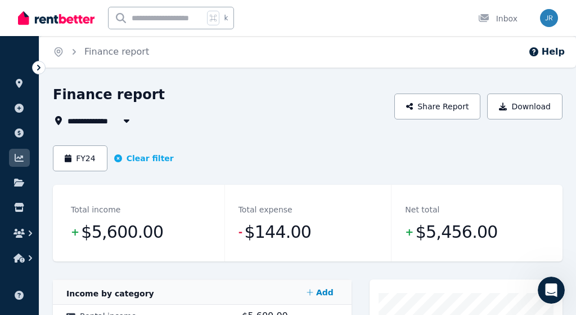
click at [287, 31] on div "k Inbox" at bounding box center [269, 18] width 502 height 36
